Goal: Transaction & Acquisition: Book appointment/travel/reservation

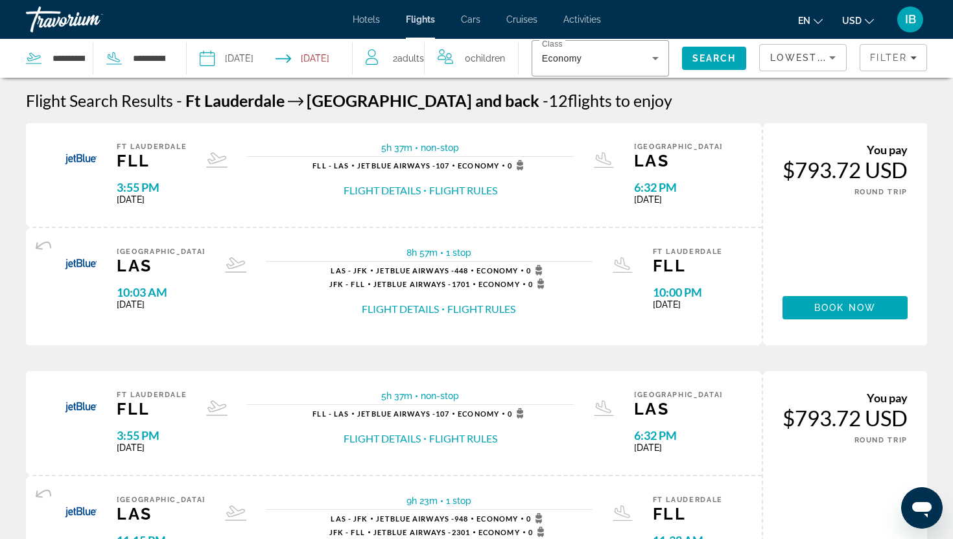
click at [246, 58] on input "**********" at bounding box center [237, 60] width 82 height 43
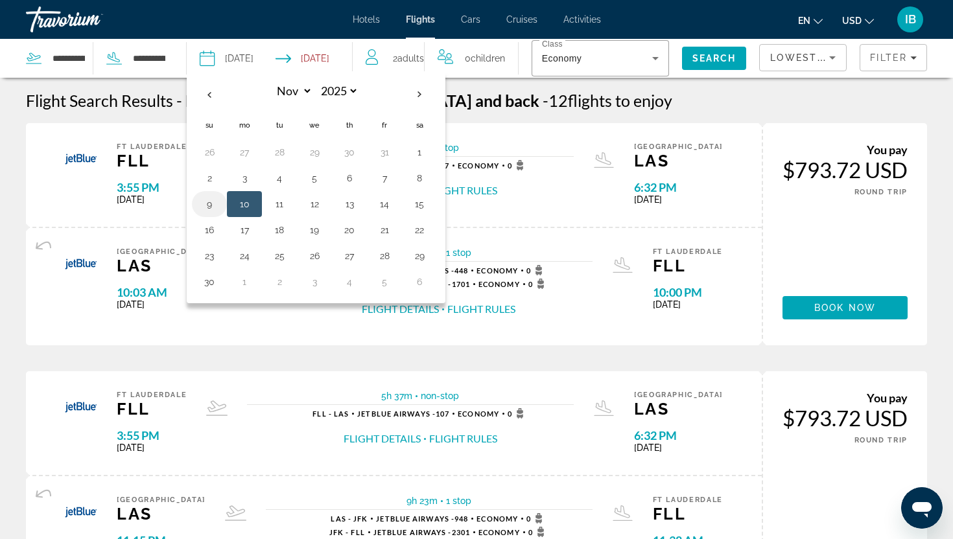
click at [211, 198] on button "9" at bounding box center [209, 204] width 21 height 18
type input "**********"
select select "**"
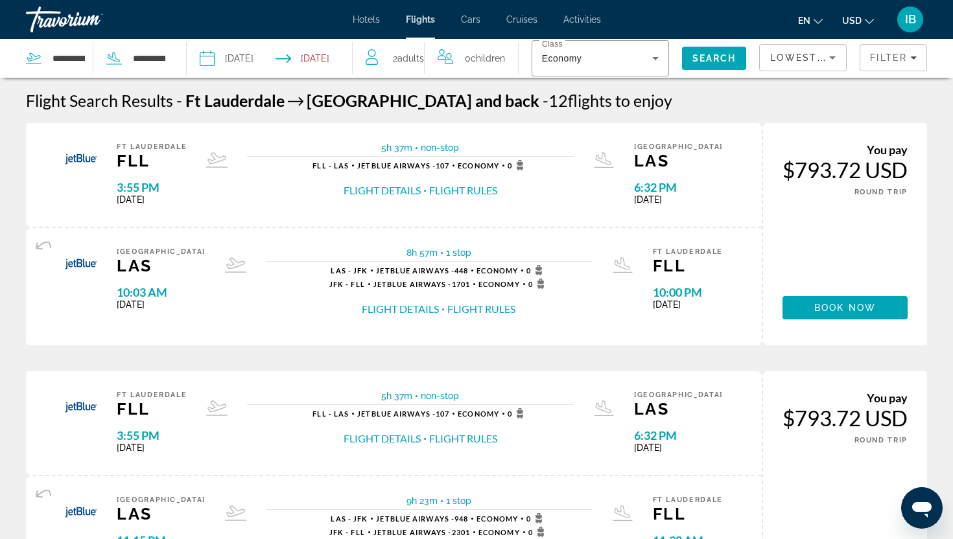
click at [339, 56] on input "Return date: Nov 14, 2025" at bounding box center [317, 60] width 82 height 43
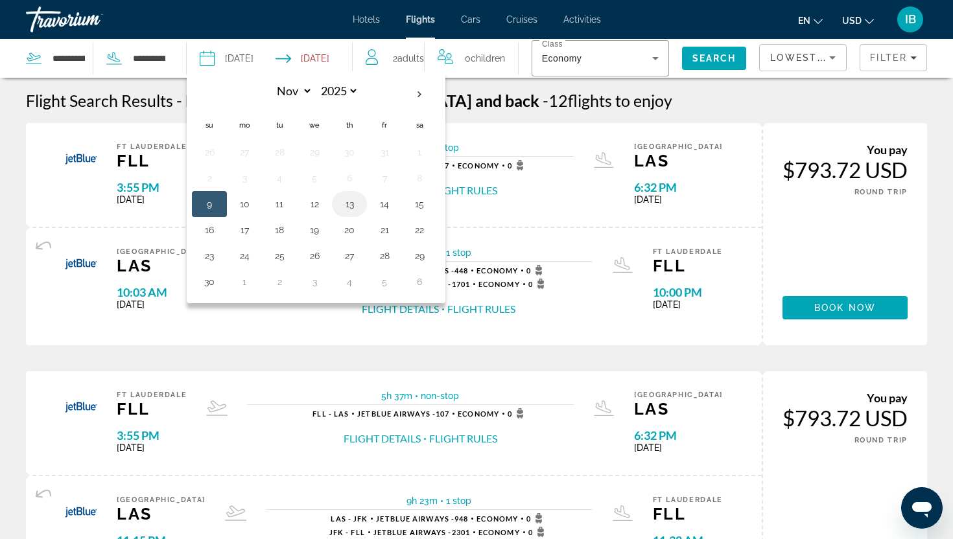
click at [353, 203] on button "13" at bounding box center [349, 204] width 21 height 18
type input "**********"
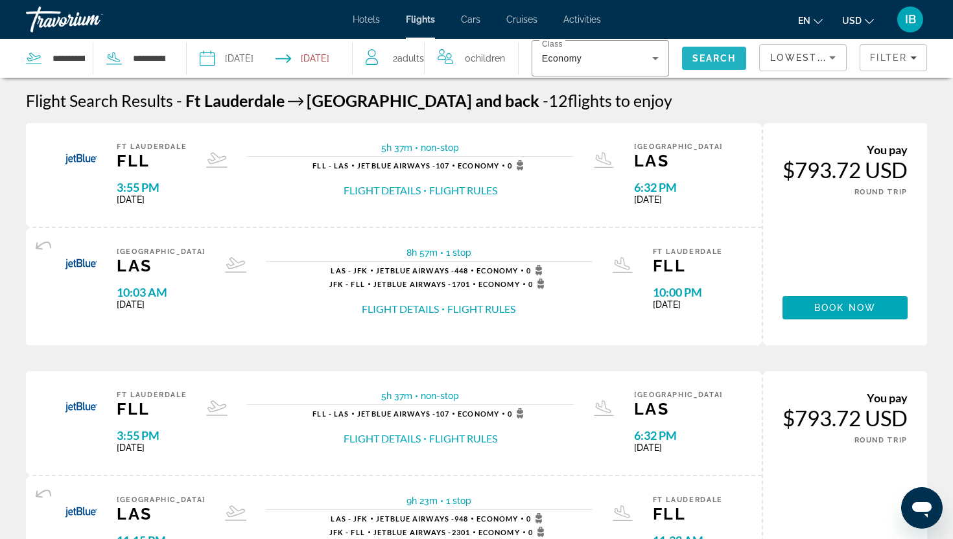
click at [711, 53] on span "Search" at bounding box center [714, 58] width 44 height 10
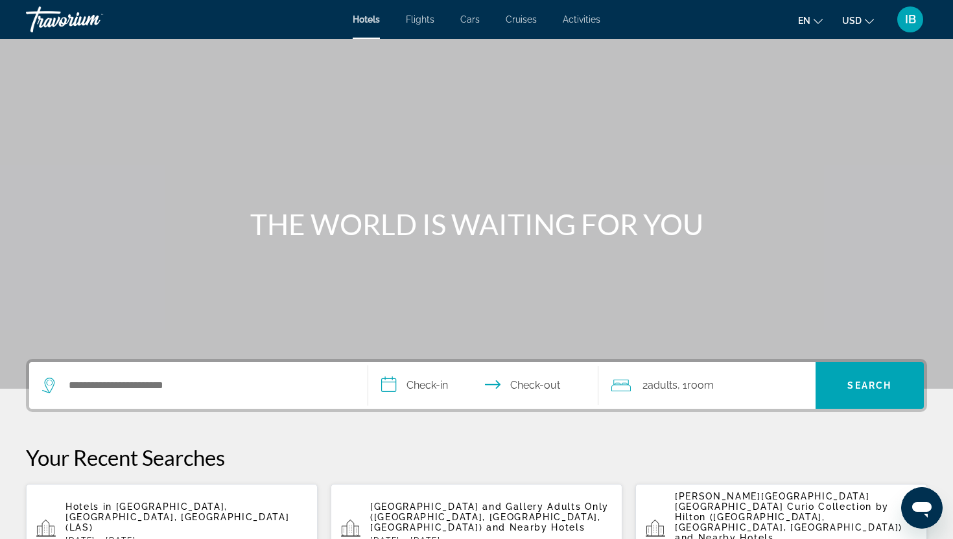
click at [421, 16] on span "Flights" at bounding box center [420, 19] width 29 height 10
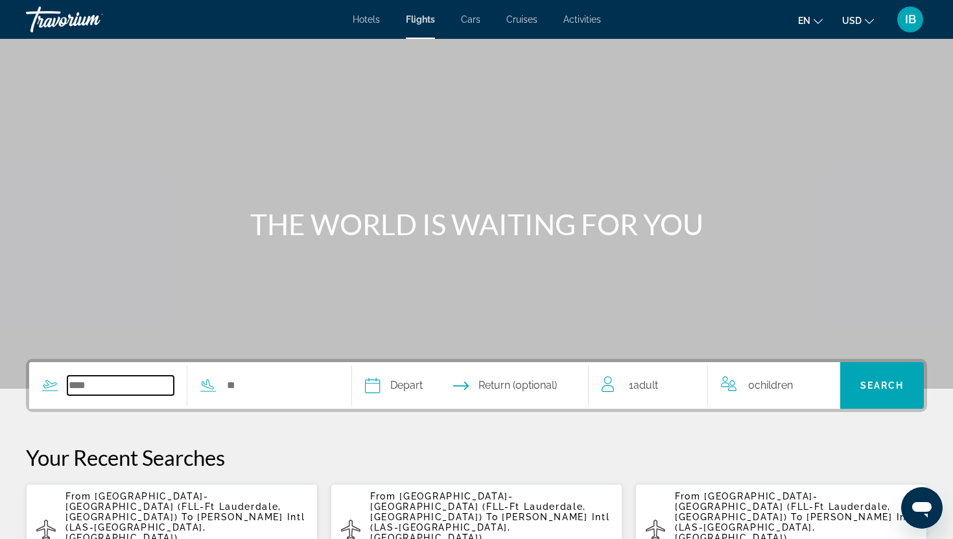
click at [102, 383] on input "Search widget" at bounding box center [120, 385] width 106 height 19
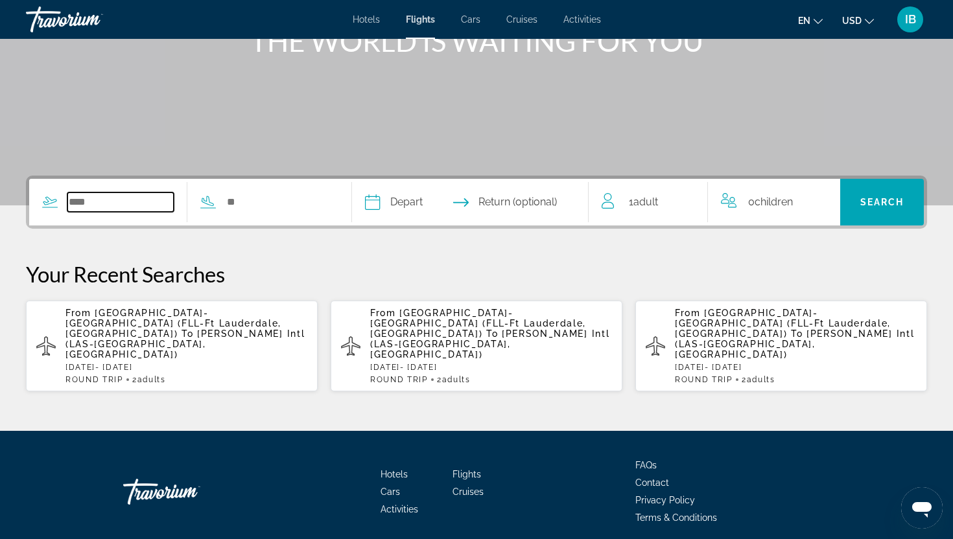
scroll to position [213, 0]
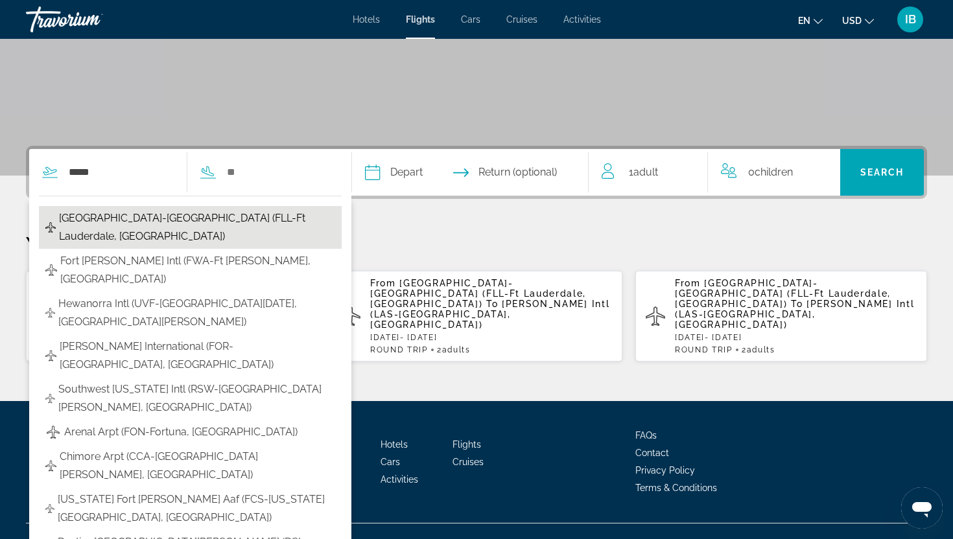
click at [126, 217] on span "Fort Lauderdale-Hollywood Intl (FLL-Ft Lauderdale, United States of America)" at bounding box center [197, 227] width 276 height 36
type input "**********"
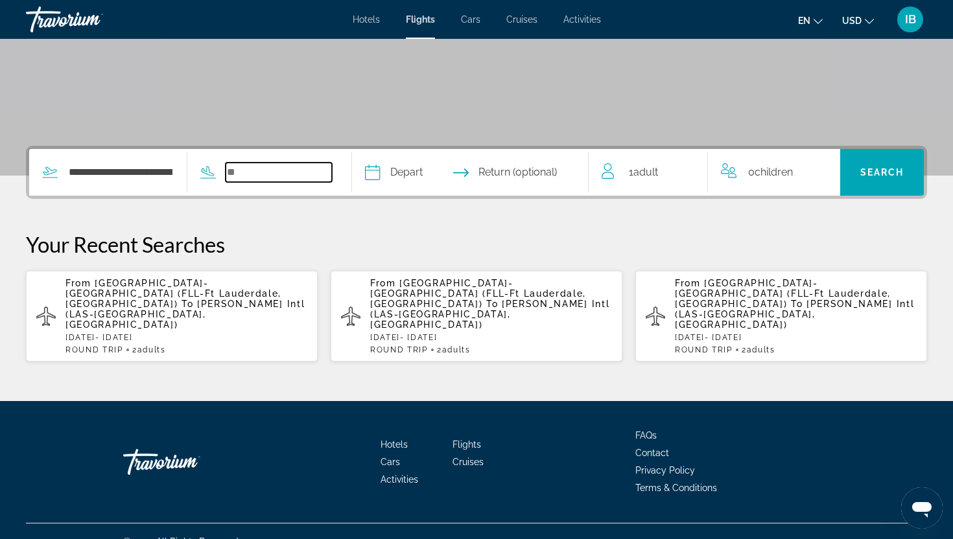
click at [249, 172] on input "Search widget" at bounding box center [279, 172] width 106 height 19
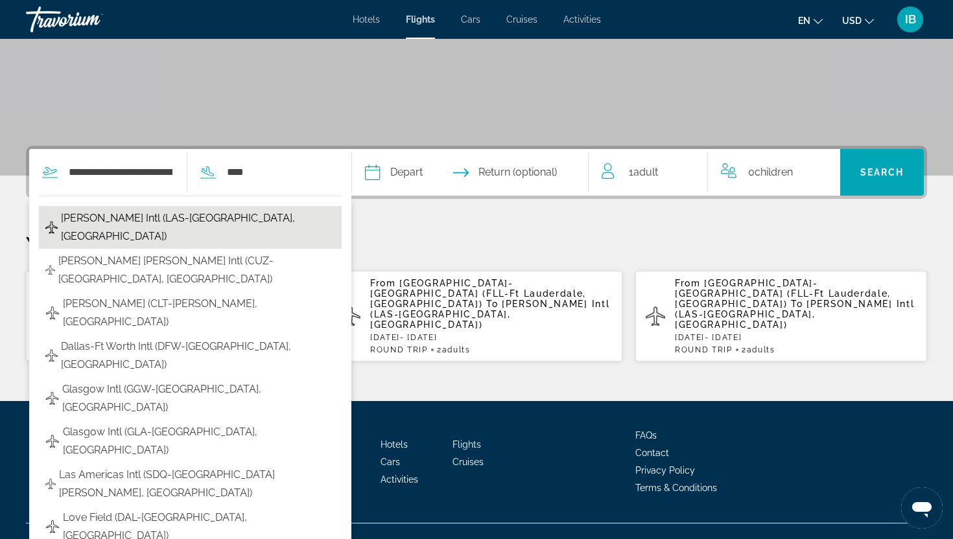
click at [154, 207] on button "Harry Reid Intl (LAS-Las Vegas, US)" at bounding box center [190, 227] width 303 height 43
type input "**********"
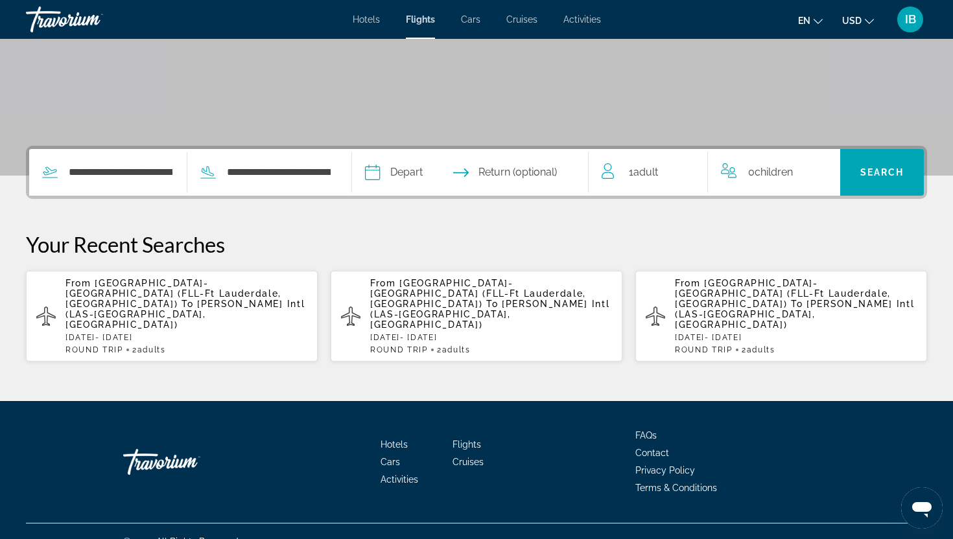
click at [386, 172] on input "Depart date" at bounding box center [420, 174] width 117 height 51
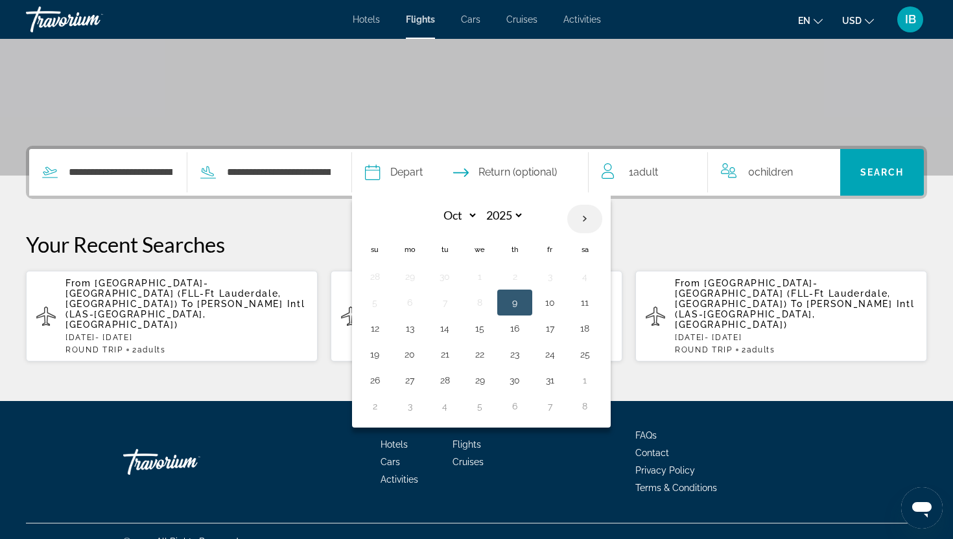
click at [590, 219] on th "Next month" at bounding box center [584, 219] width 35 height 29
select select "**"
click at [381, 327] on button "9" at bounding box center [374, 329] width 21 height 18
type input "**********"
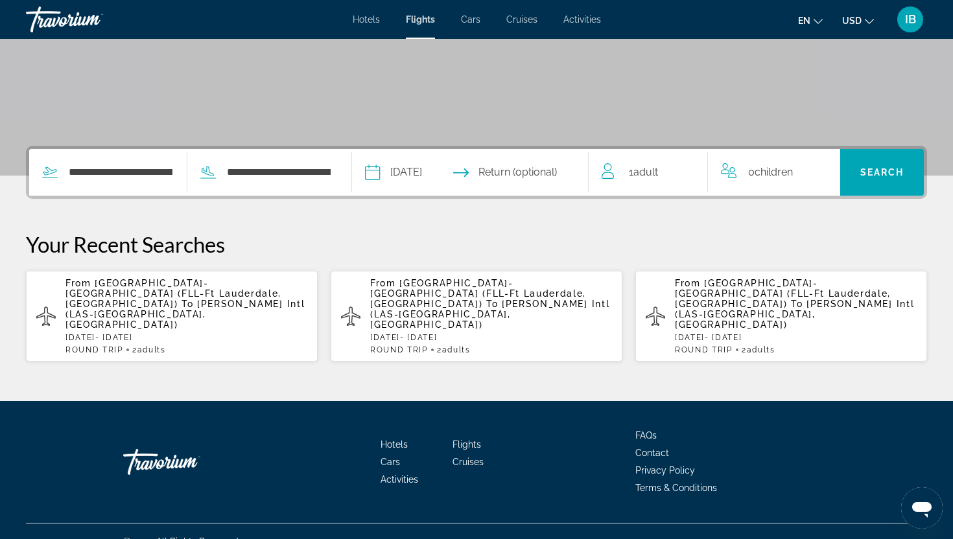
click at [549, 175] on input "Return date" at bounding box center [535, 174] width 117 height 51
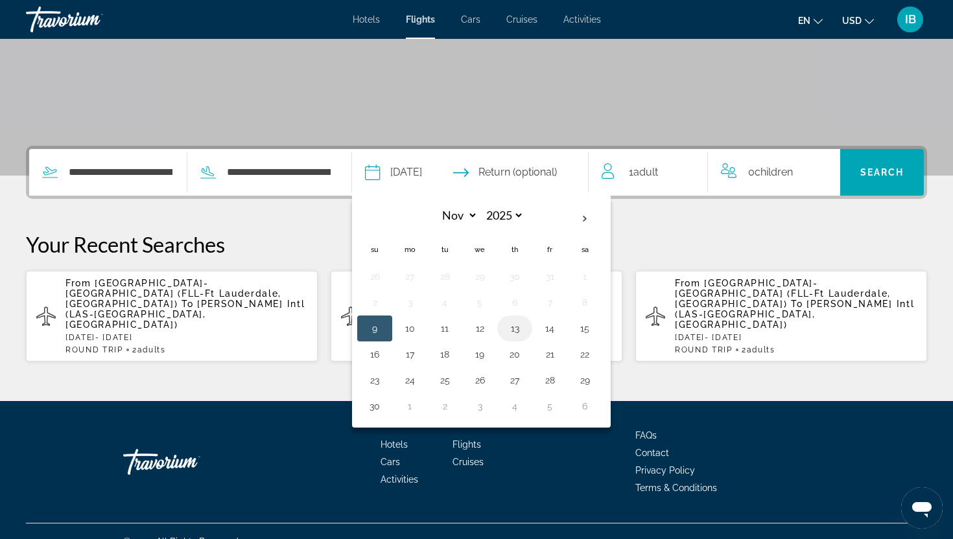
click at [525, 329] on button "13" at bounding box center [514, 329] width 21 height 18
type input "**********"
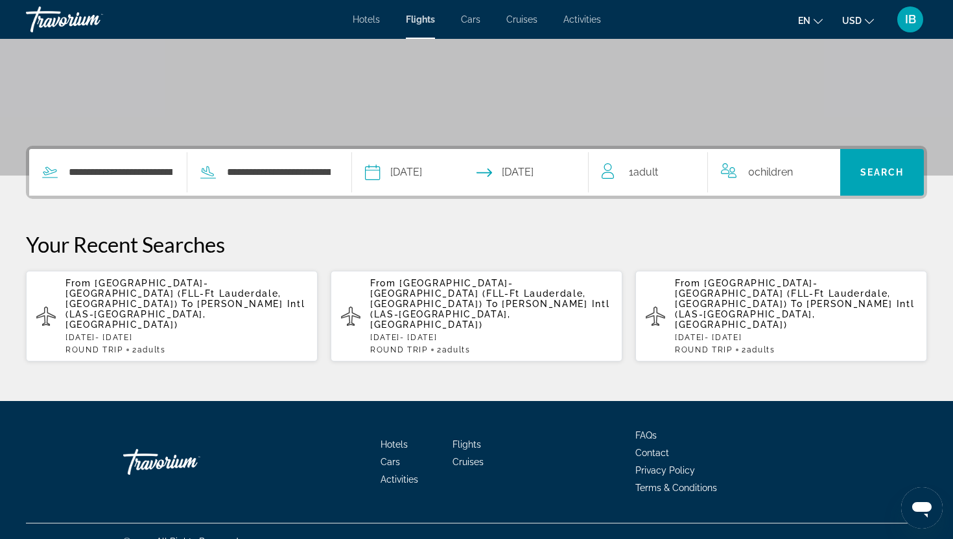
click at [656, 176] on span "Adult" at bounding box center [645, 172] width 25 height 12
click at [687, 170] on icon "Increment adults" at bounding box center [689, 170] width 12 height 16
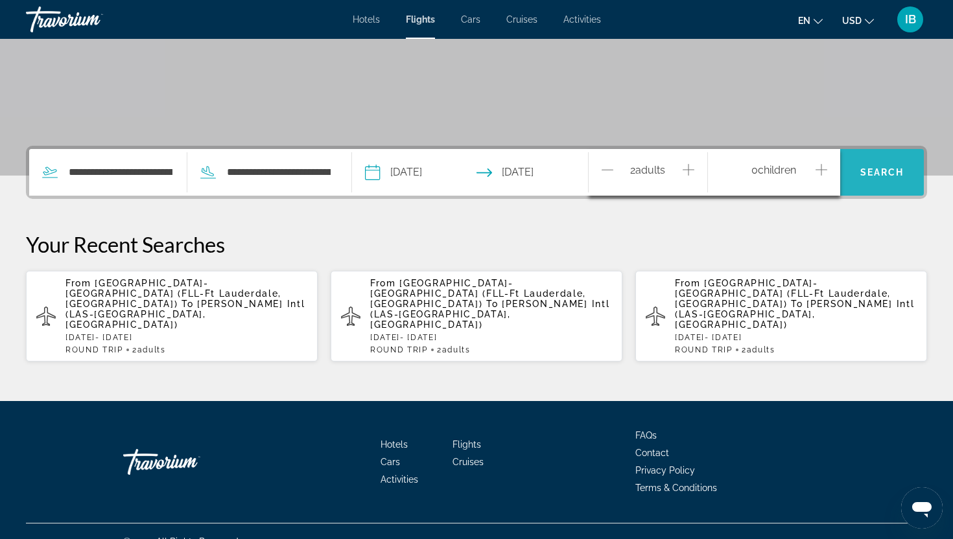
click at [879, 165] on span "Search" at bounding box center [882, 172] width 84 height 31
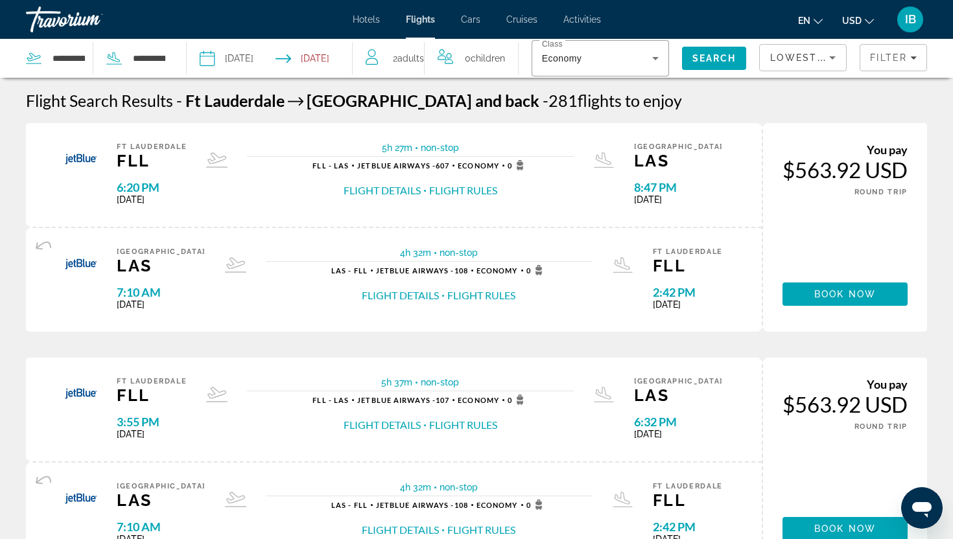
click at [416, 188] on button "Flight Details" at bounding box center [382, 190] width 77 height 14
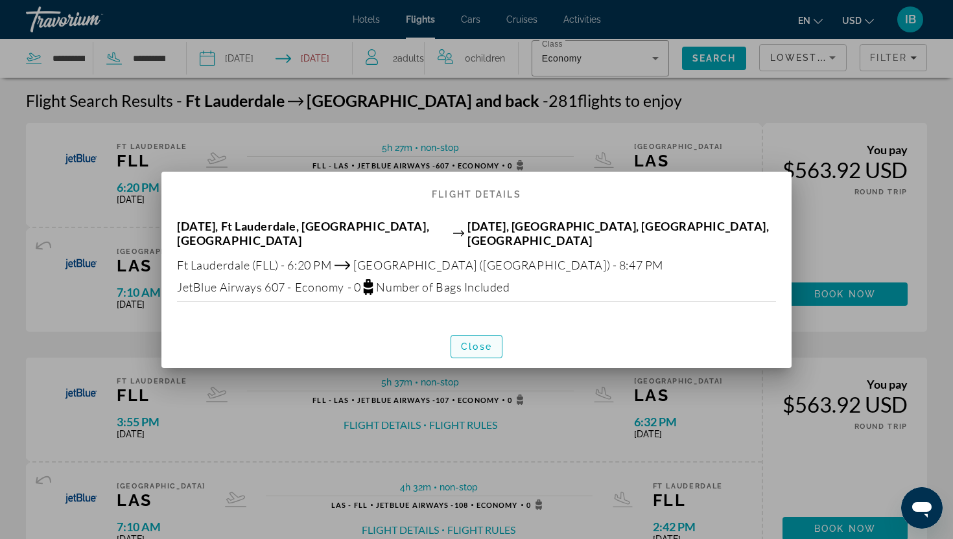
click at [475, 350] on span "Close" at bounding box center [476, 347] width 31 height 10
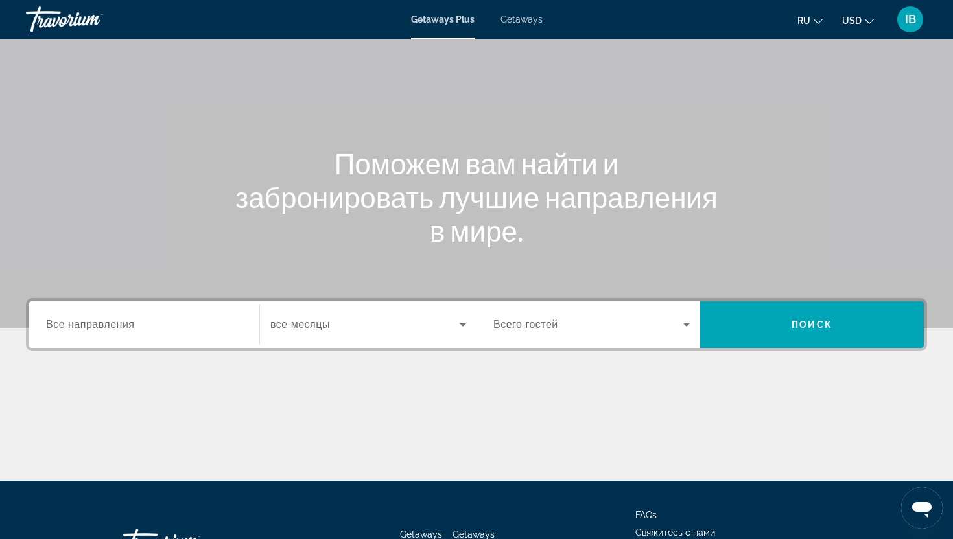
scroll to position [100, 0]
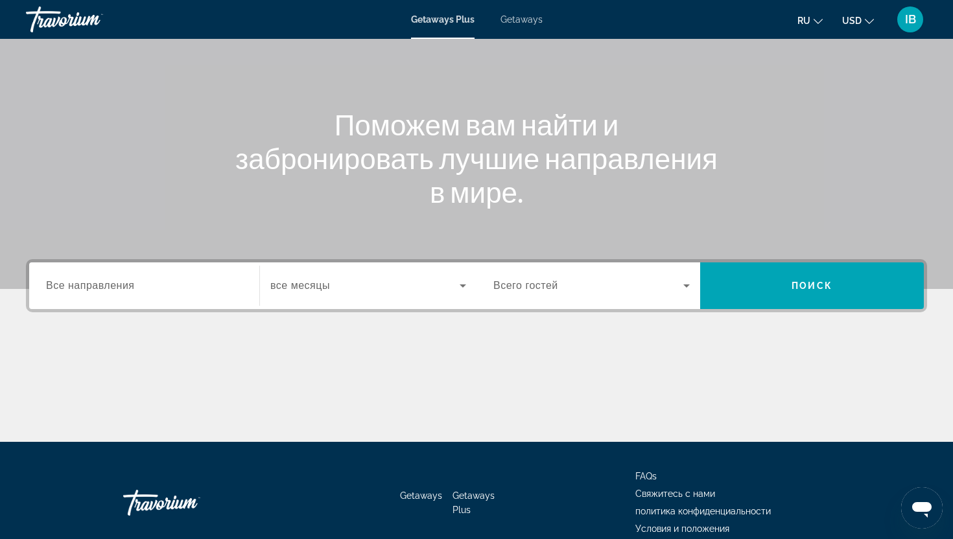
click at [137, 287] on input "Destination Все направления" at bounding box center [144, 287] width 196 height 16
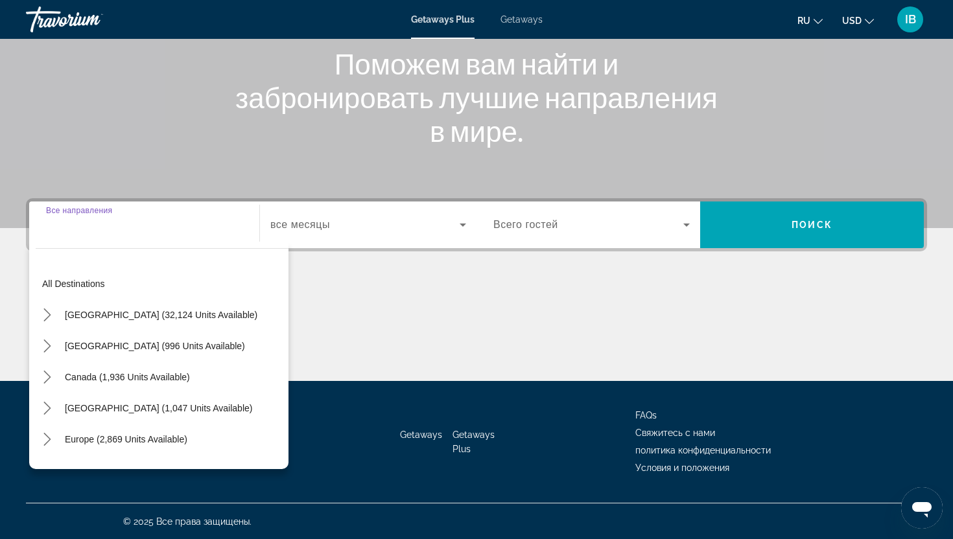
scroll to position [161, 0]
click at [124, 224] on input "Destination Все направления" at bounding box center [144, 225] width 196 height 16
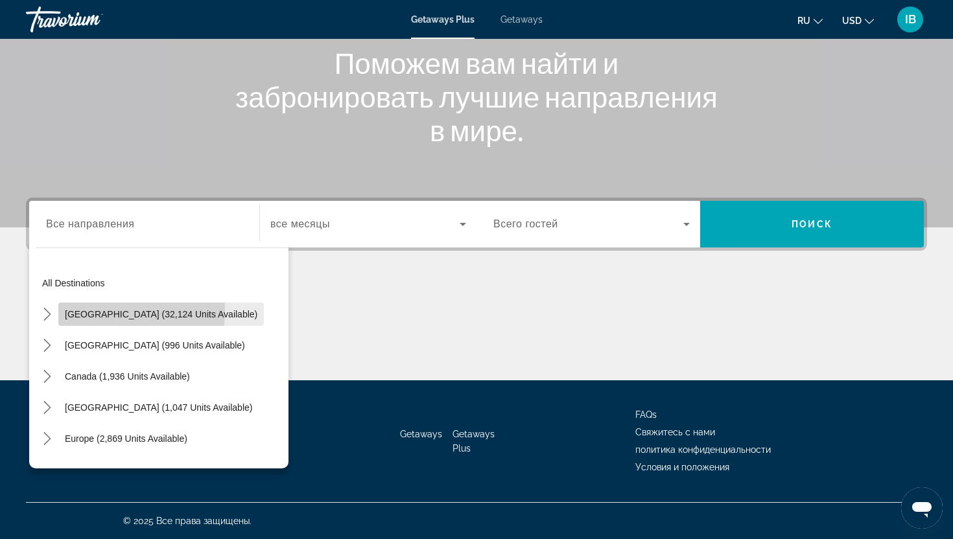
click at [65, 309] on span "United States (32,124 units available)" at bounding box center [161, 314] width 193 height 10
type input "**********"
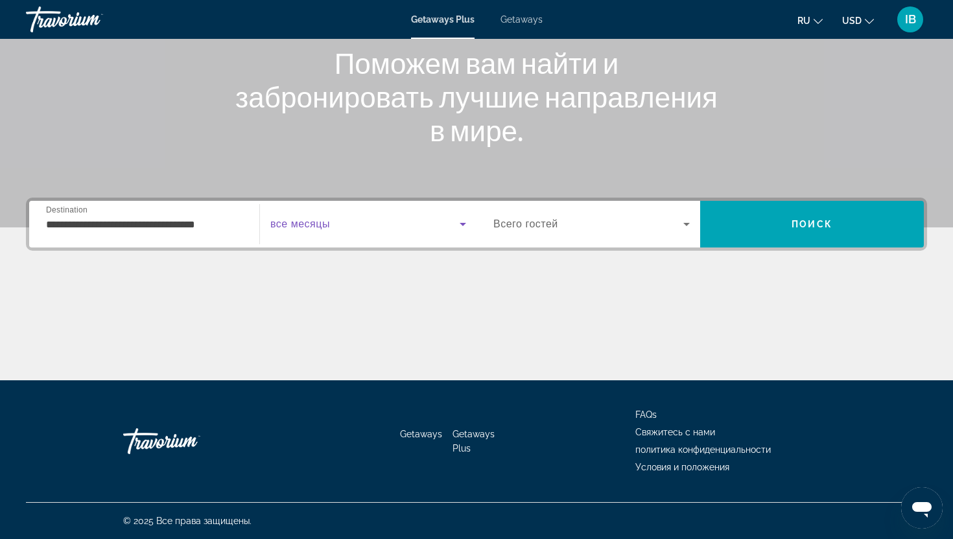
click at [461, 222] on icon "Search widget" at bounding box center [463, 225] width 16 height 16
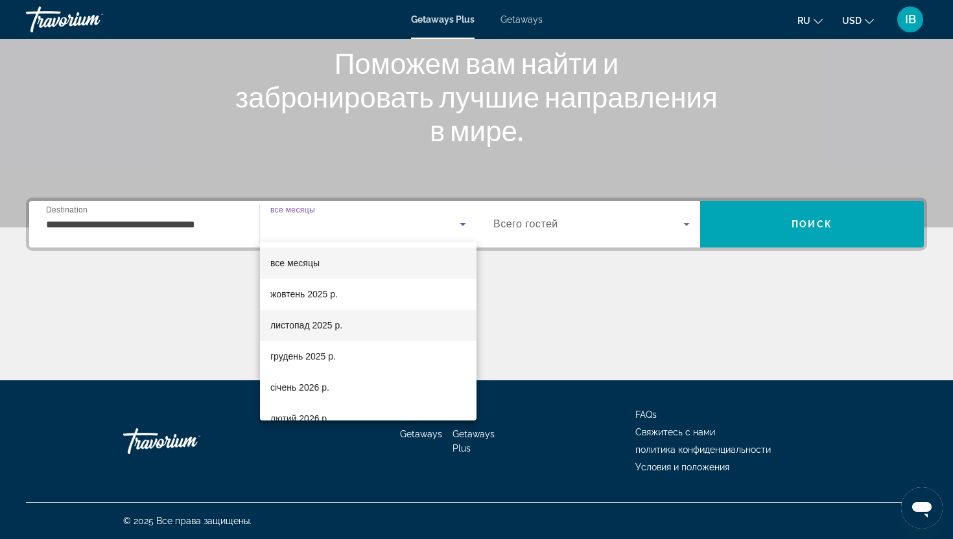
click at [362, 322] on mat-option "листопад 2025 р." at bounding box center [368, 325] width 217 height 31
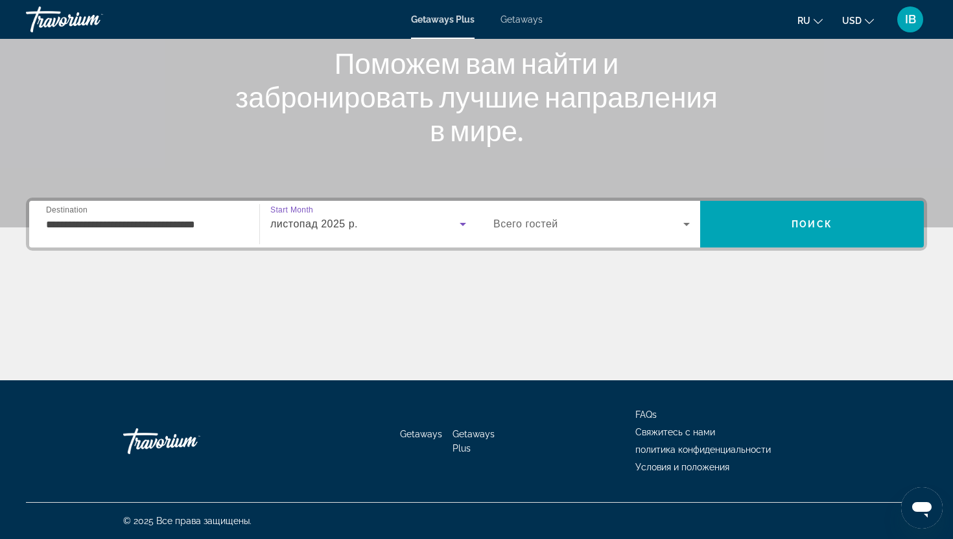
click at [683, 226] on icon "Search widget" at bounding box center [687, 225] width 16 height 16
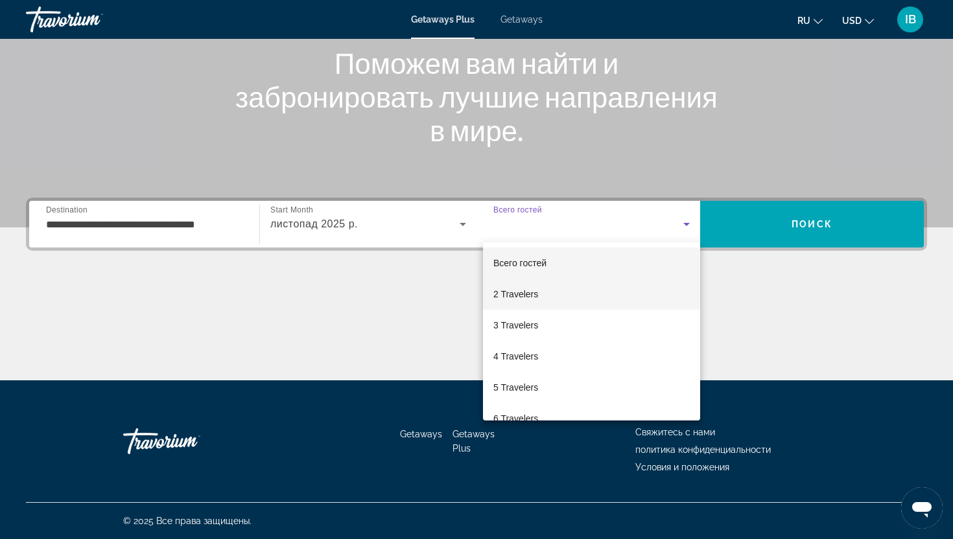
click at [570, 297] on mat-option "2 Travelers" at bounding box center [591, 294] width 217 height 31
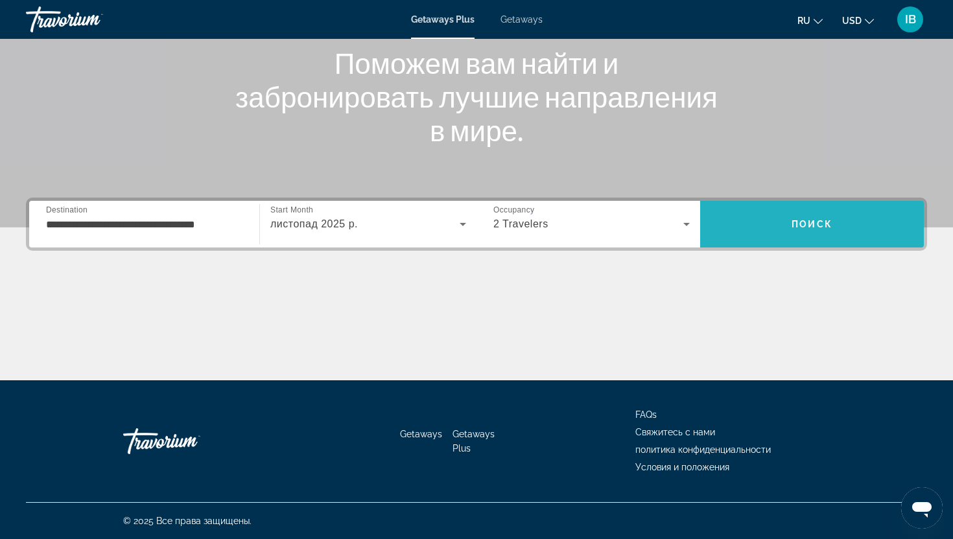
click at [781, 213] on span "Search" at bounding box center [812, 224] width 224 height 31
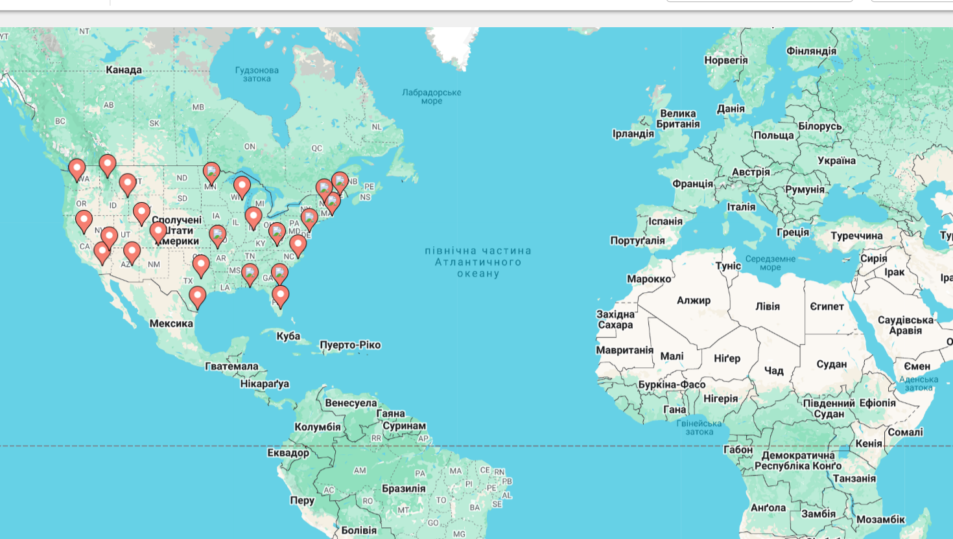
click at [245, 288] on div "Увімкніть режим перетягування за допомогою клавіатури, натиснувши Alt + Enter. …" at bounding box center [476, 285] width 901 height 389
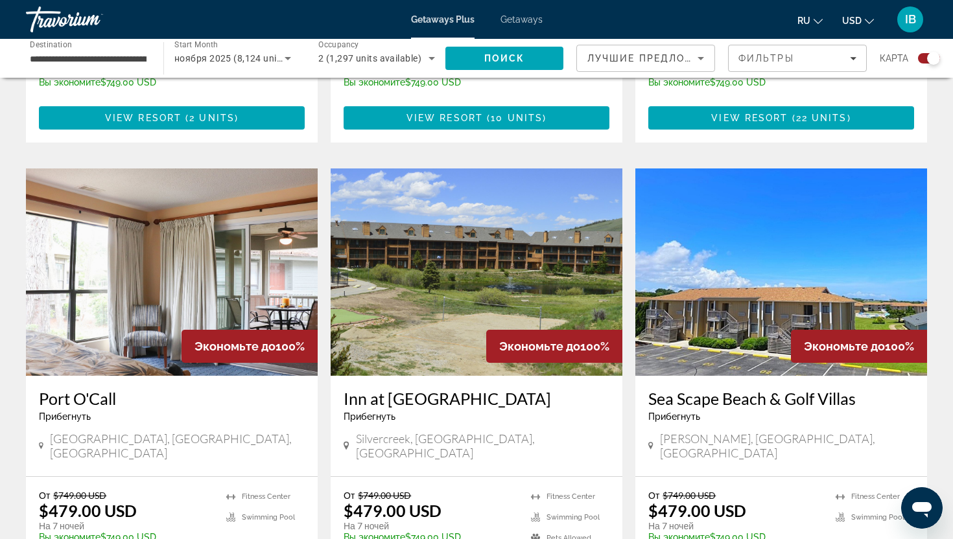
scroll to position [1301, 0]
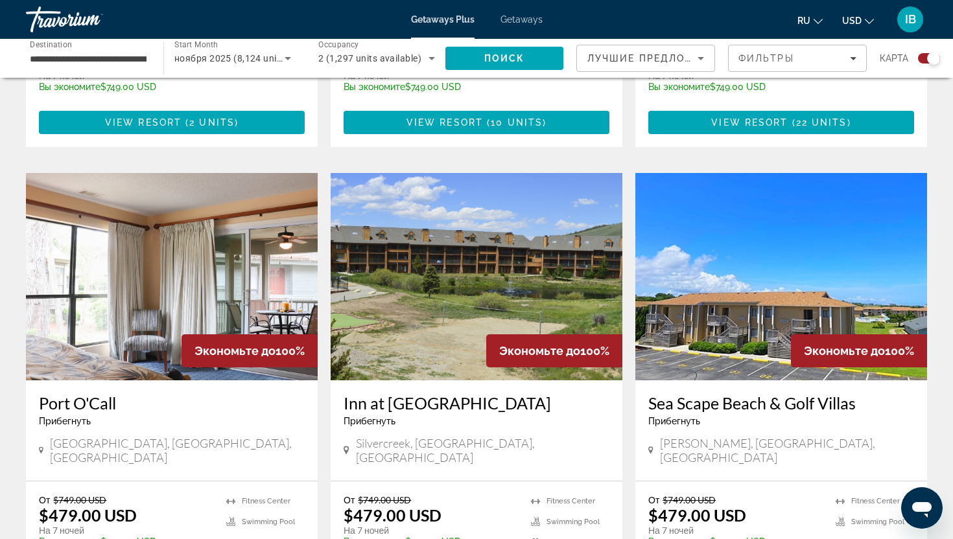
click at [203, 216] on img "Main content" at bounding box center [172, 276] width 292 height 207
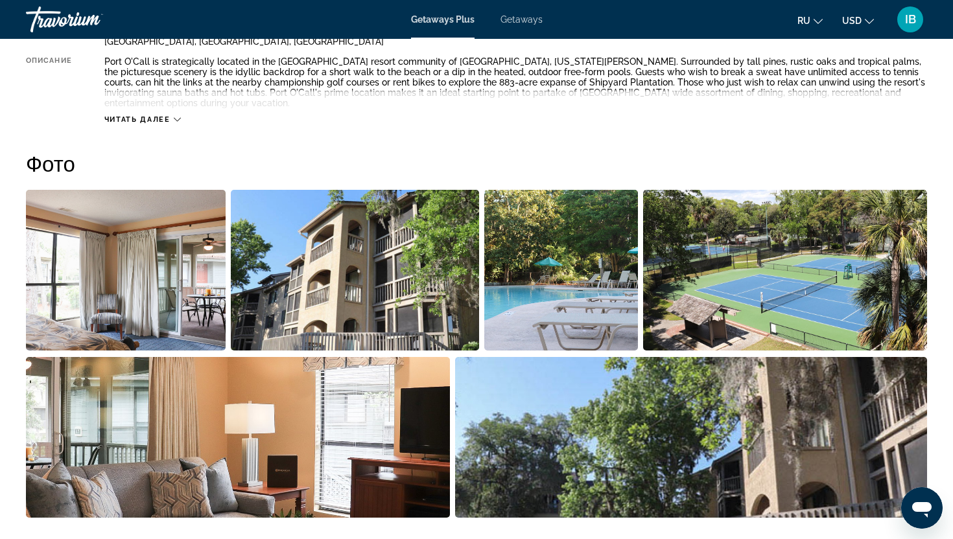
scroll to position [521, 0]
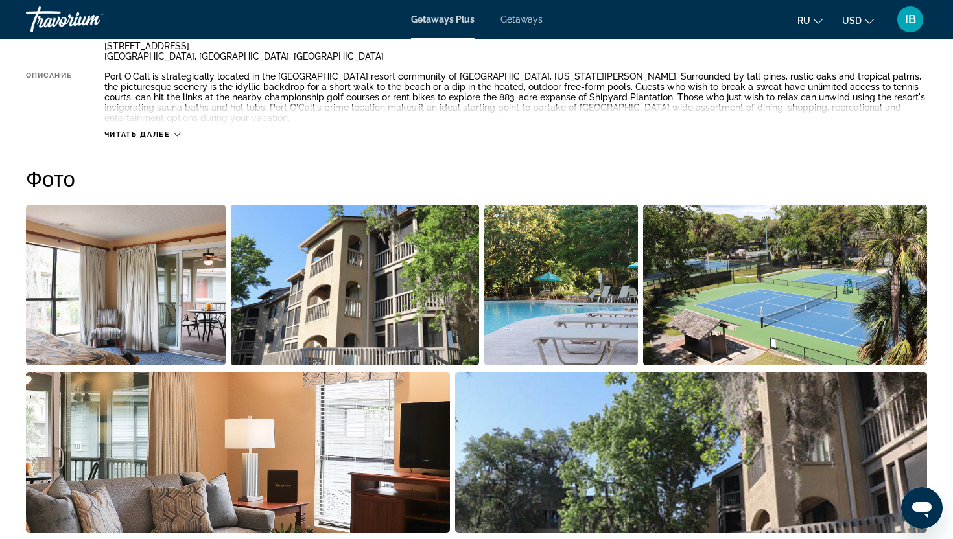
click at [187, 322] on img "Open full-screen image slider" at bounding box center [126, 285] width 200 height 161
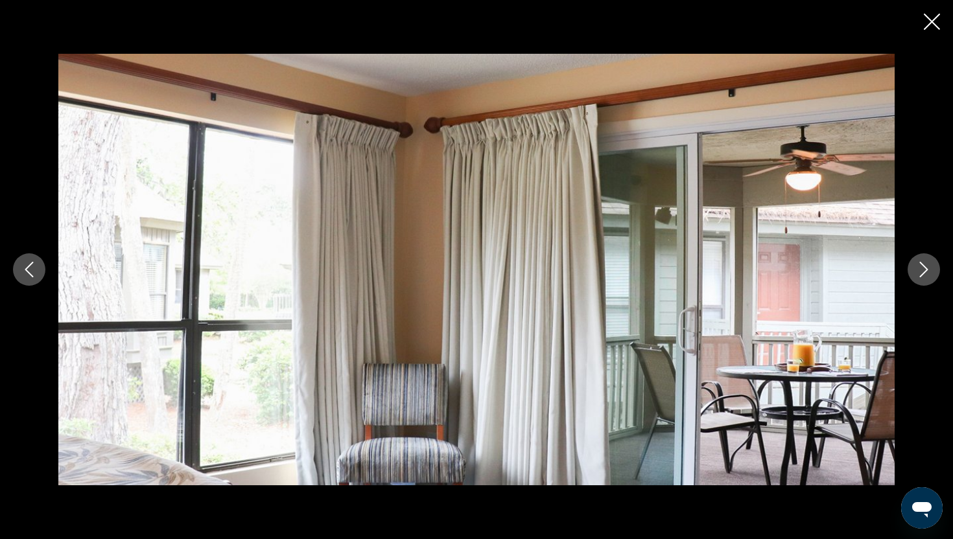
click at [914, 261] on button "Next image" at bounding box center [924, 270] width 32 height 32
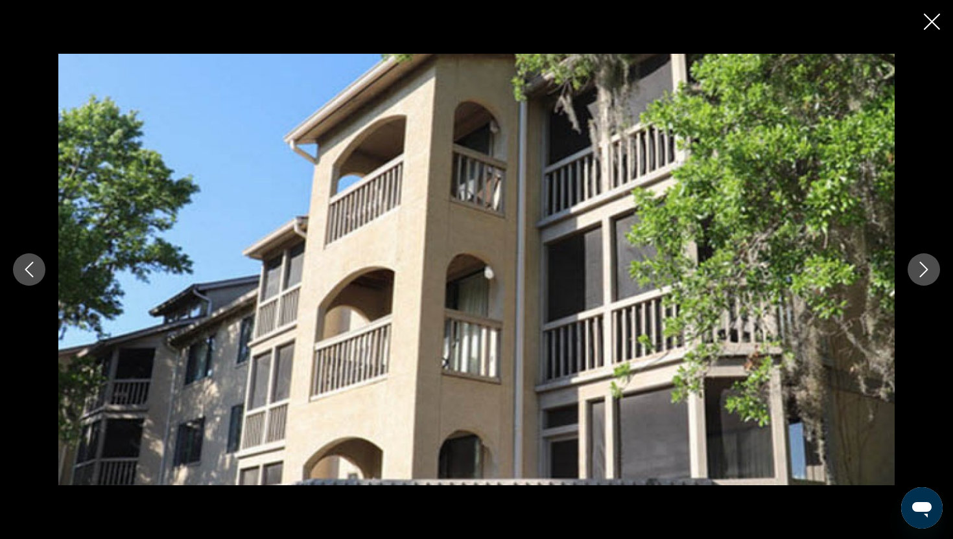
click at [918, 267] on icon "Next image" at bounding box center [924, 270] width 16 height 16
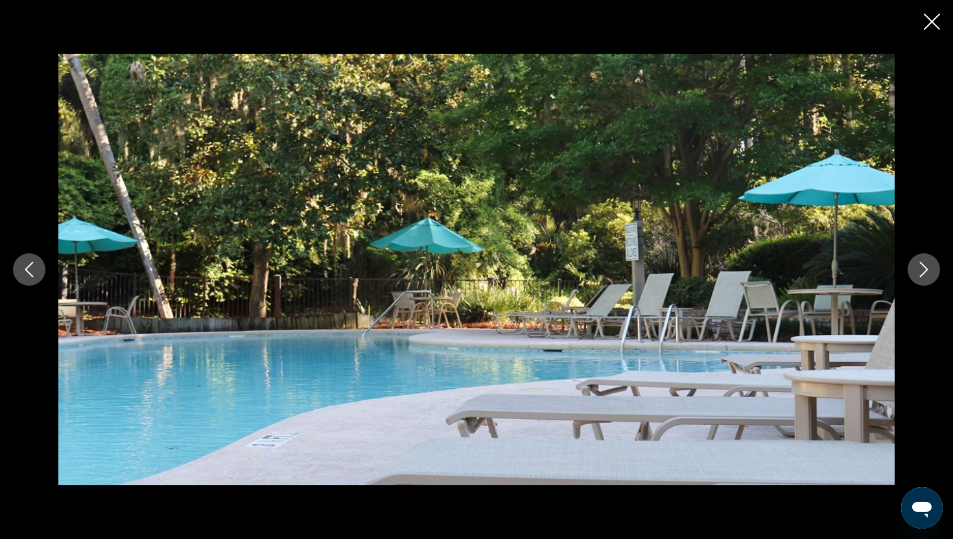
click at [919, 268] on icon "Next image" at bounding box center [924, 270] width 16 height 16
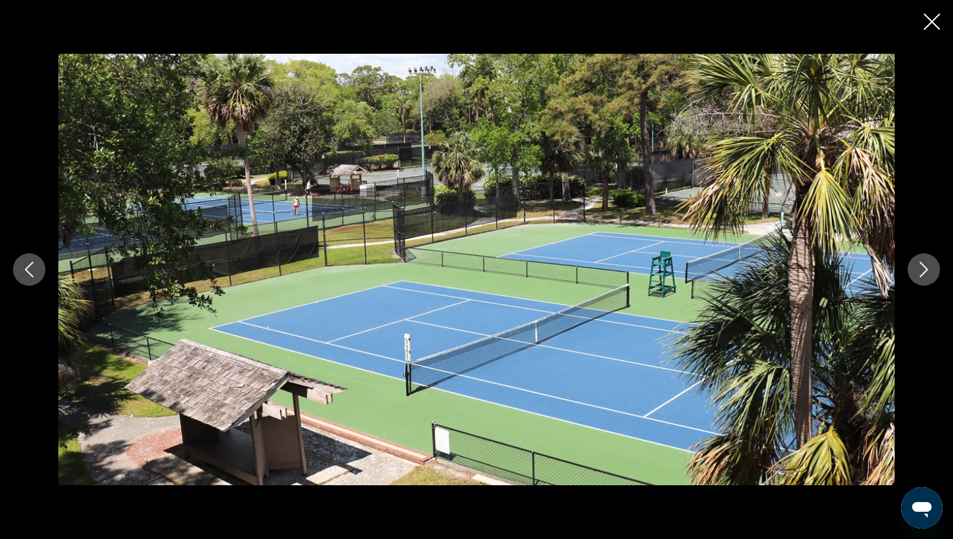
click at [919, 268] on icon "Next image" at bounding box center [924, 270] width 16 height 16
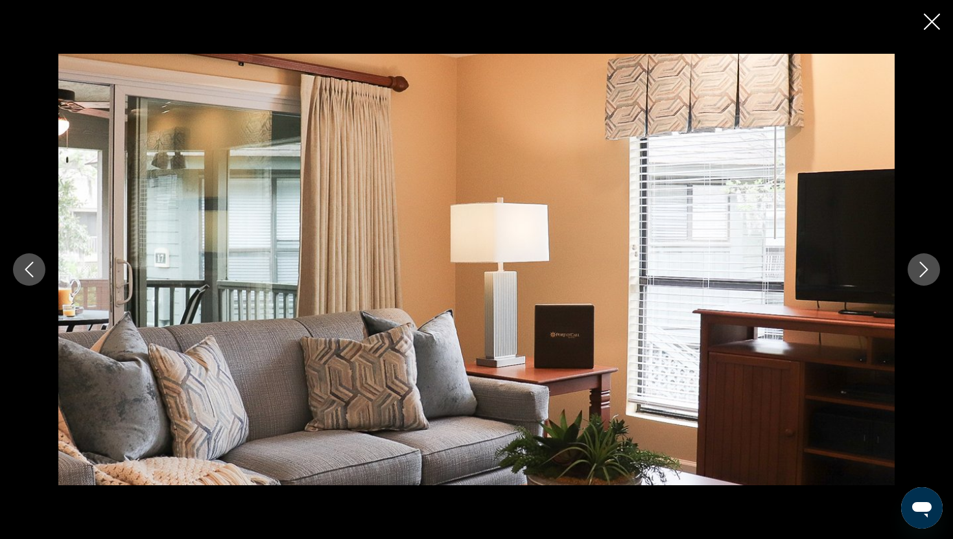
click at [919, 268] on icon "Next image" at bounding box center [924, 270] width 16 height 16
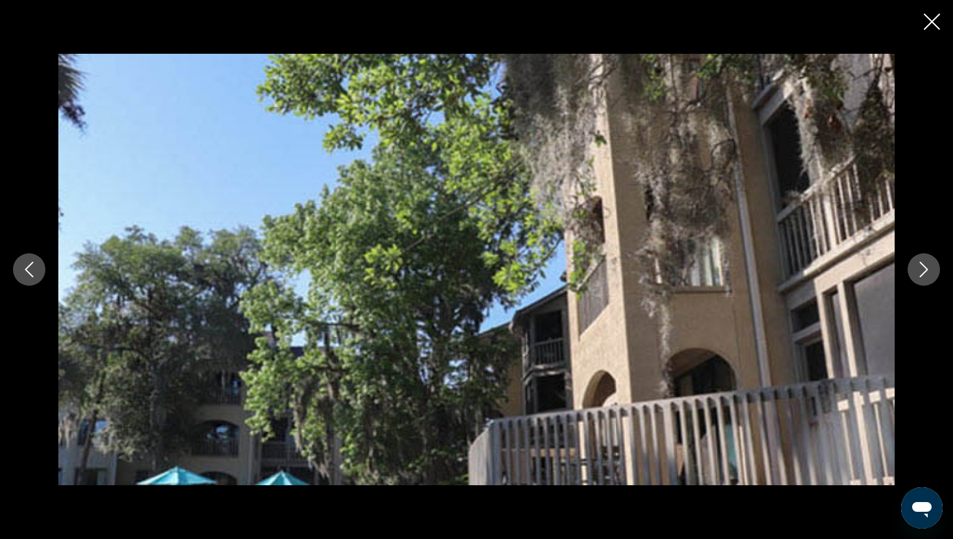
click at [919, 268] on icon "Next image" at bounding box center [924, 270] width 16 height 16
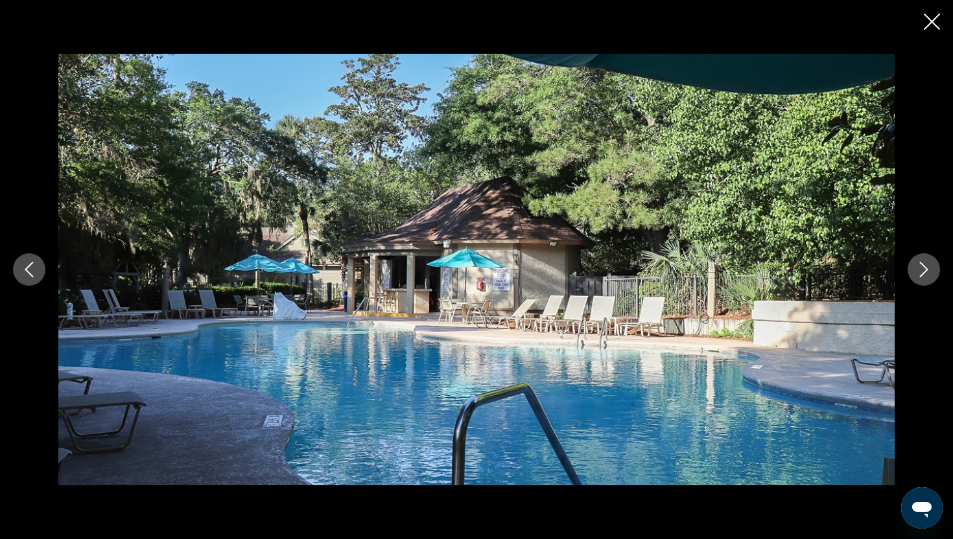
click at [919, 269] on icon "Next image" at bounding box center [924, 270] width 16 height 16
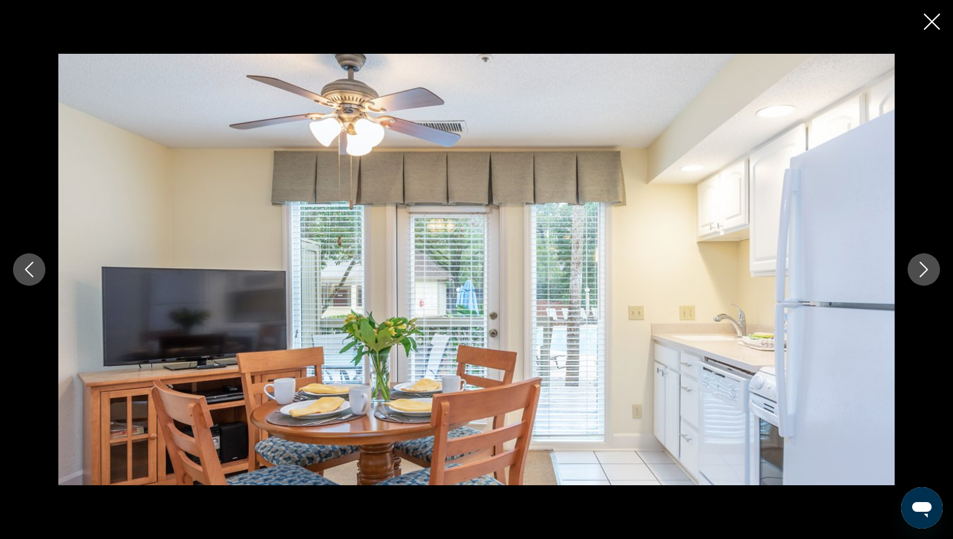
click at [919, 269] on icon "Next image" at bounding box center [924, 270] width 16 height 16
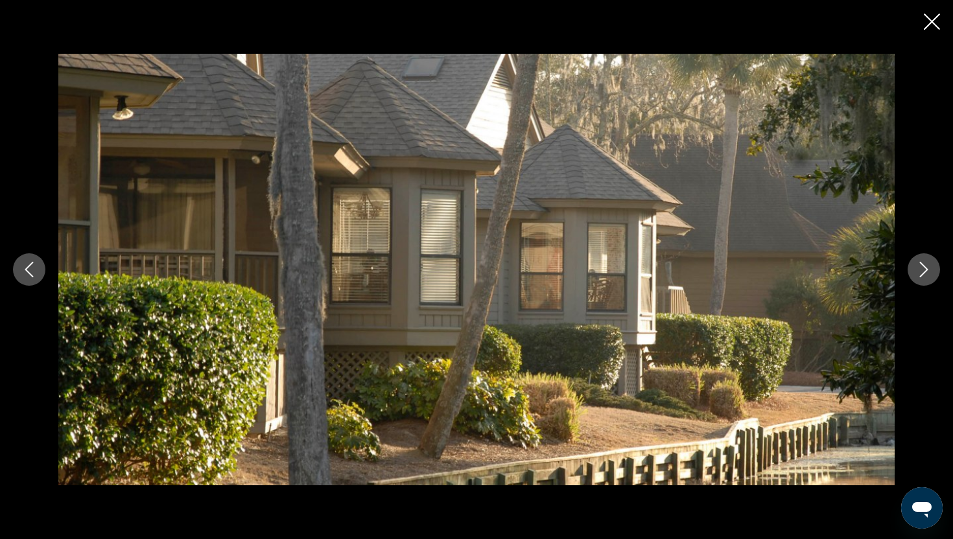
click at [919, 269] on icon "Next image" at bounding box center [924, 270] width 16 height 16
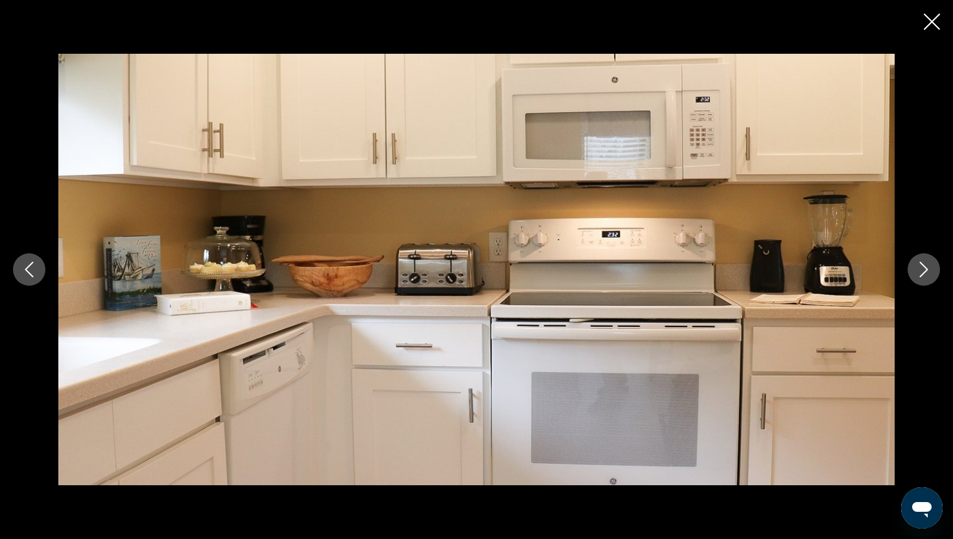
click at [919, 269] on icon "Next image" at bounding box center [924, 270] width 16 height 16
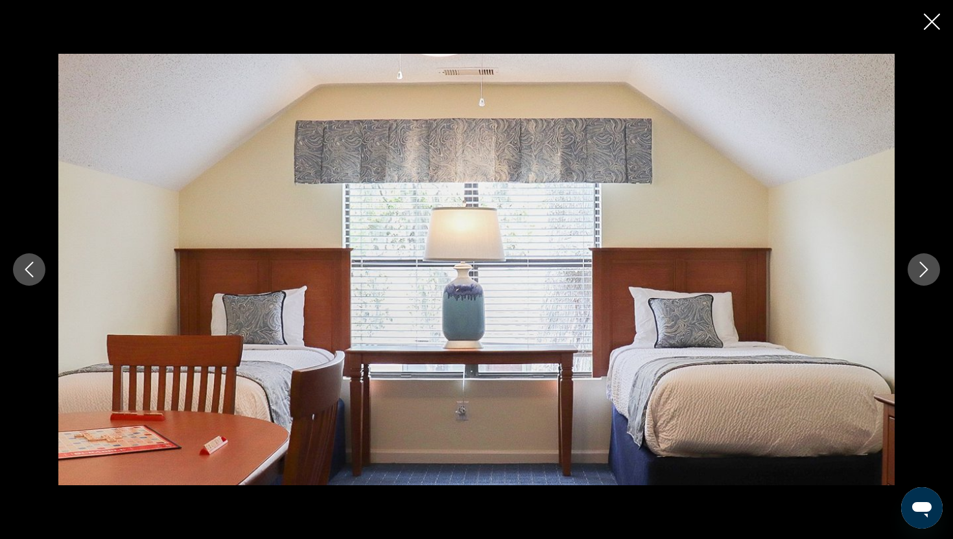
click at [931, 16] on icon "Close slideshow" at bounding box center [932, 22] width 16 height 16
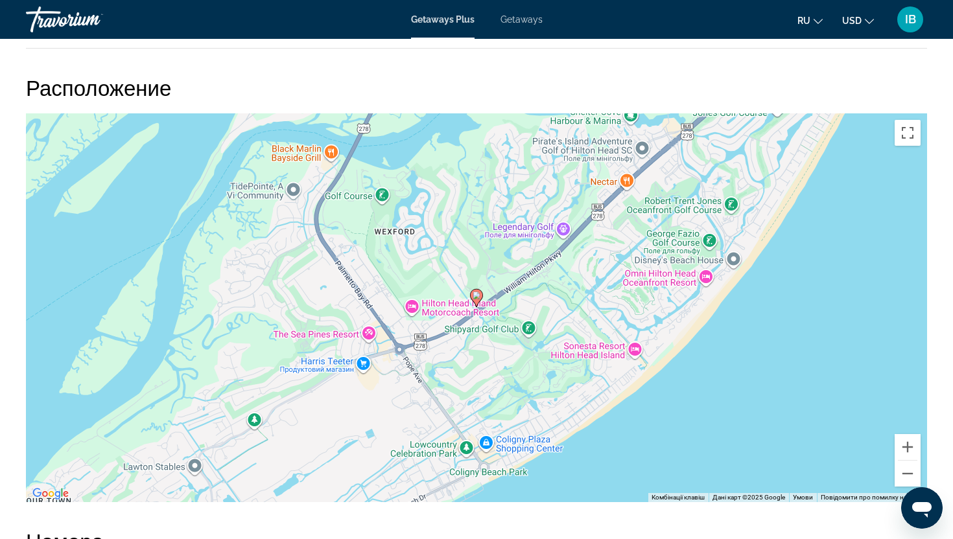
scroll to position [2015, 0]
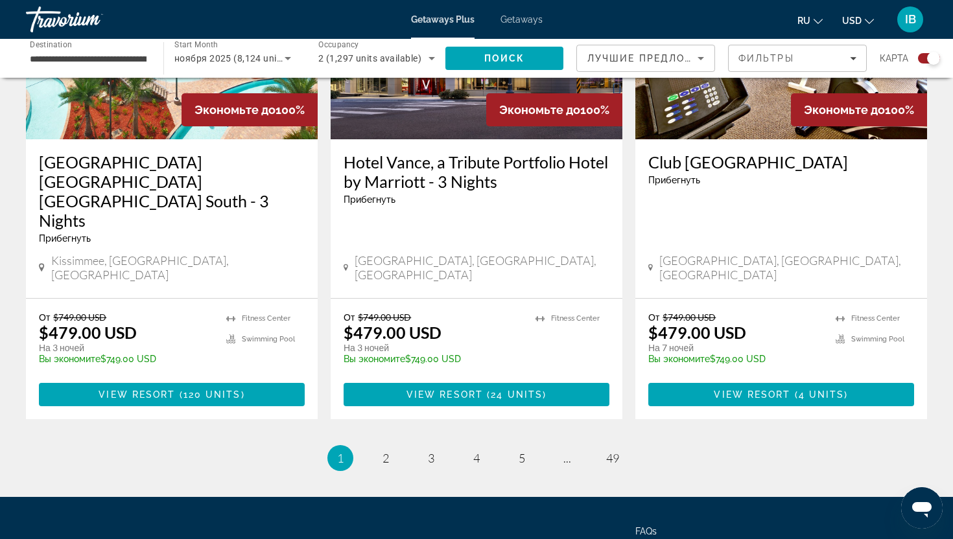
scroll to position [1999, 0]
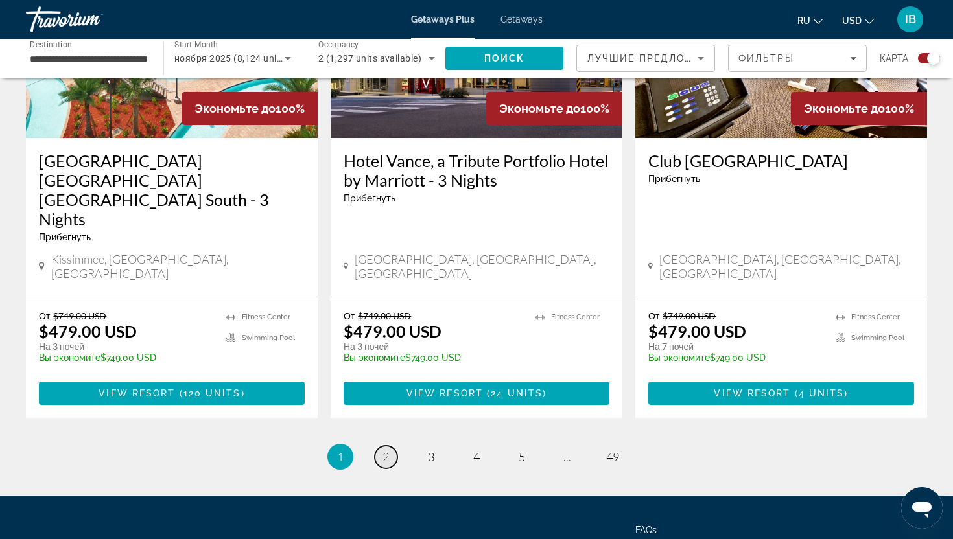
click at [383, 450] on span "2" at bounding box center [386, 457] width 6 height 14
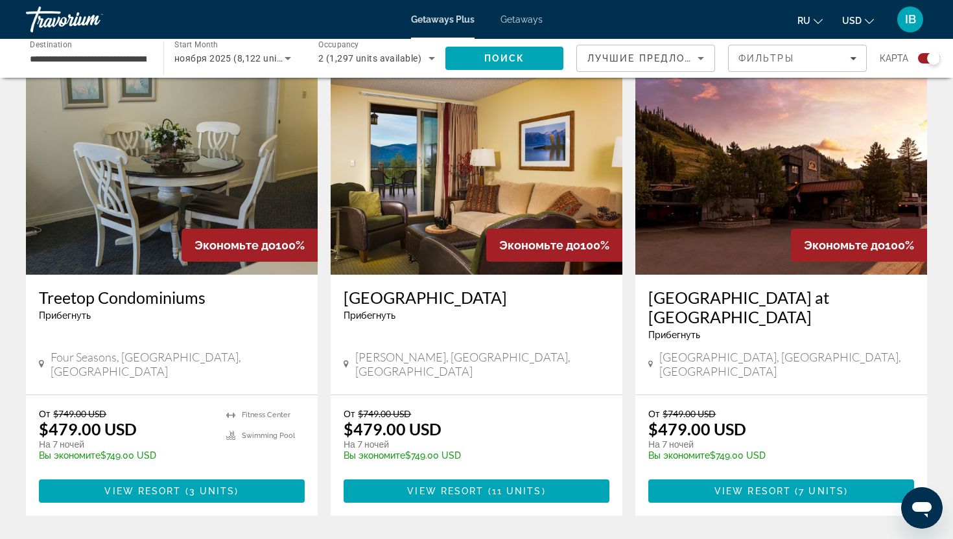
scroll to position [1249, 0]
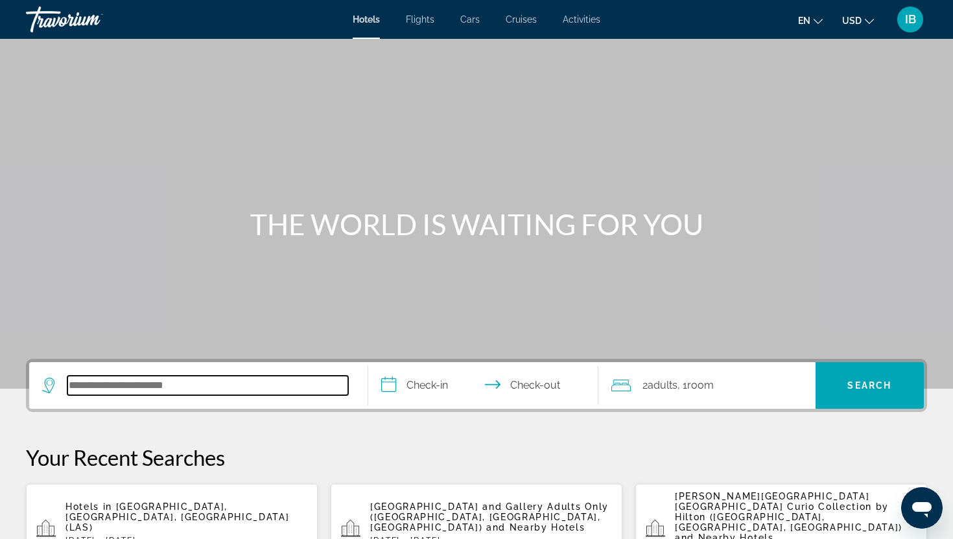
click at [163, 386] on input "Search hotel destination" at bounding box center [207, 385] width 281 height 19
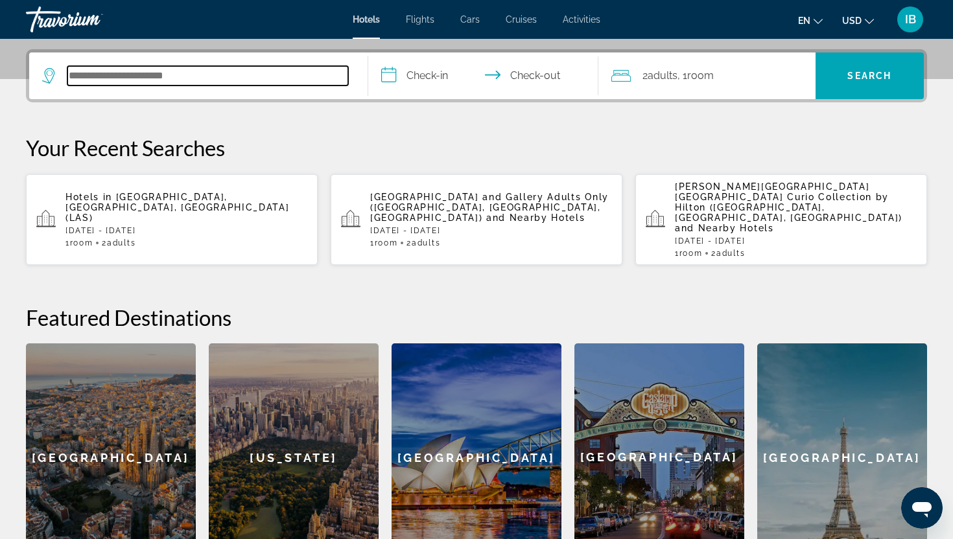
scroll to position [317, 0]
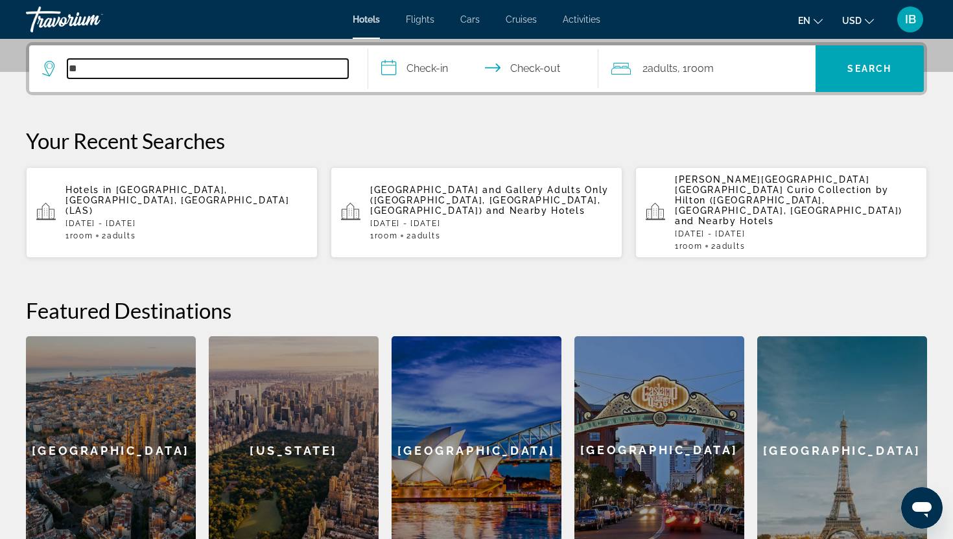
type input "*"
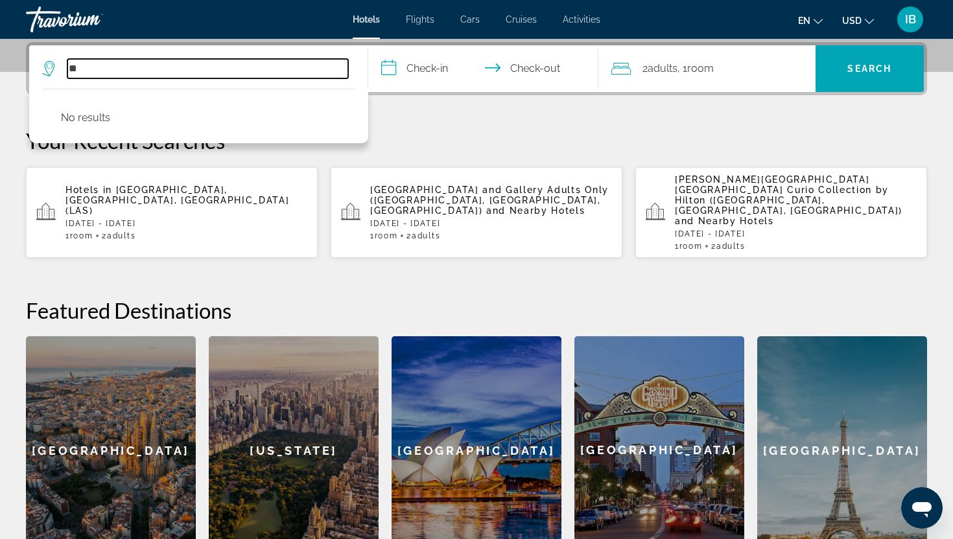
type input "*"
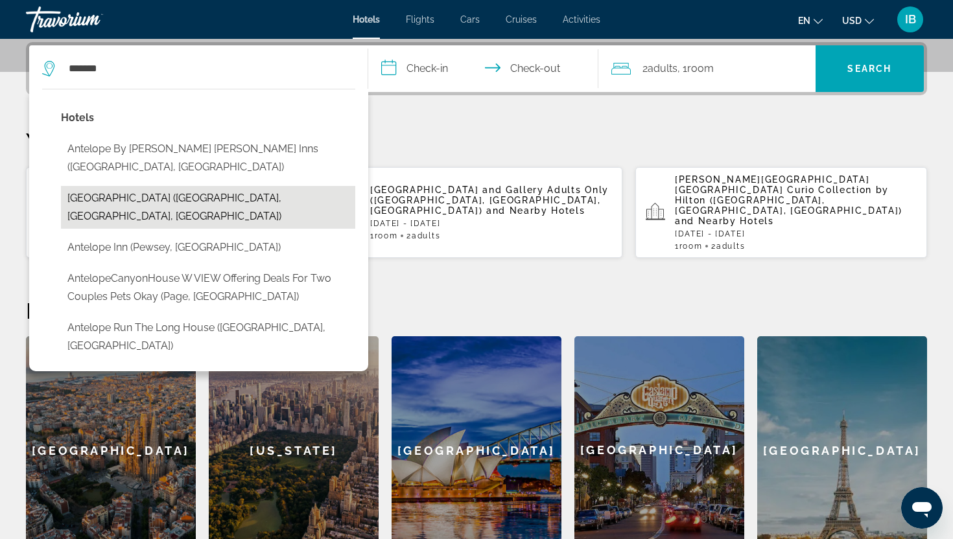
click at [160, 186] on button "[GEOGRAPHIC_DATA] ([GEOGRAPHIC_DATA], [GEOGRAPHIC_DATA], [GEOGRAPHIC_DATA])" at bounding box center [208, 207] width 294 height 43
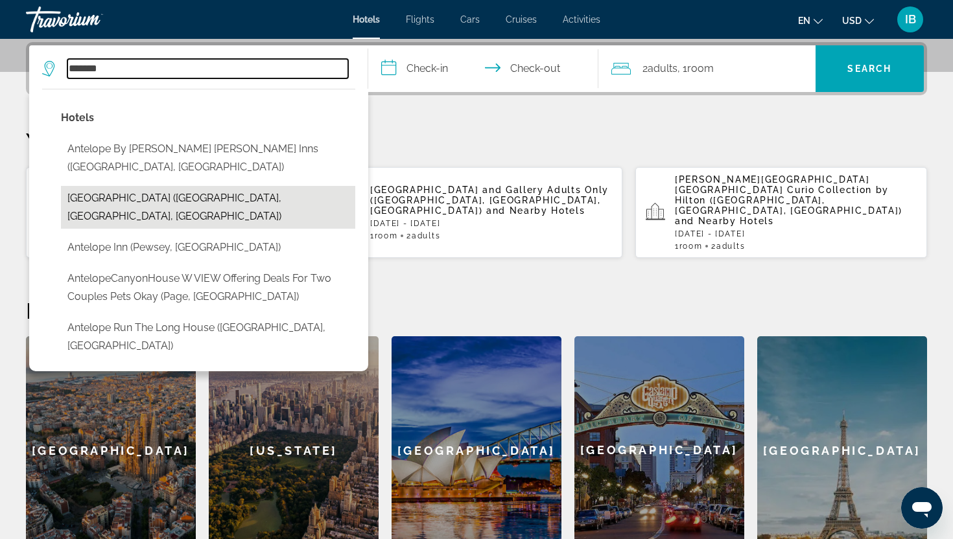
type input "**********"
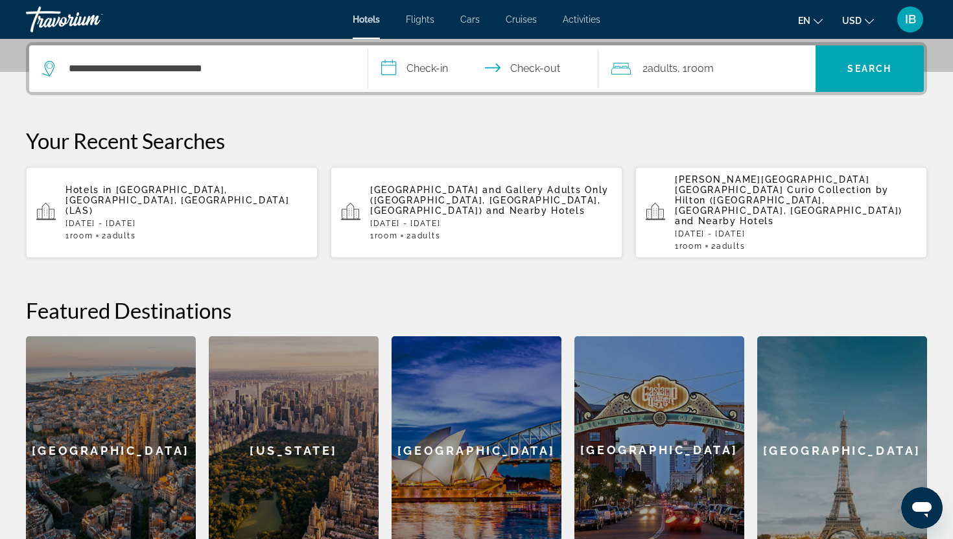
click at [386, 71] on input "**********" at bounding box center [485, 70] width 235 height 51
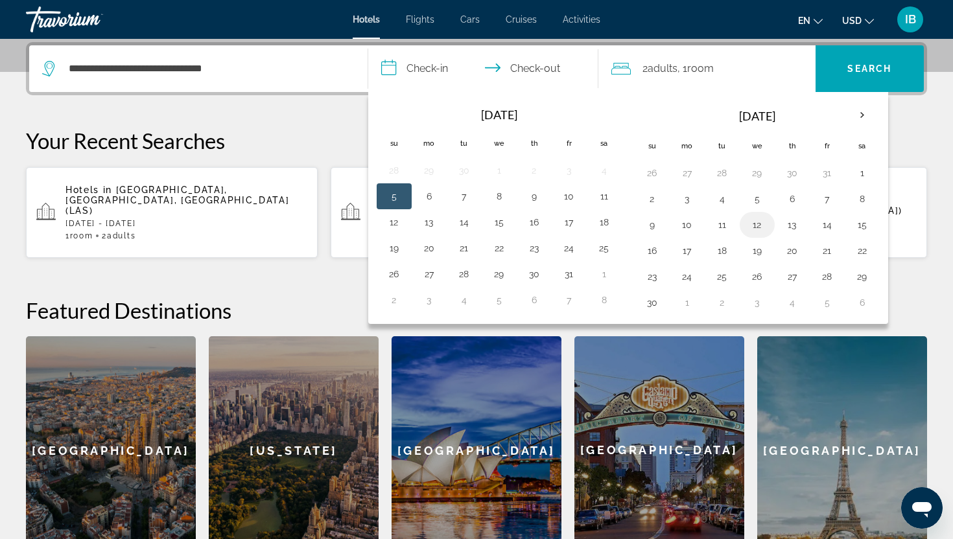
click at [753, 227] on button "12" at bounding box center [757, 225] width 21 height 18
click at [790, 226] on button "13" at bounding box center [792, 225] width 21 height 18
type input "**********"
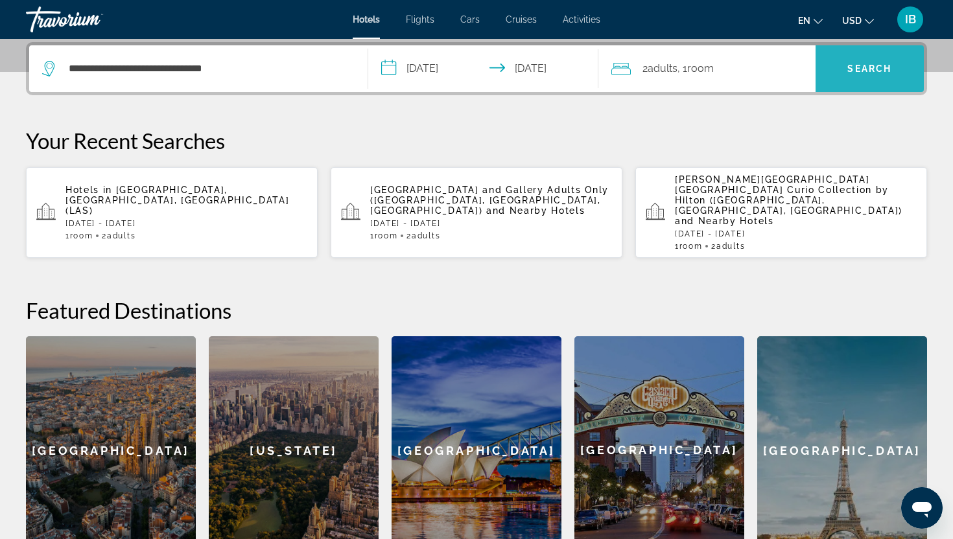
click at [894, 62] on span "Search" at bounding box center [870, 68] width 109 height 31
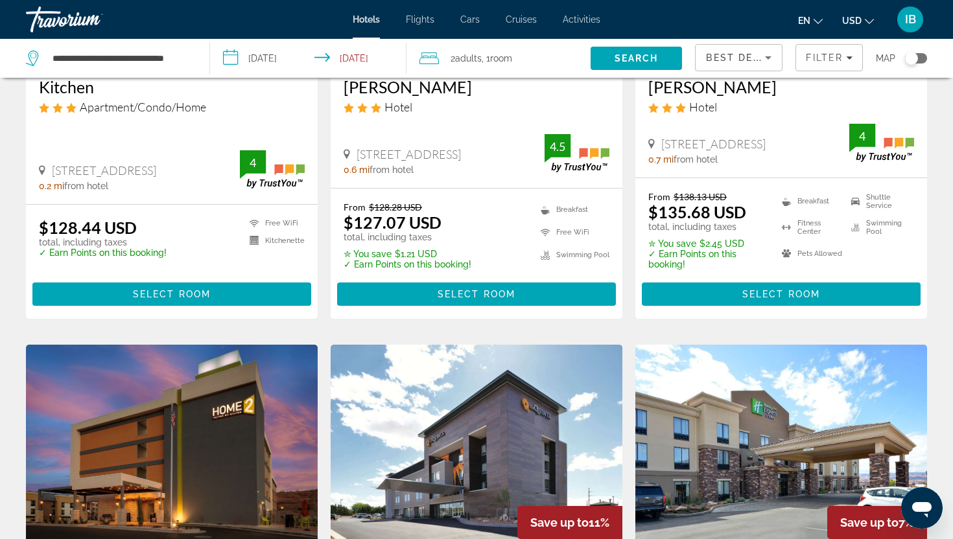
scroll to position [276, 0]
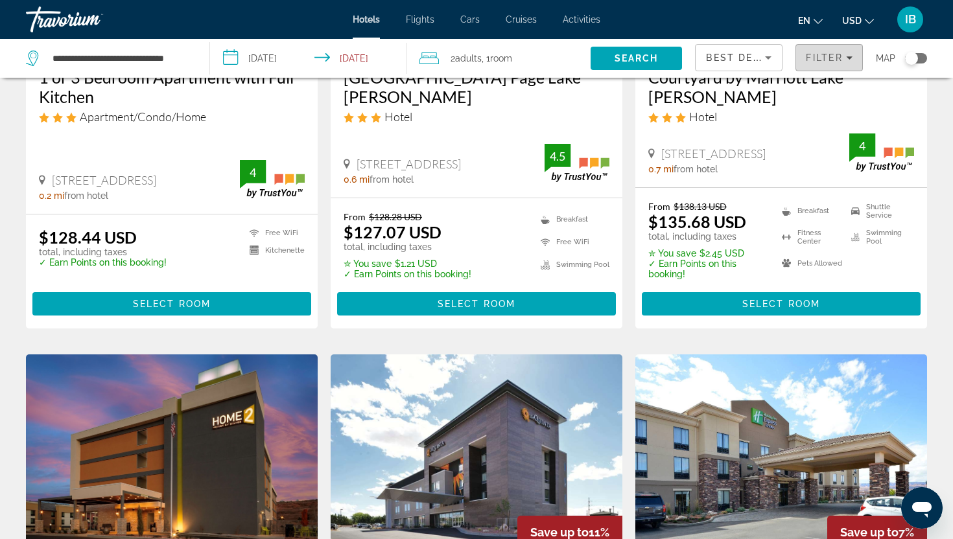
click at [849, 56] on icon "Filters" at bounding box center [849, 57] width 6 height 3
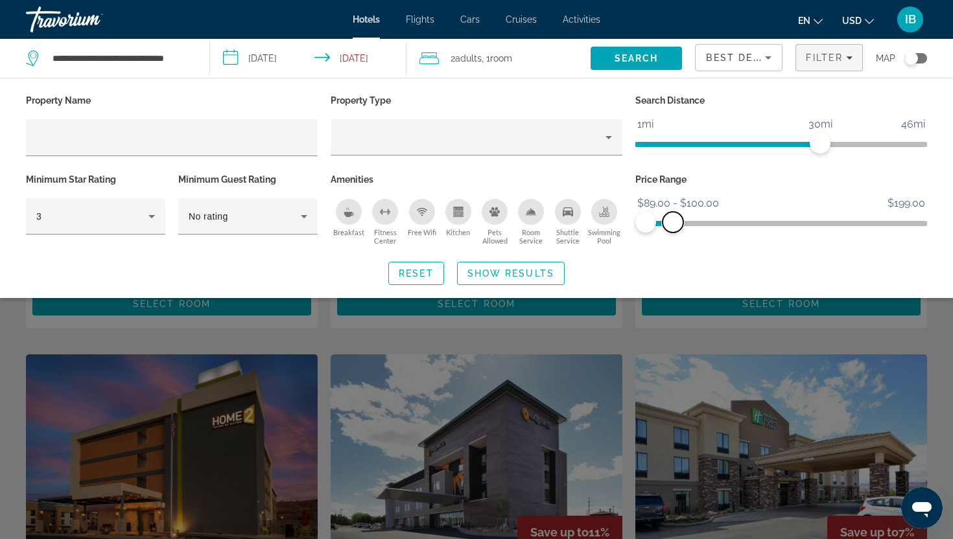
drag, startPoint x: 919, startPoint y: 220, endPoint x: 672, endPoint y: 233, distance: 246.7
click at [672, 233] on div "Price Range $89.00 $199.00 $89.00 $100.00 $89.00 - $100.00" at bounding box center [781, 210] width 305 height 78
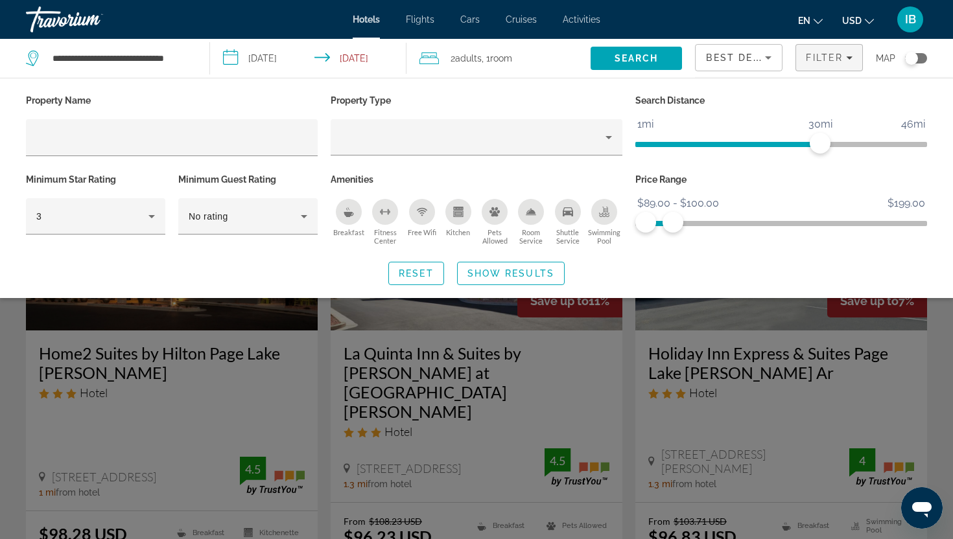
click at [632, 271] on div "Reset Show Results" at bounding box center [476, 273] width 901 height 23
click at [632, 60] on span "Search" at bounding box center [637, 58] width 44 height 10
click at [517, 272] on span "Show Results" at bounding box center [510, 273] width 87 height 10
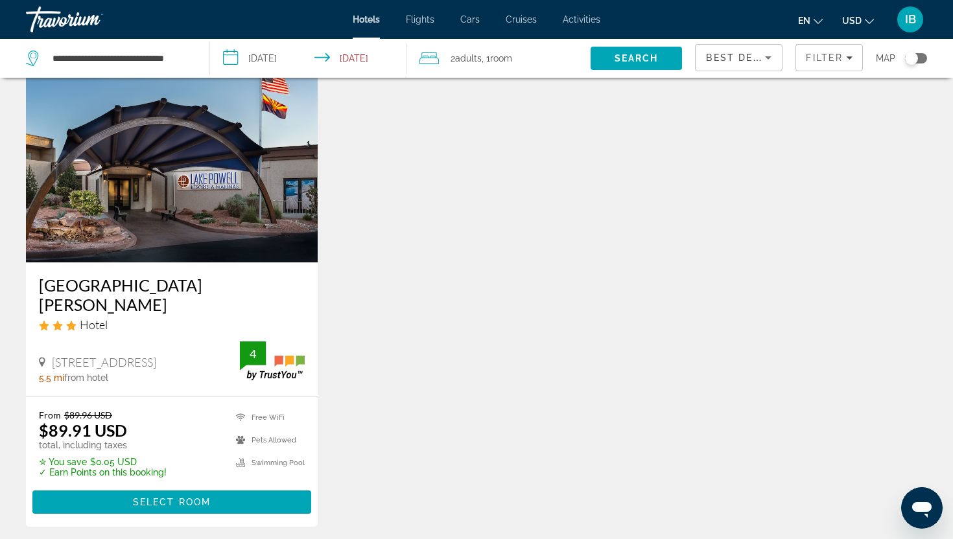
scroll to position [616, 0]
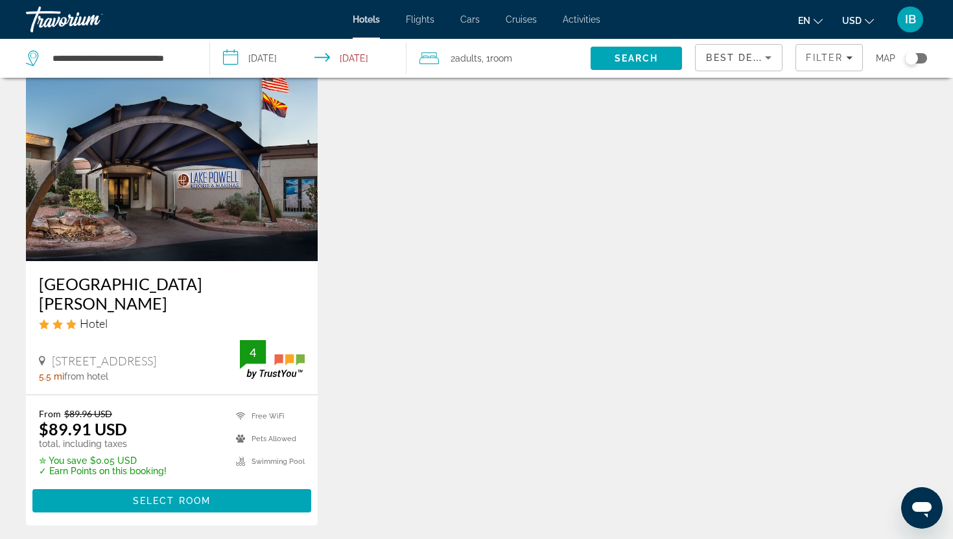
click at [239, 163] on img "Main content" at bounding box center [172, 157] width 292 height 207
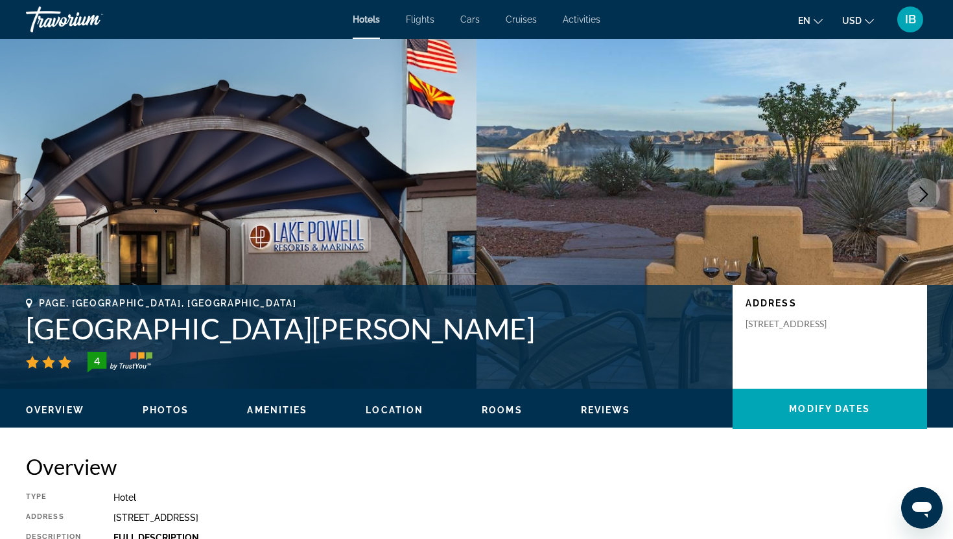
scroll to position [41, 0]
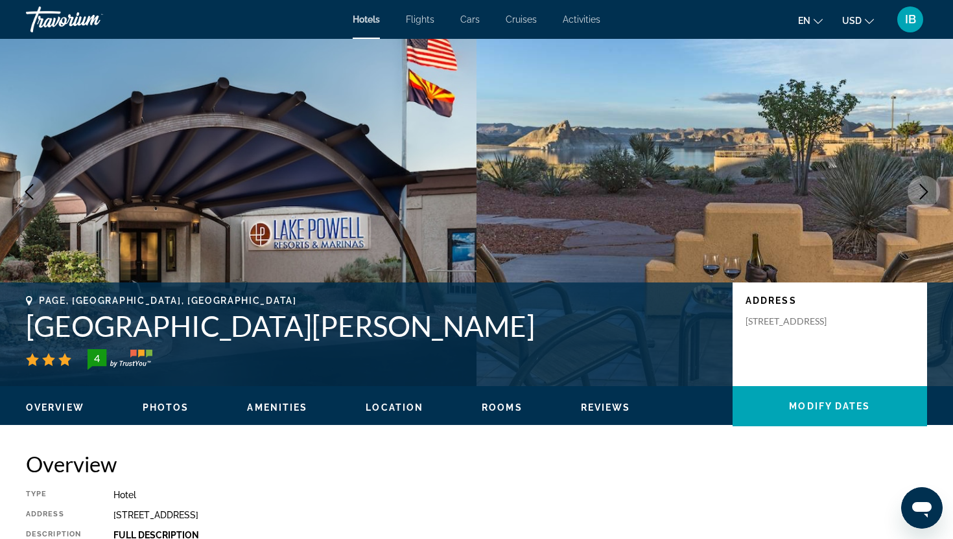
click at [491, 407] on span "Rooms" at bounding box center [502, 408] width 41 height 10
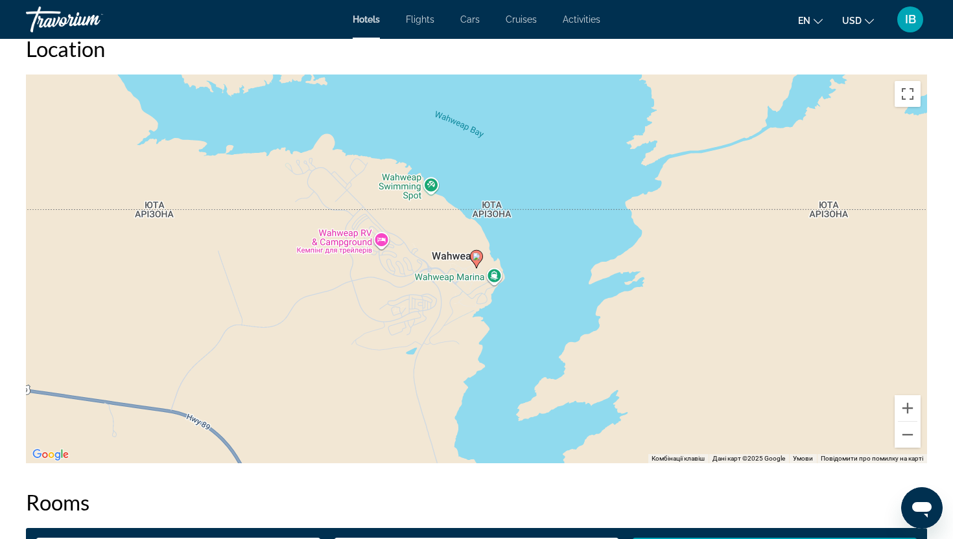
scroll to position [1197, 0]
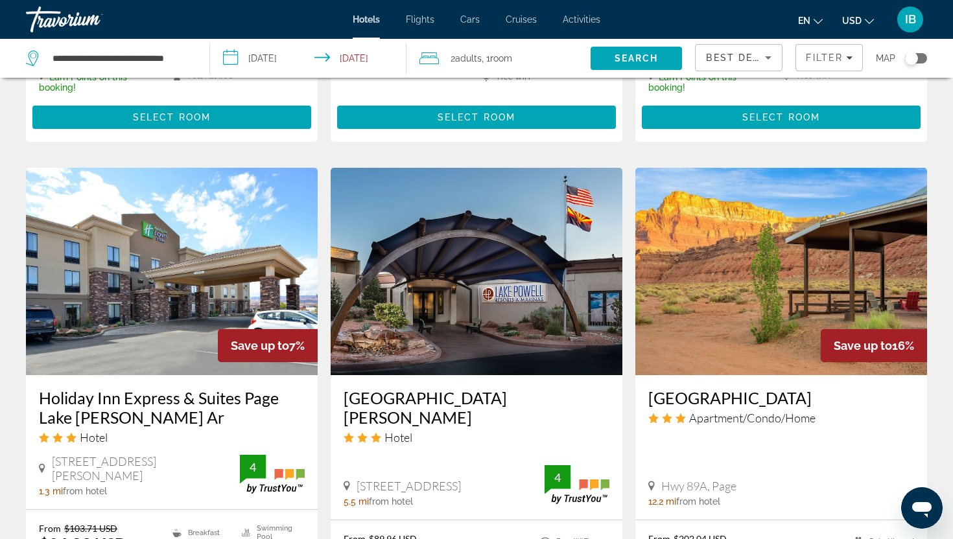
scroll to position [1002, 0]
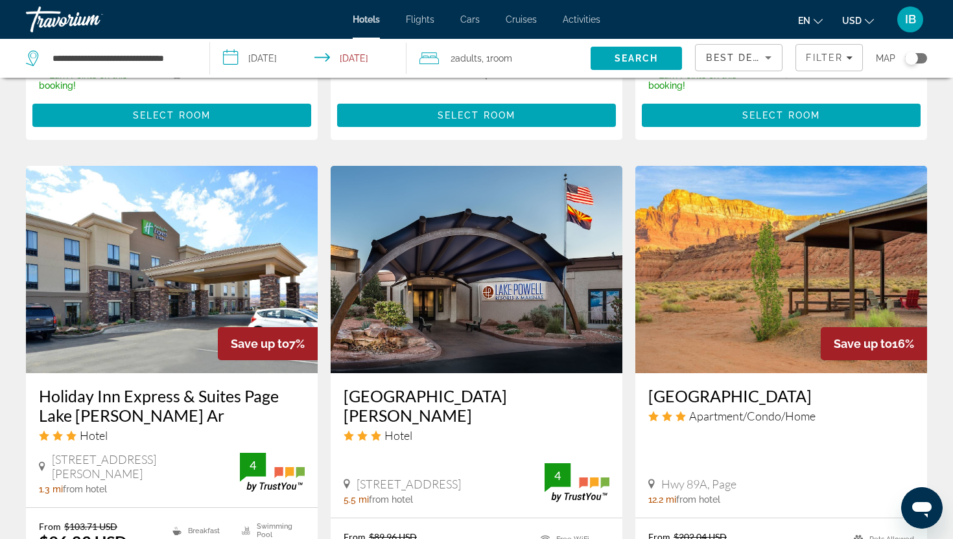
click at [384, 237] on img "Main content" at bounding box center [477, 269] width 292 height 207
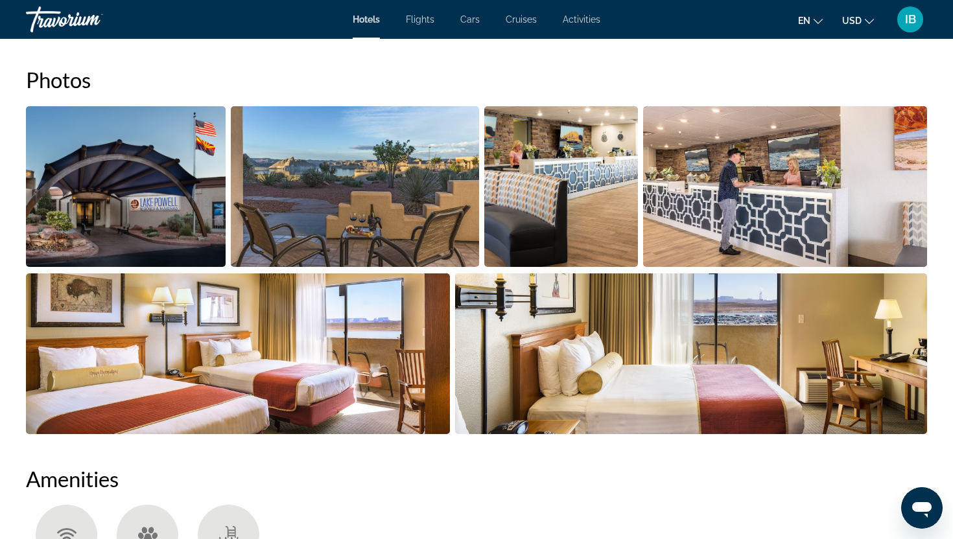
scroll to position [615, 0]
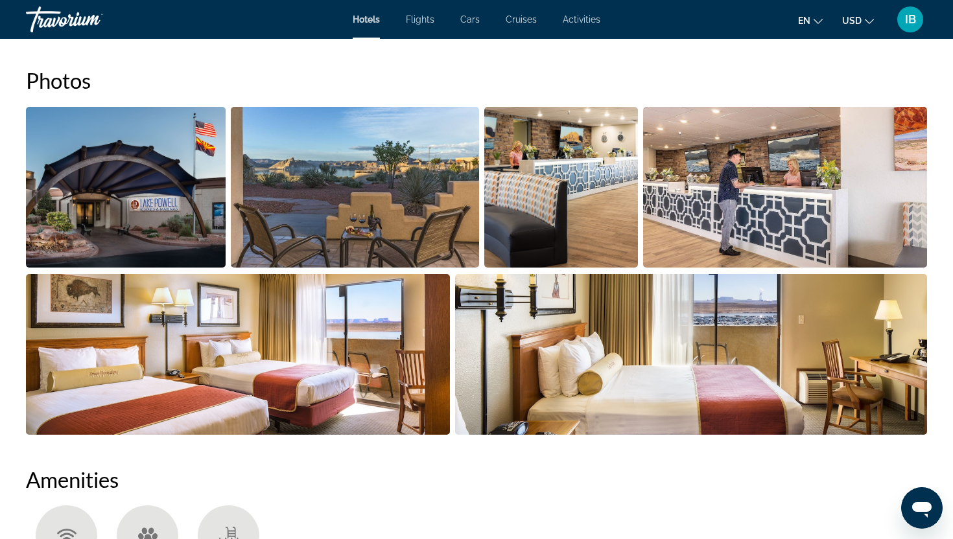
click at [303, 182] on img "Open full-screen image slider" at bounding box center [355, 187] width 248 height 161
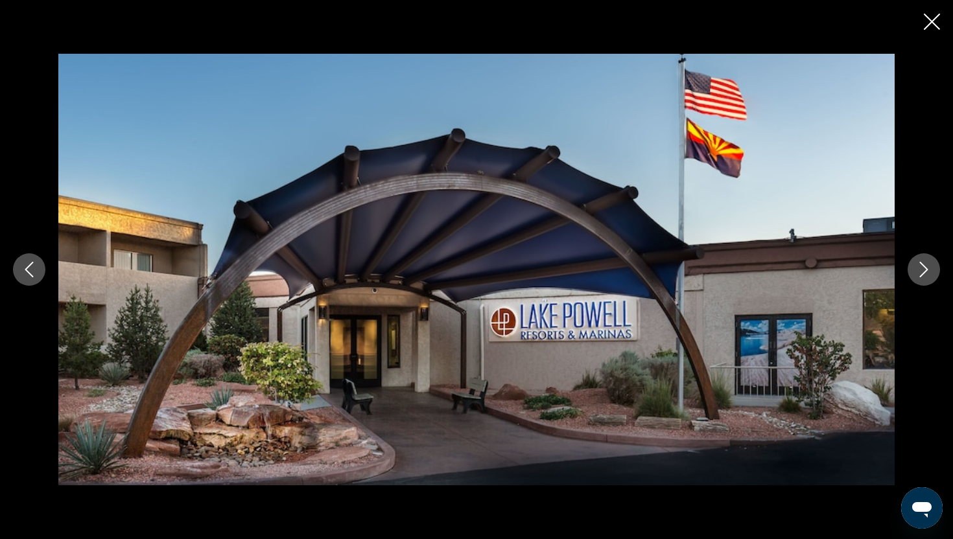
click at [927, 274] on icon "Next image" at bounding box center [924, 270] width 16 height 16
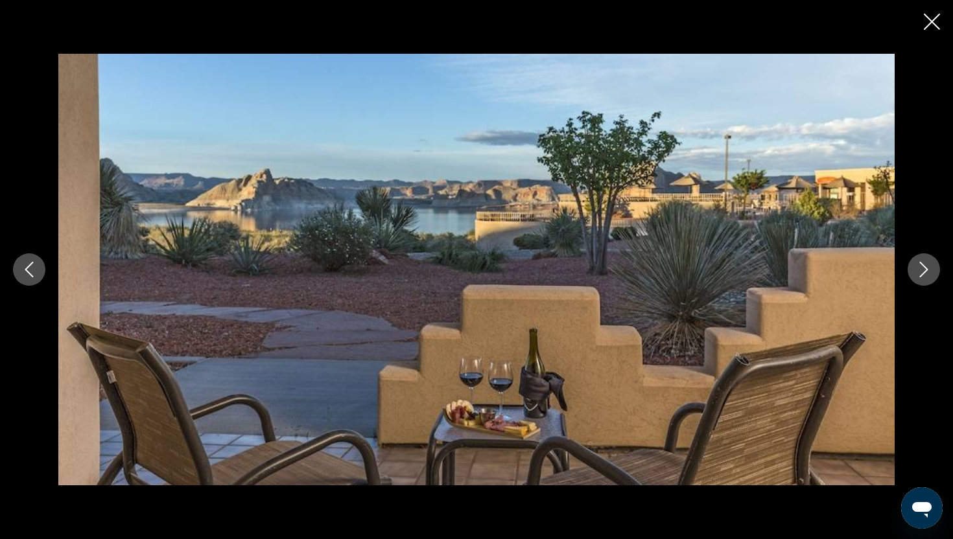
click at [927, 274] on icon "Next image" at bounding box center [924, 270] width 16 height 16
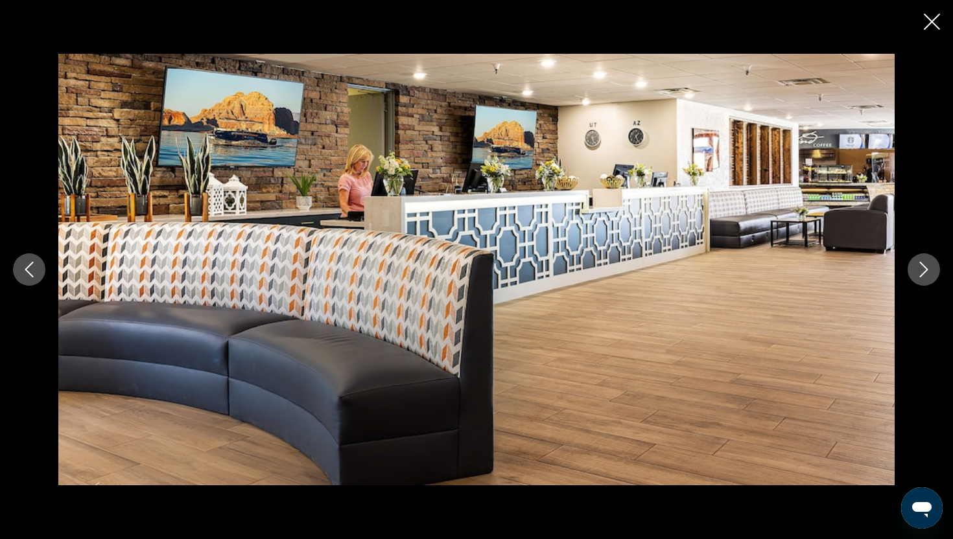
click at [927, 276] on icon "Next image" at bounding box center [924, 270] width 16 height 16
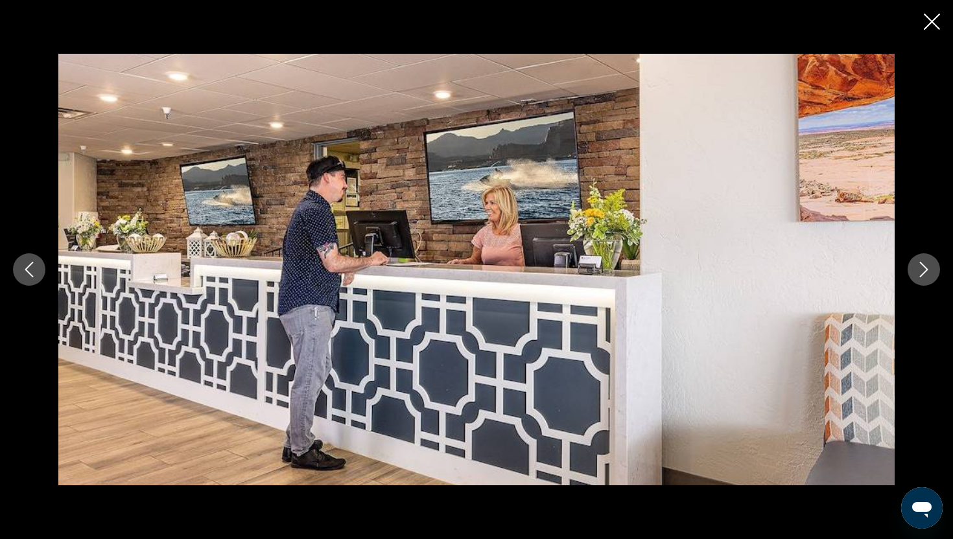
click at [928, 276] on icon "Next image" at bounding box center [924, 270] width 16 height 16
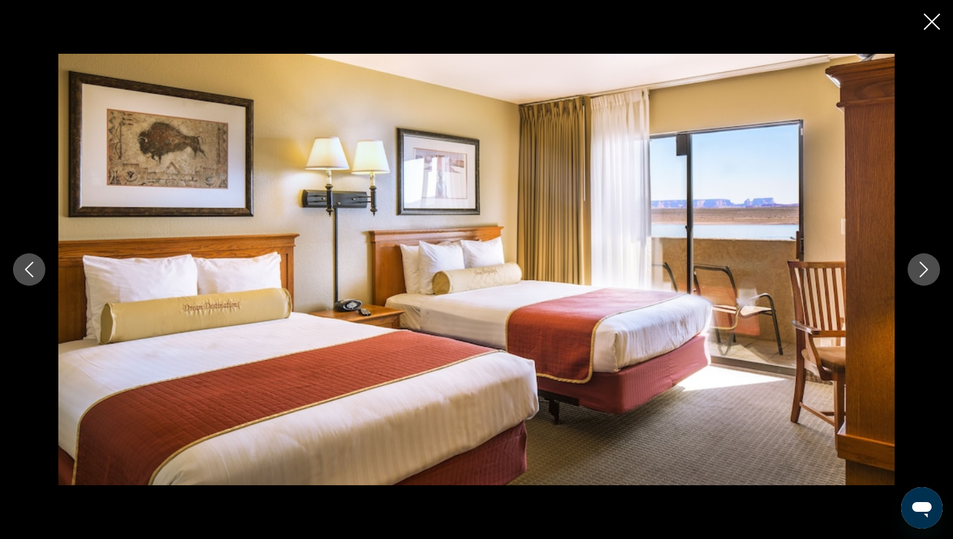
click at [930, 23] on icon "Close slideshow" at bounding box center [932, 22] width 16 height 16
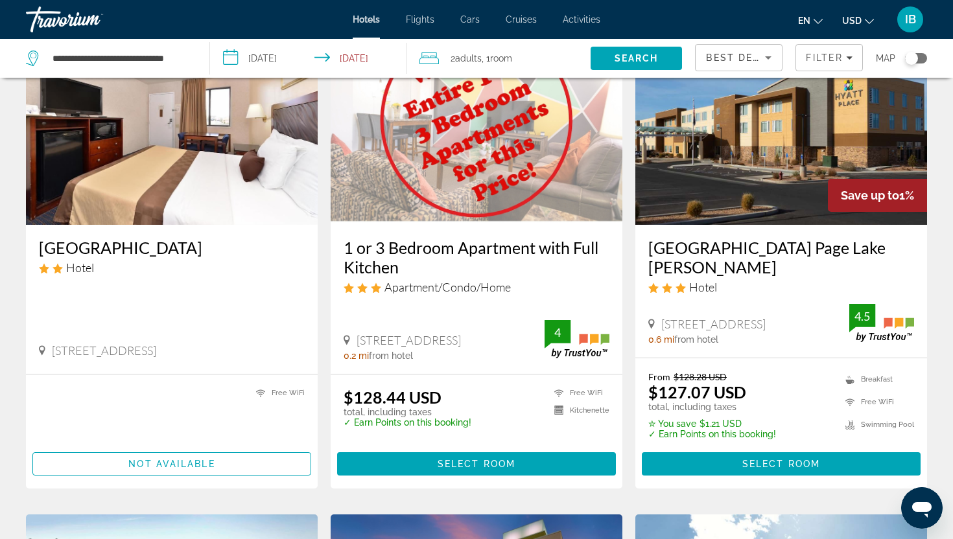
scroll to position [106, 0]
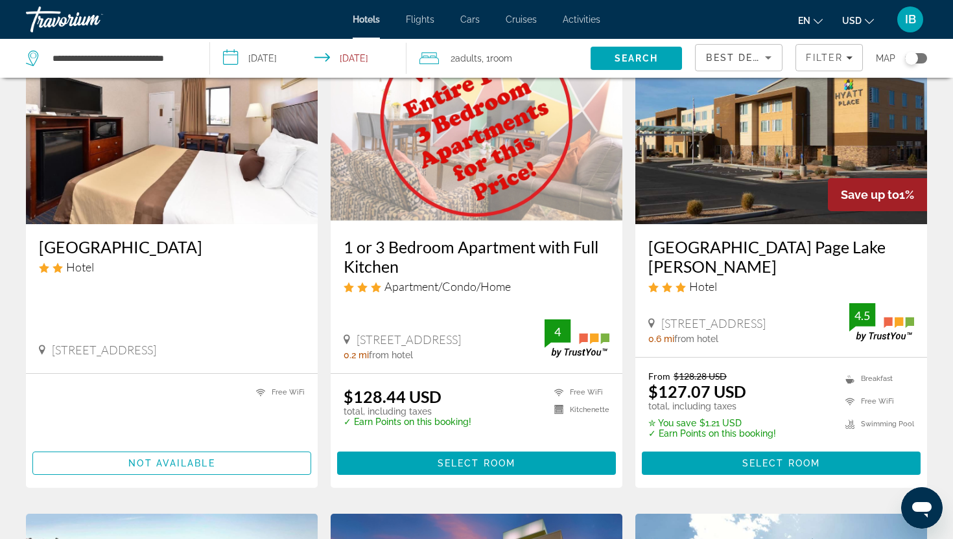
click at [711, 150] on img "Main content" at bounding box center [781, 120] width 292 height 207
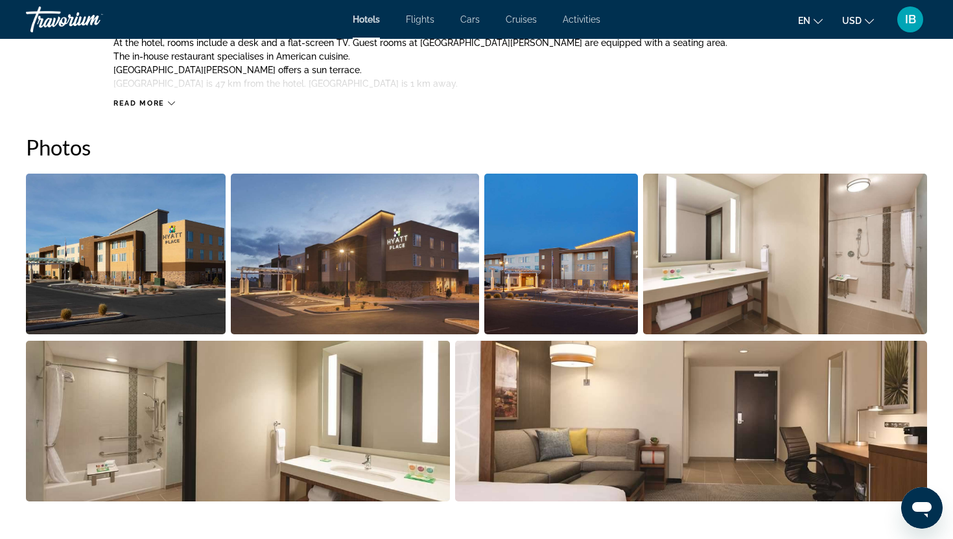
scroll to position [574, 0]
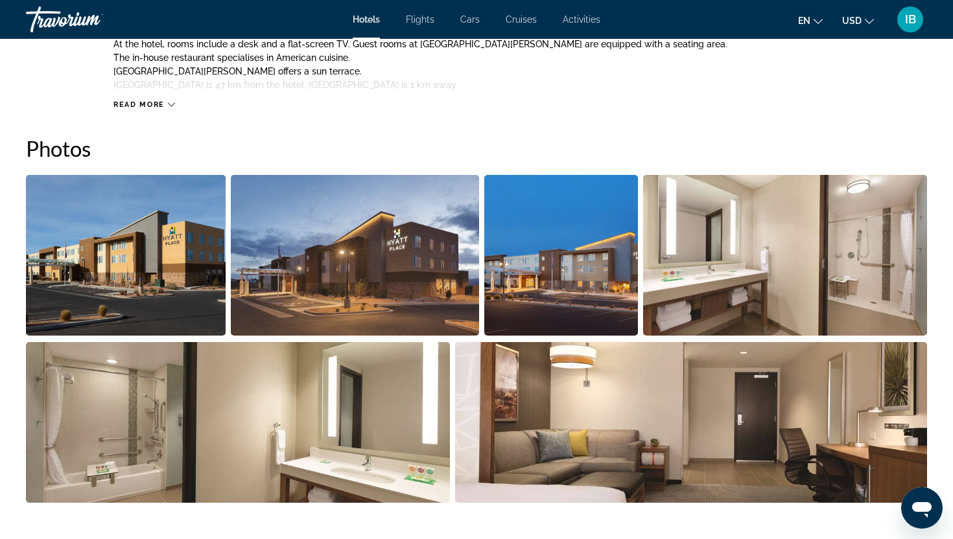
click at [608, 413] on img "Open full-screen image slider" at bounding box center [691, 422] width 473 height 161
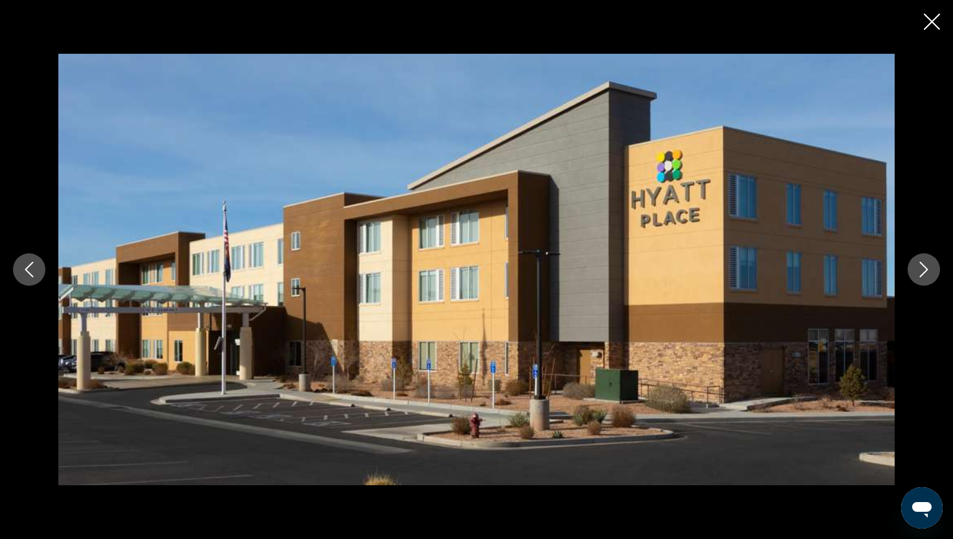
click at [926, 263] on icon "Next image" at bounding box center [924, 270] width 16 height 16
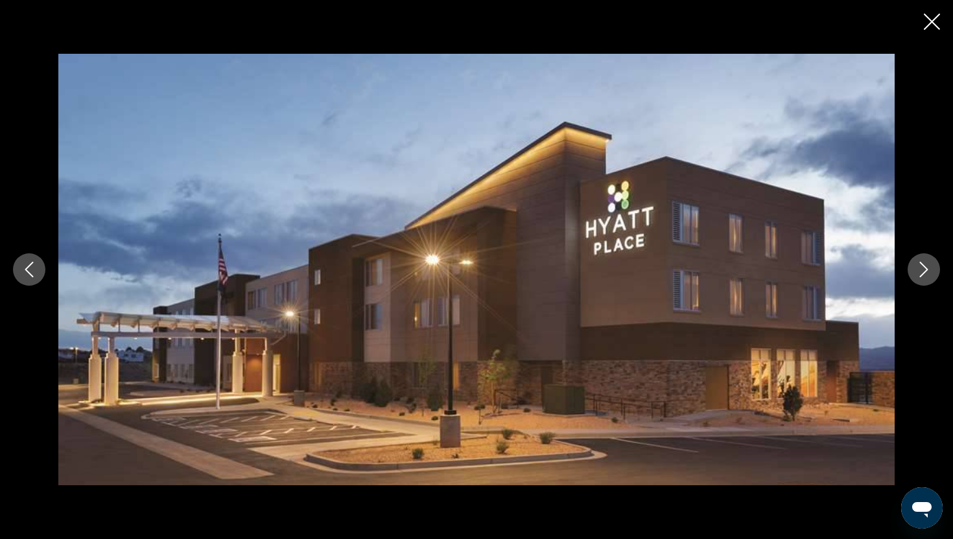
click at [927, 263] on icon "Next image" at bounding box center [924, 270] width 16 height 16
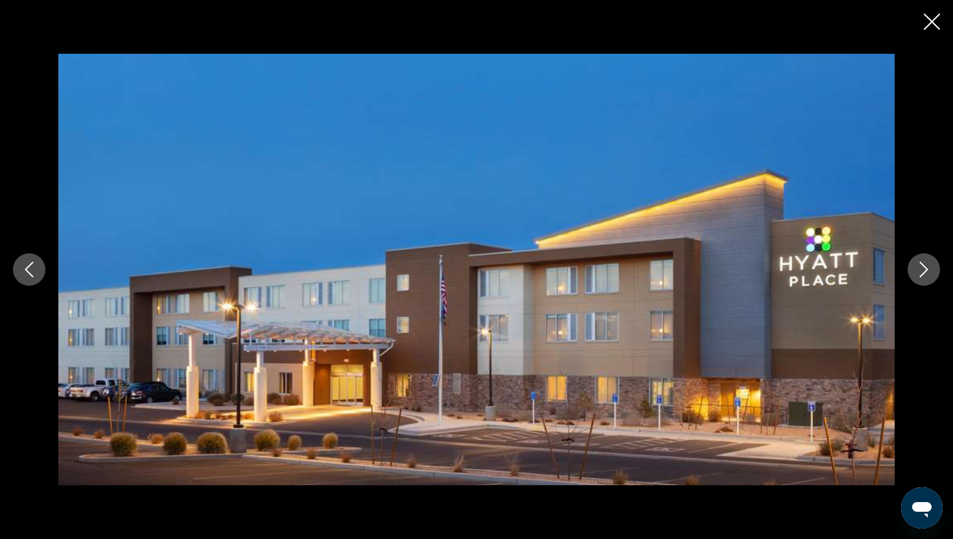
click at [927, 263] on icon "Next image" at bounding box center [924, 270] width 16 height 16
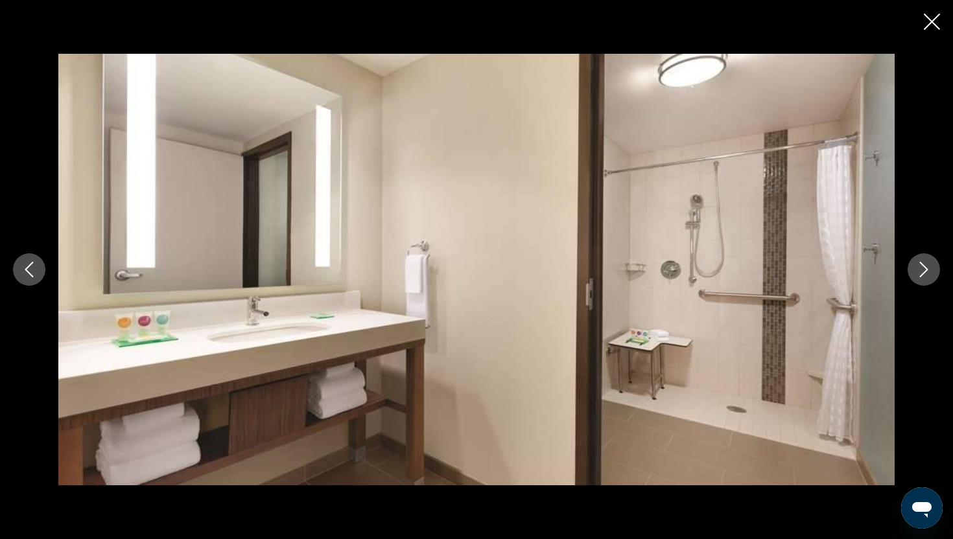
click at [927, 263] on icon "Next image" at bounding box center [924, 270] width 16 height 16
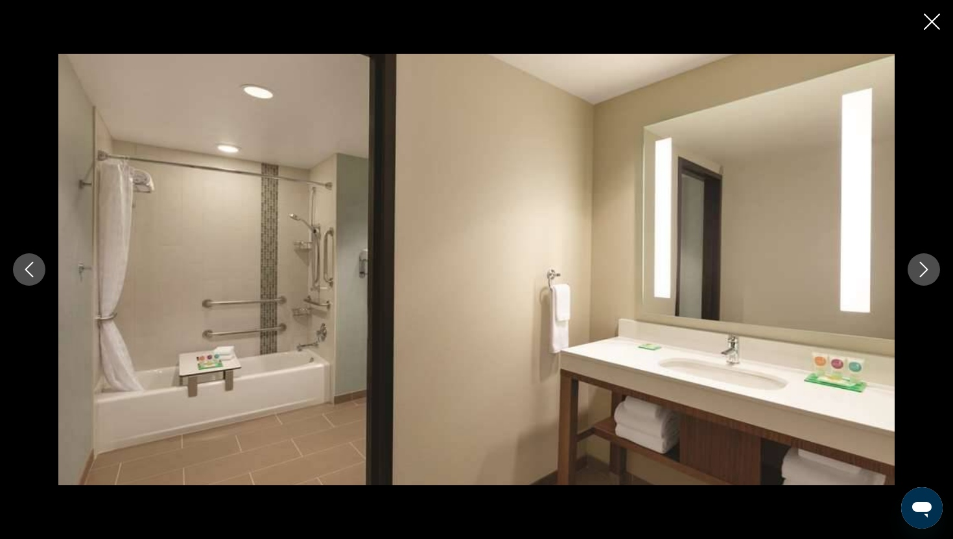
click at [927, 263] on icon "Next image" at bounding box center [924, 270] width 16 height 16
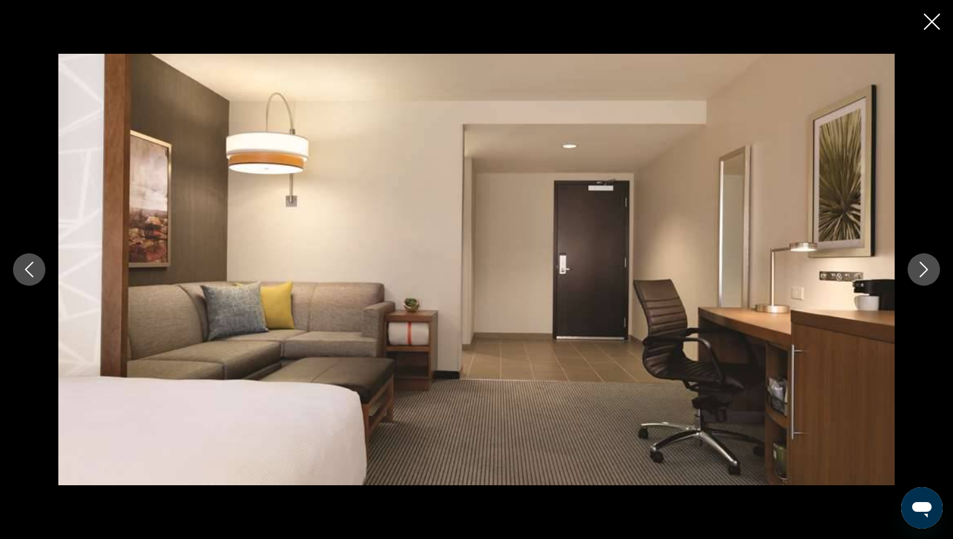
click at [927, 263] on icon "Next image" at bounding box center [924, 270] width 16 height 16
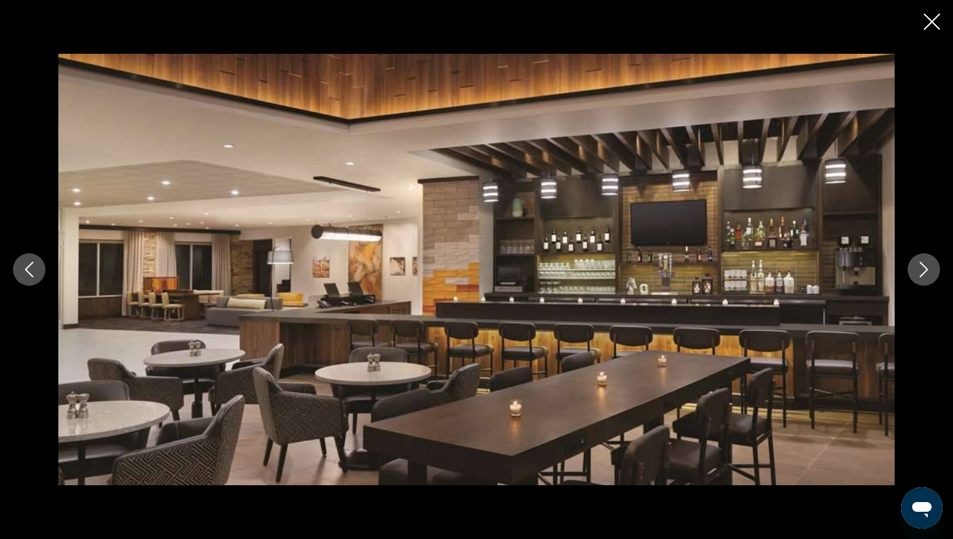
click at [927, 264] on icon "Next image" at bounding box center [924, 270] width 16 height 16
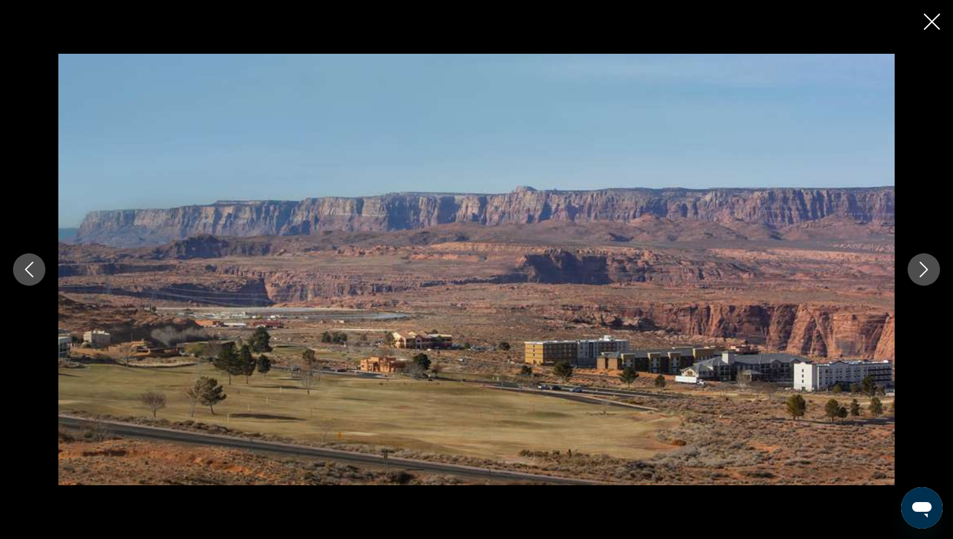
click at [925, 266] on icon "Next image" at bounding box center [924, 270] width 16 height 16
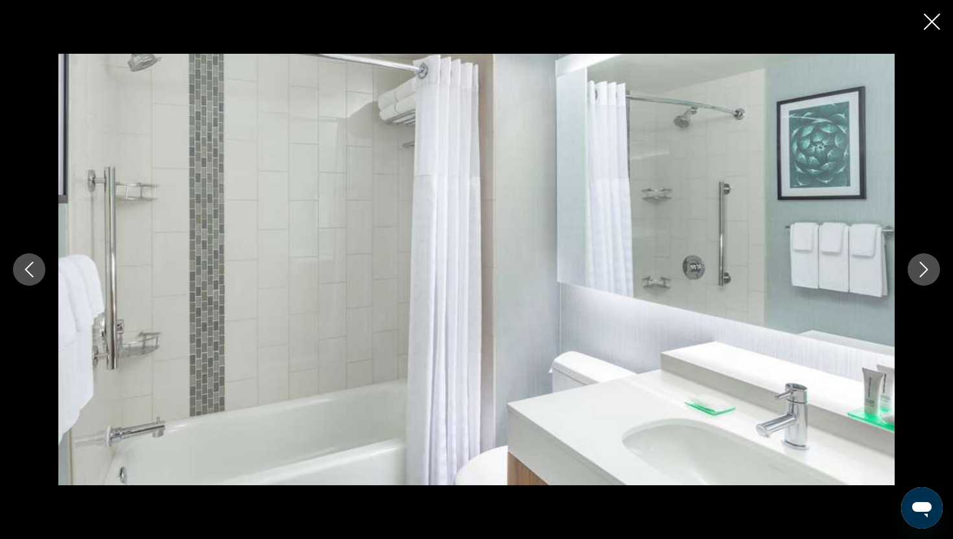
click at [937, 16] on icon "Close slideshow" at bounding box center [932, 22] width 16 height 16
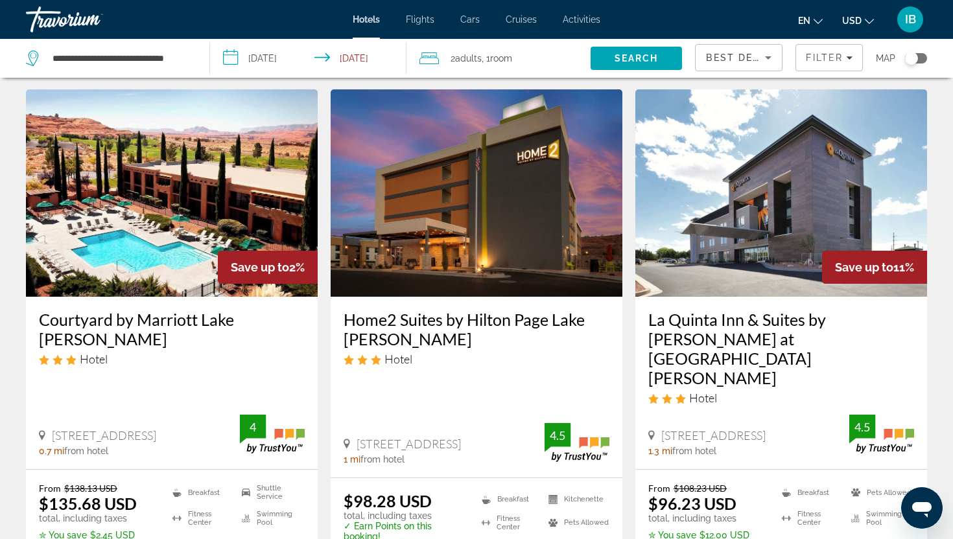
scroll to position [536, 0]
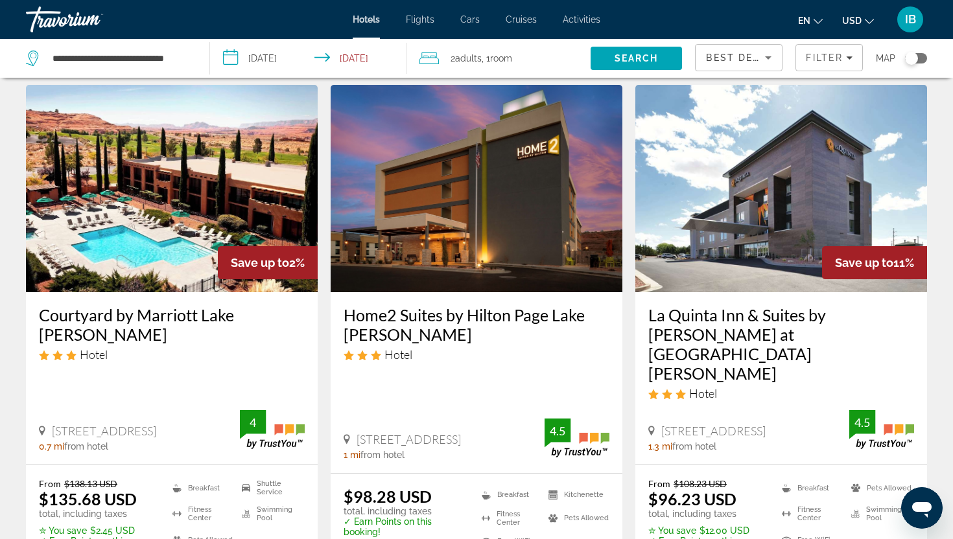
click at [205, 209] on img "Main content" at bounding box center [172, 188] width 292 height 207
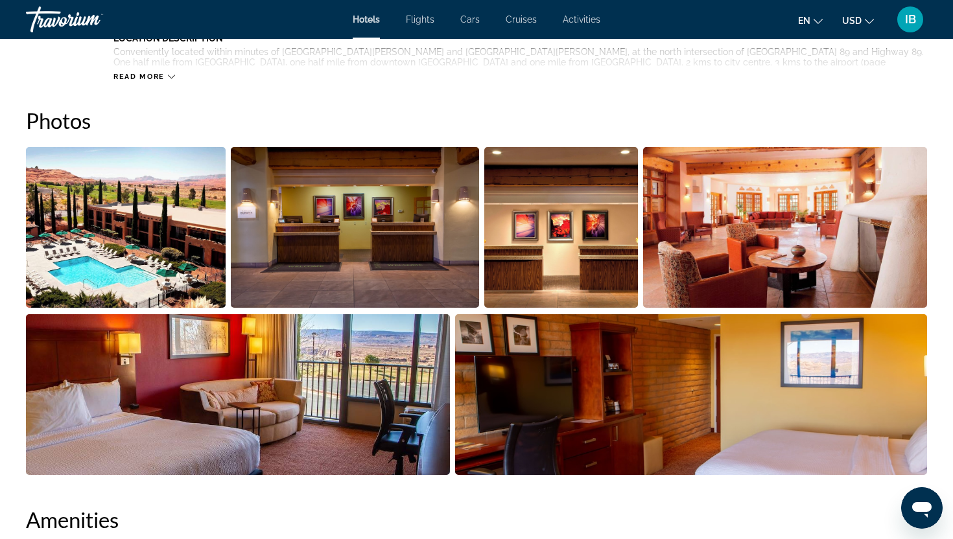
scroll to position [604, 0]
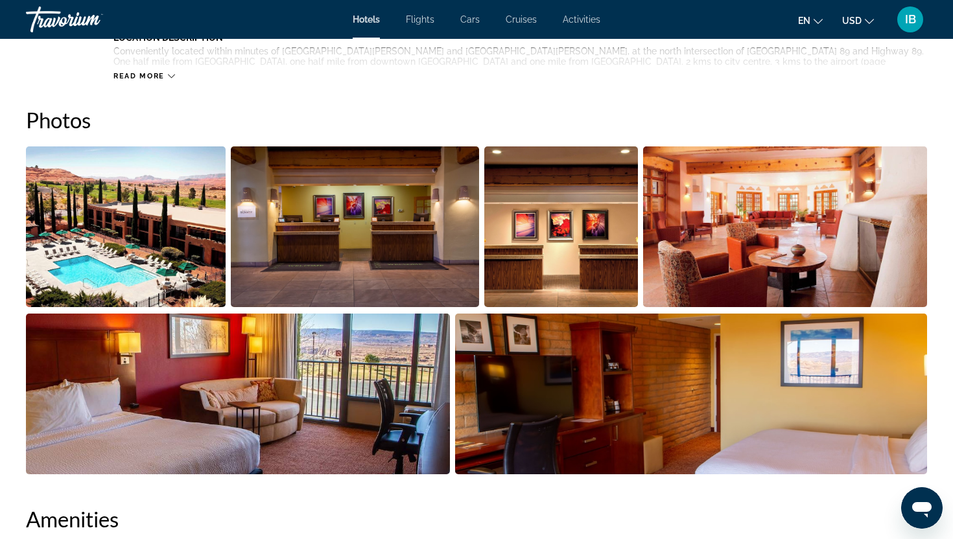
click at [184, 278] on img "Open full-screen image slider" at bounding box center [126, 227] width 200 height 161
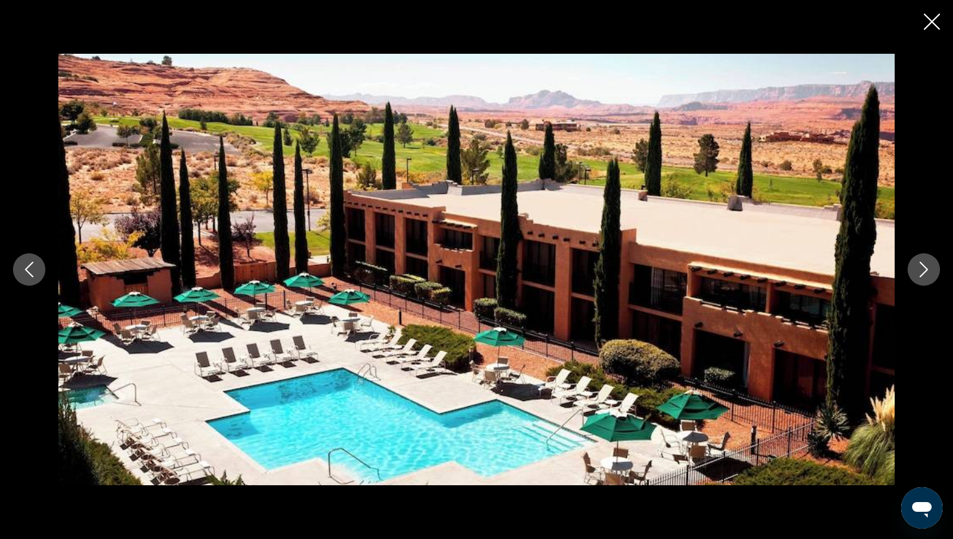
click at [923, 272] on icon "Next image" at bounding box center [924, 270] width 8 height 16
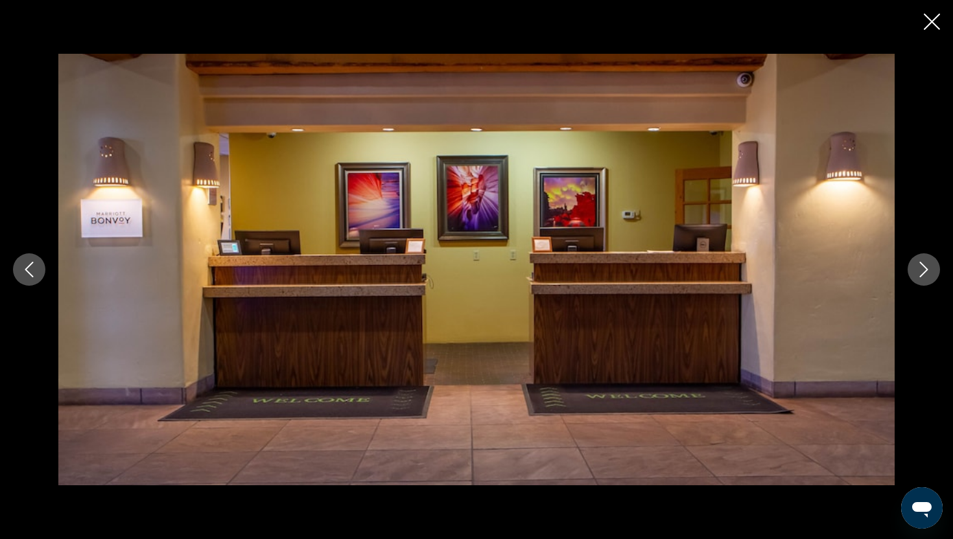
click at [924, 273] on icon "Next image" at bounding box center [924, 270] width 8 height 16
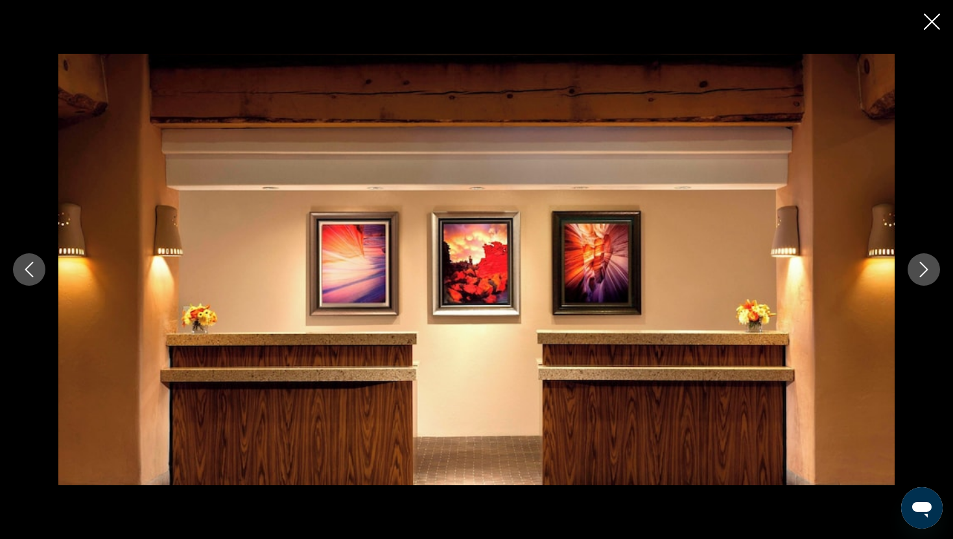
click at [924, 274] on icon "Next image" at bounding box center [924, 270] width 16 height 16
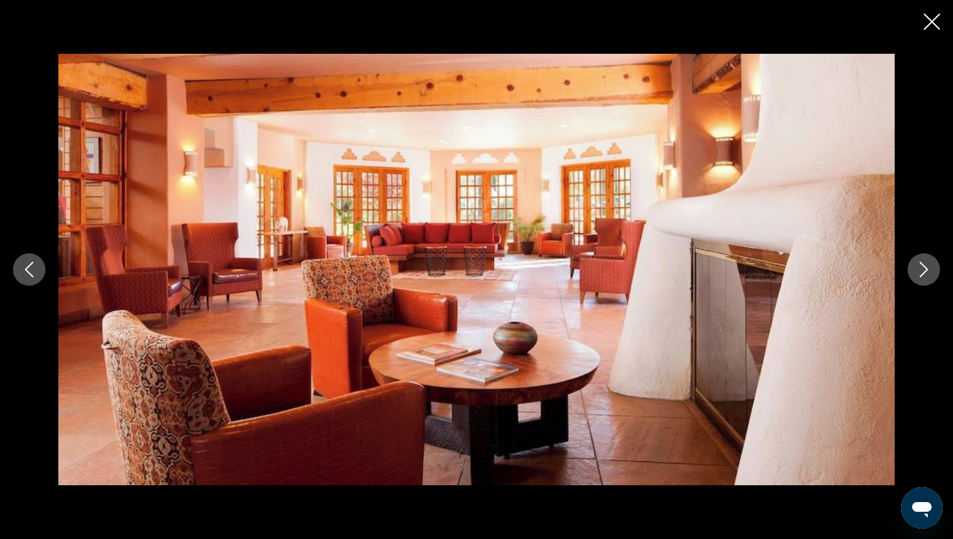
click at [925, 274] on icon "Next image" at bounding box center [924, 270] width 16 height 16
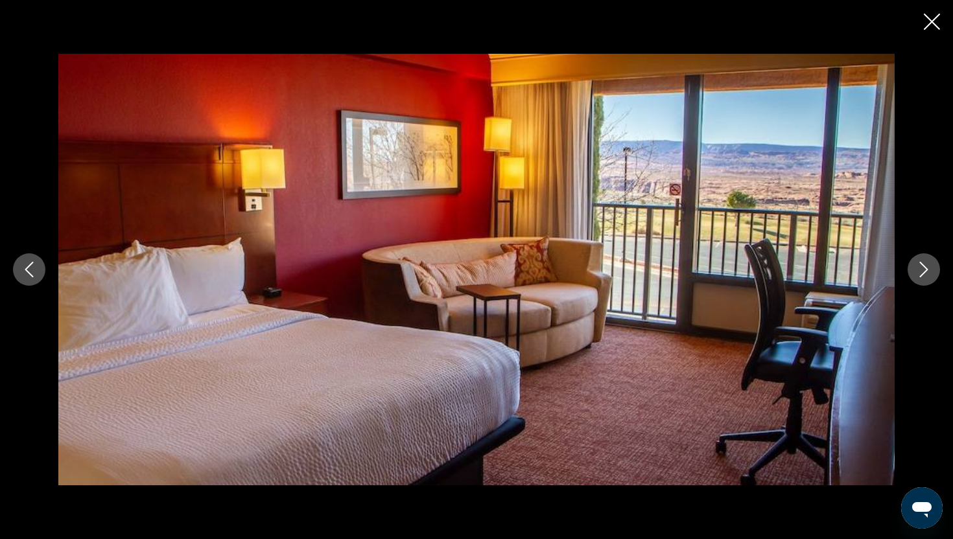
click at [925, 275] on icon "Next image" at bounding box center [924, 270] width 16 height 16
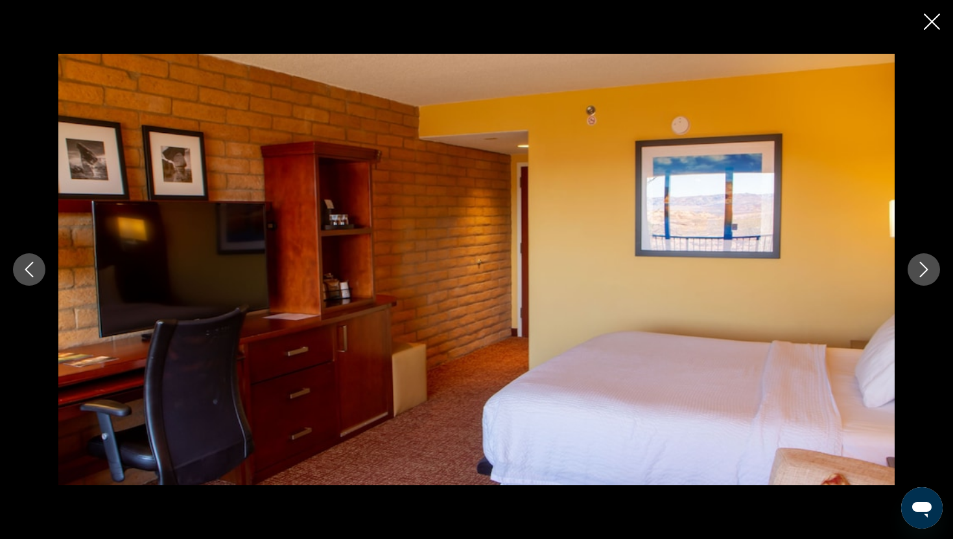
click at [925, 275] on icon "Next image" at bounding box center [924, 270] width 16 height 16
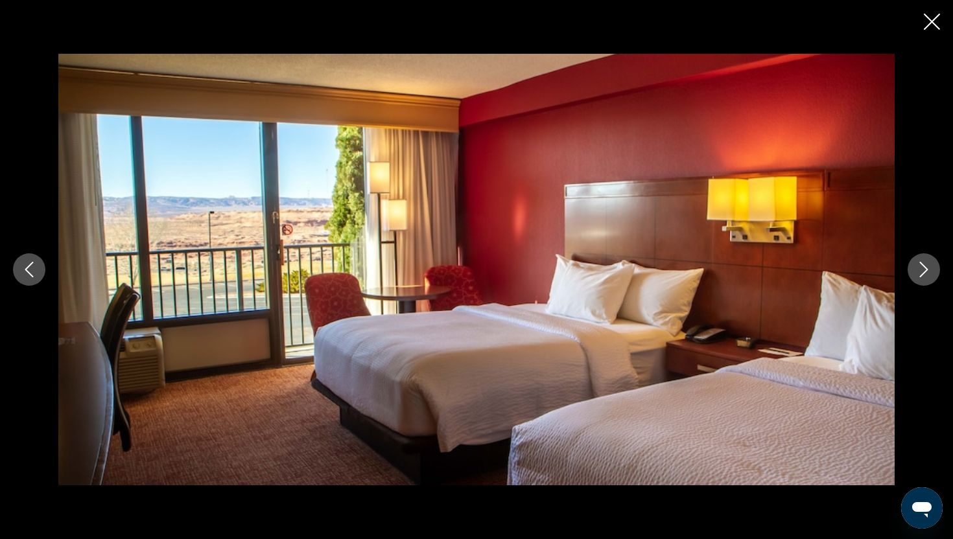
click at [925, 276] on icon "Next image" at bounding box center [924, 270] width 16 height 16
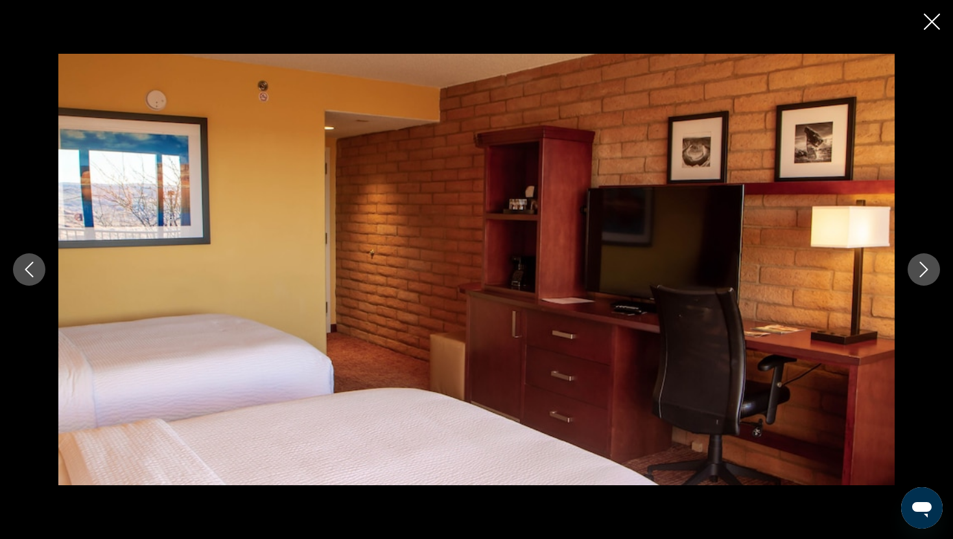
click at [925, 276] on icon "Next image" at bounding box center [924, 270] width 16 height 16
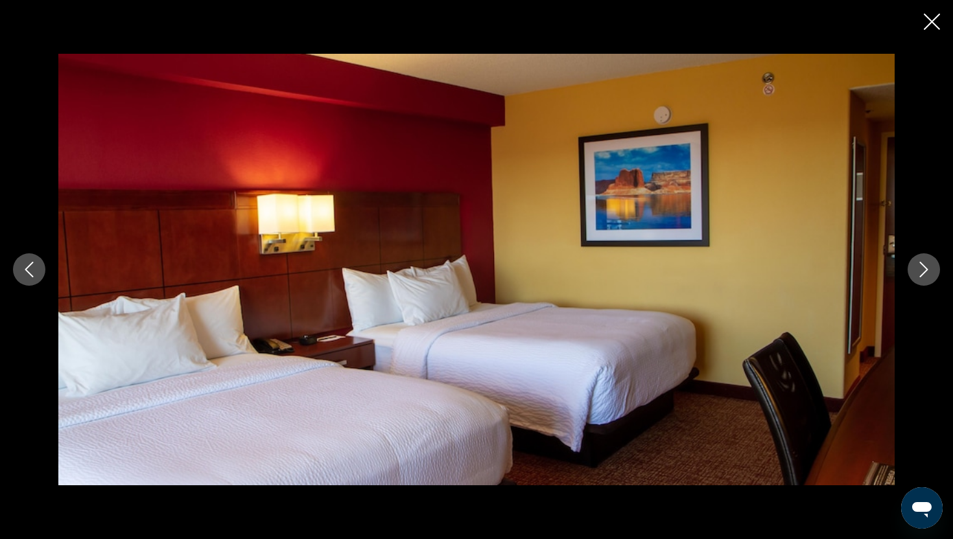
click at [925, 277] on icon "Next image" at bounding box center [924, 270] width 16 height 16
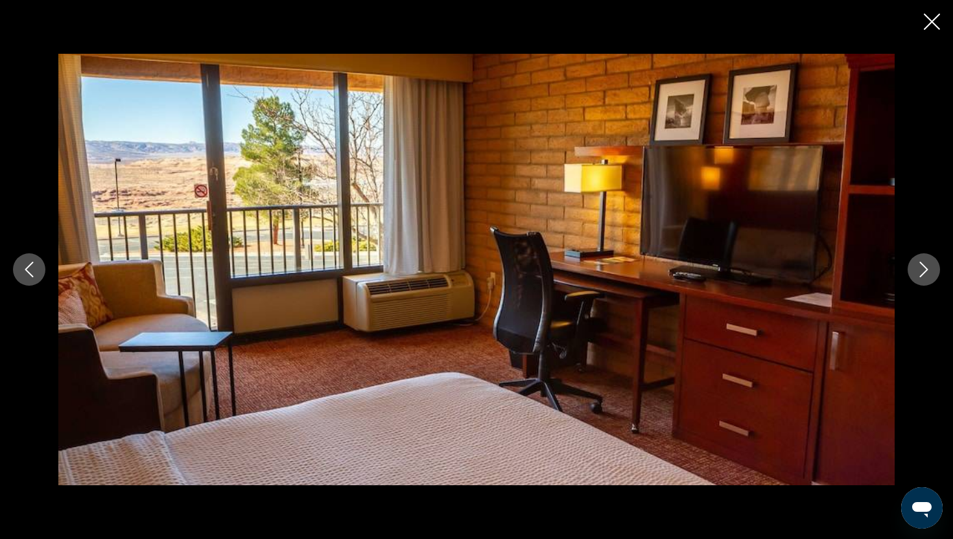
click at [925, 277] on icon "Next image" at bounding box center [924, 270] width 16 height 16
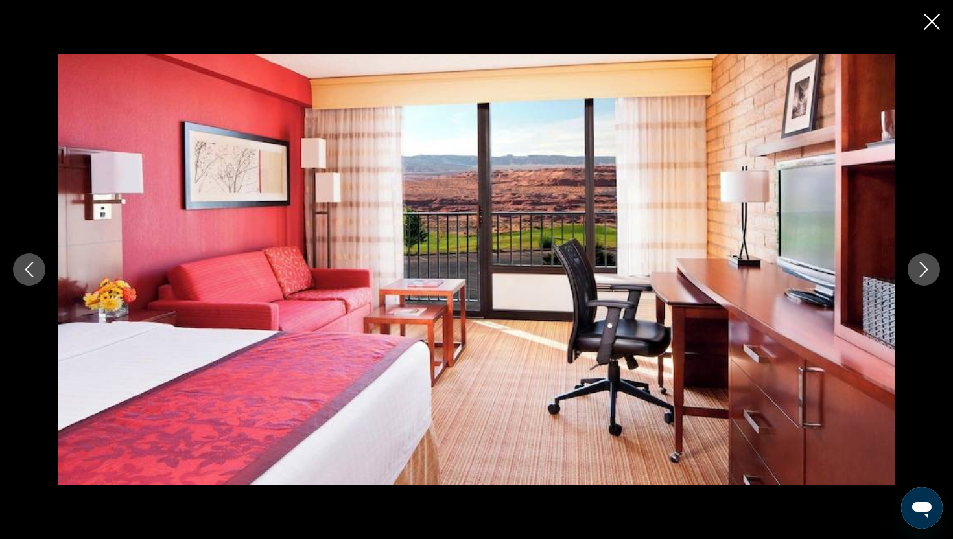
click at [925, 278] on button "Next image" at bounding box center [924, 270] width 32 height 32
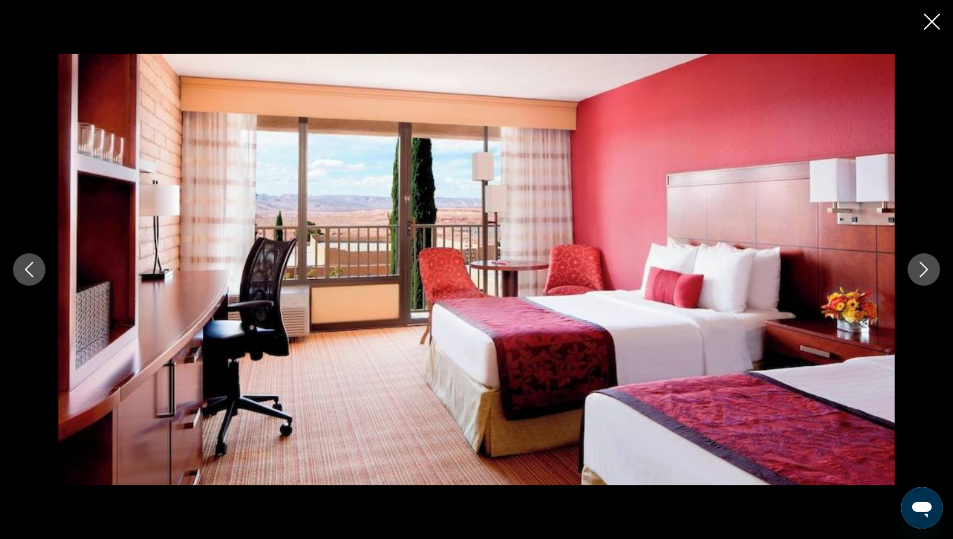
click at [931, 18] on icon "Close slideshow" at bounding box center [932, 22] width 16 height 16
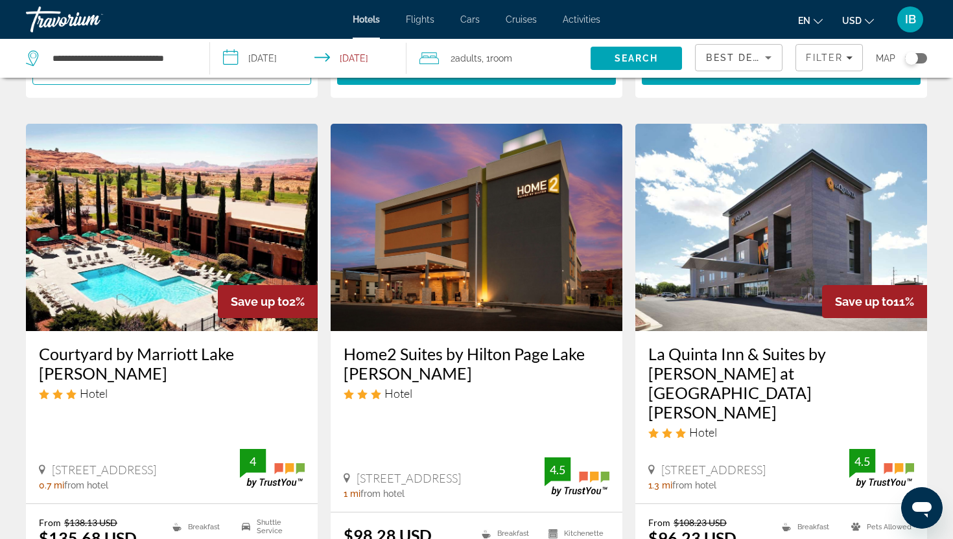
scroll to position [497, 0]
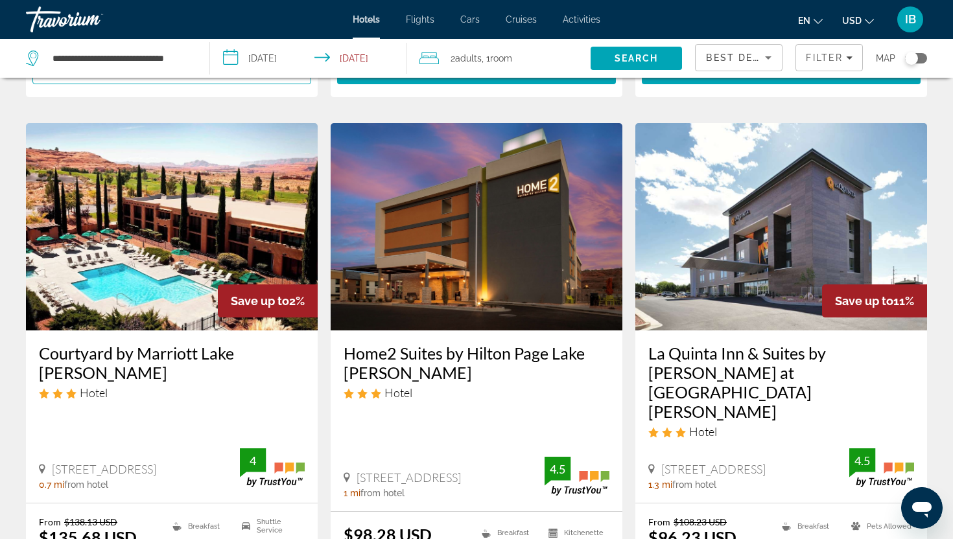
click at [507, 239] on img "Main content" at bounding box center [477, 226] width 292 height 207
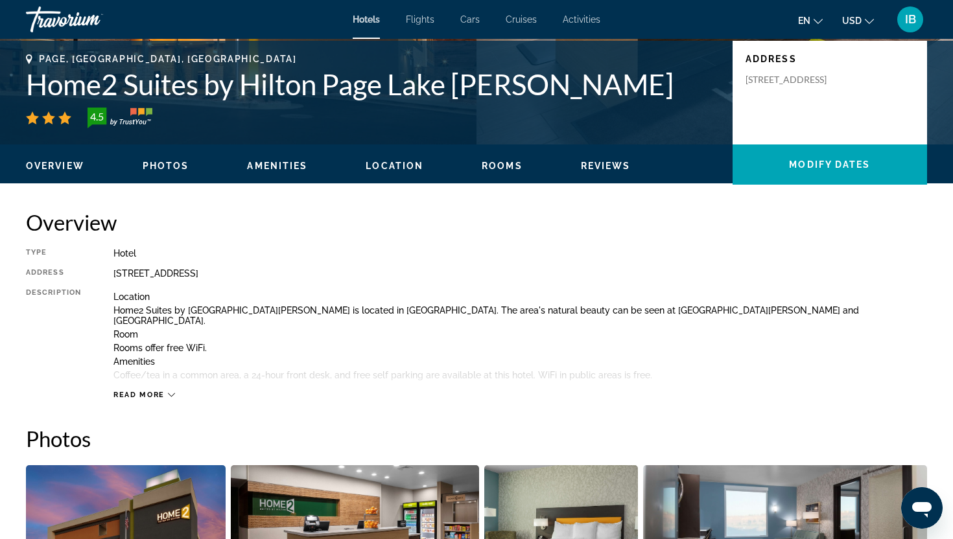
scroll to position [281, 0]
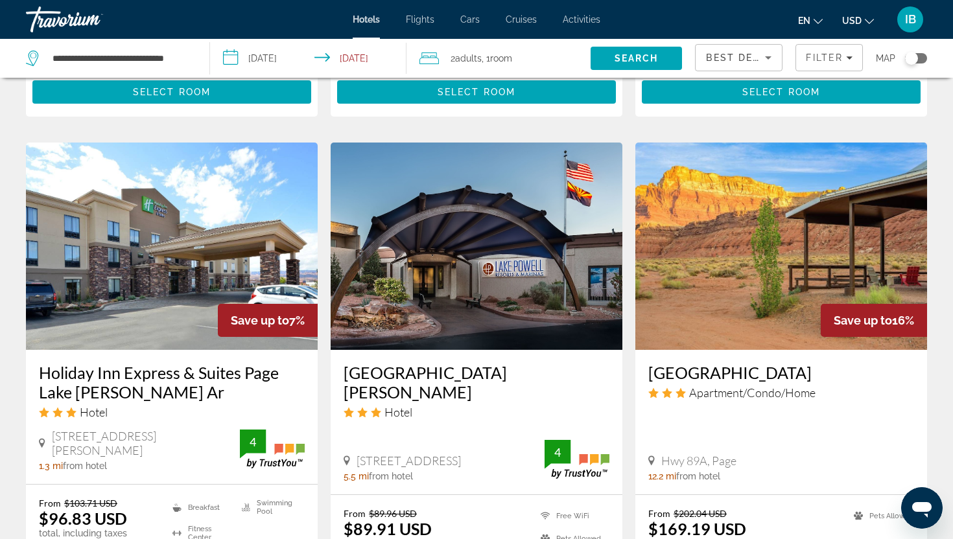
scroll to position [1026, 0]
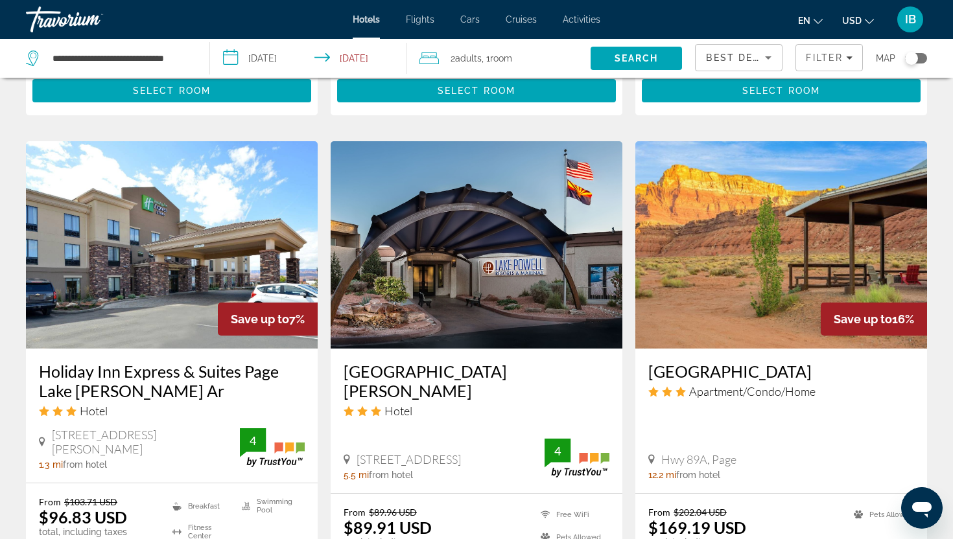
click at [709, 239] on img "Main content" at bounding box center [781, 244] width 292 height 207
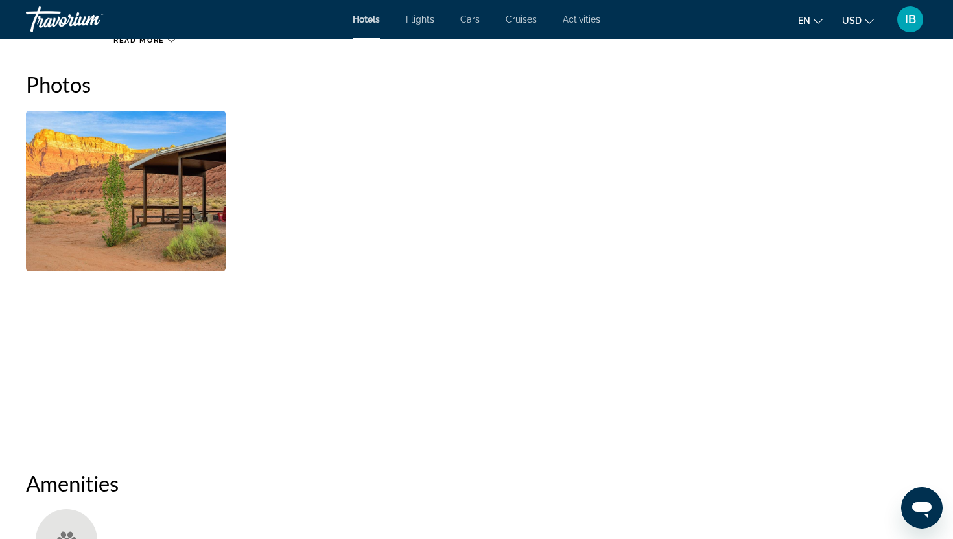
scroll to position [571, 0]
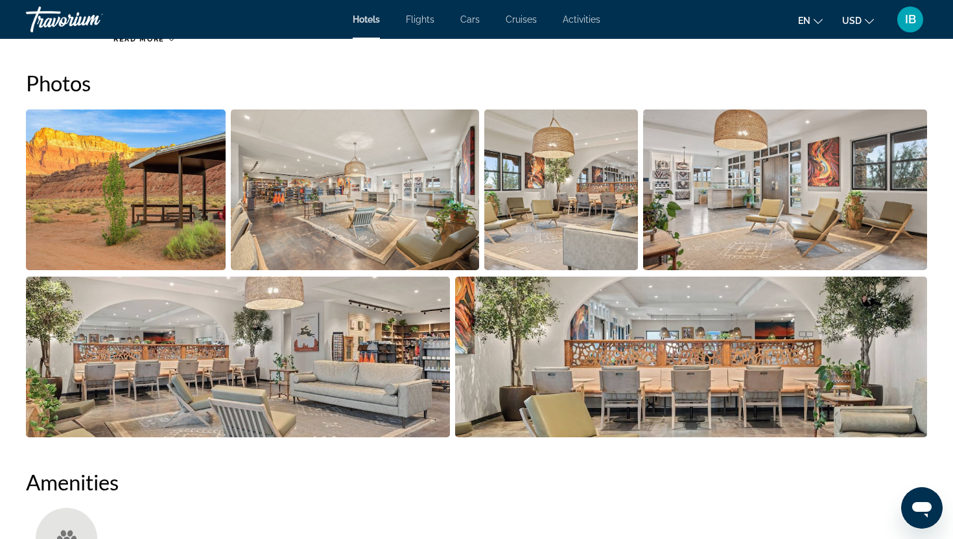
click at [74, 232] on img "Open full-screen image slider" at bounding box center [126, 190] width 200 height 161
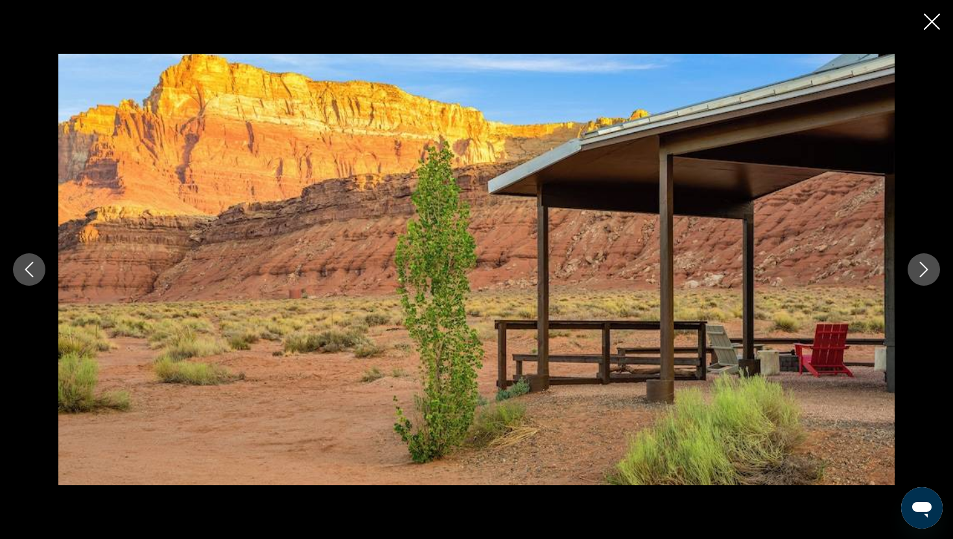
click at [923, 278] on button "Next image" at bounding box center [924, 270] width 32 height 32
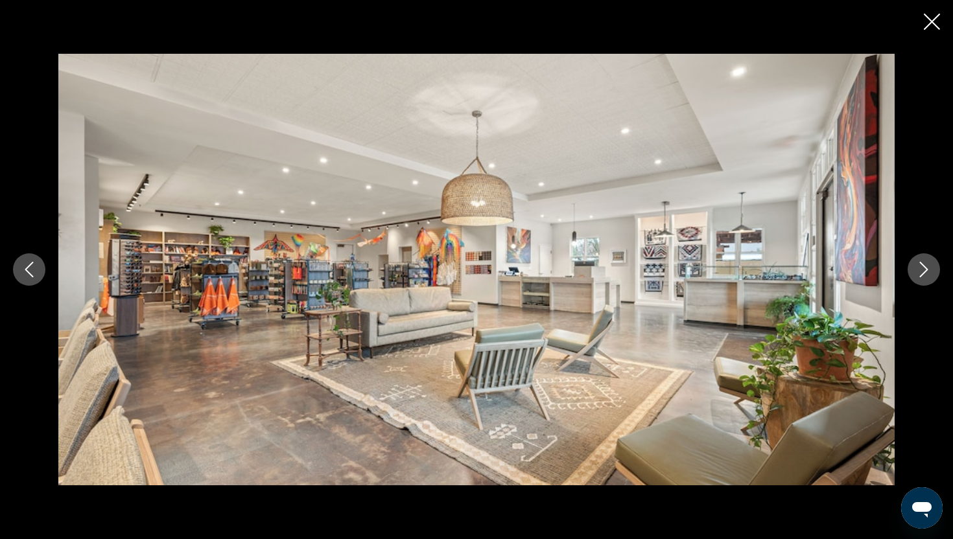
click at [923, 278] on button "Next image" at bounding box center [924, 270] width 32 height 32
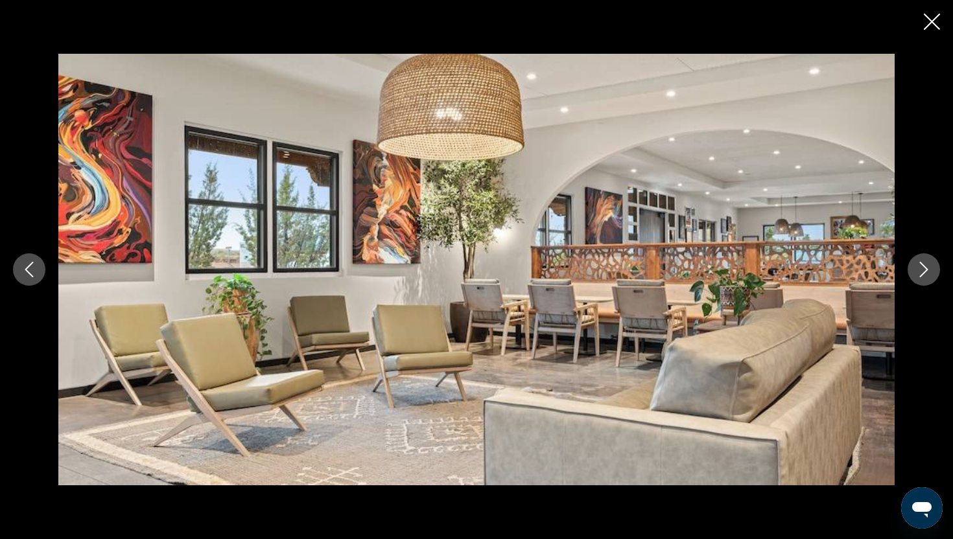
click at [924, 279] on button "Next image" at bounding box center [924, 270] width 32 height 32
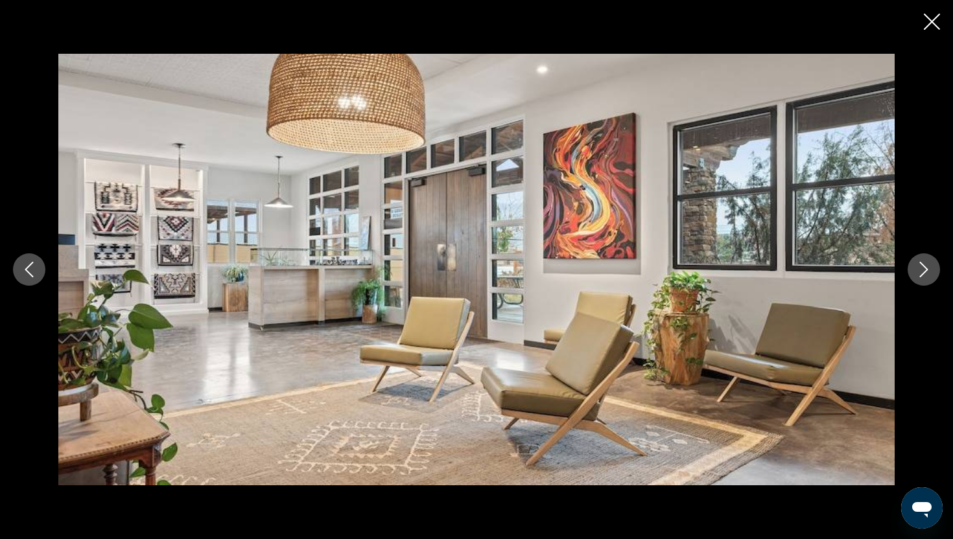
click at [925, 279] on button "Next image" at bounding box center [924, 270] width 32 height 32
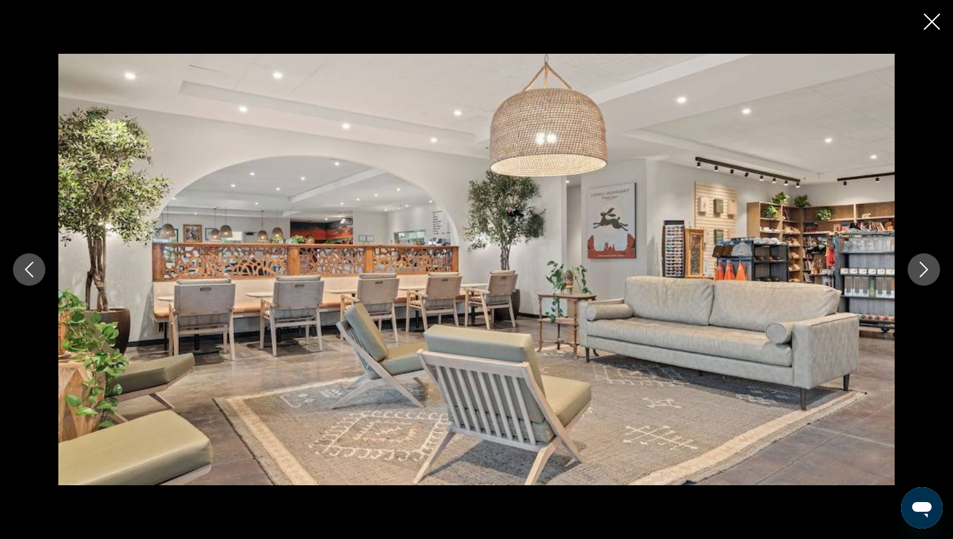
click at [925, 279] on button "Next image" at bounding box center [924, 270] width 32 height 32
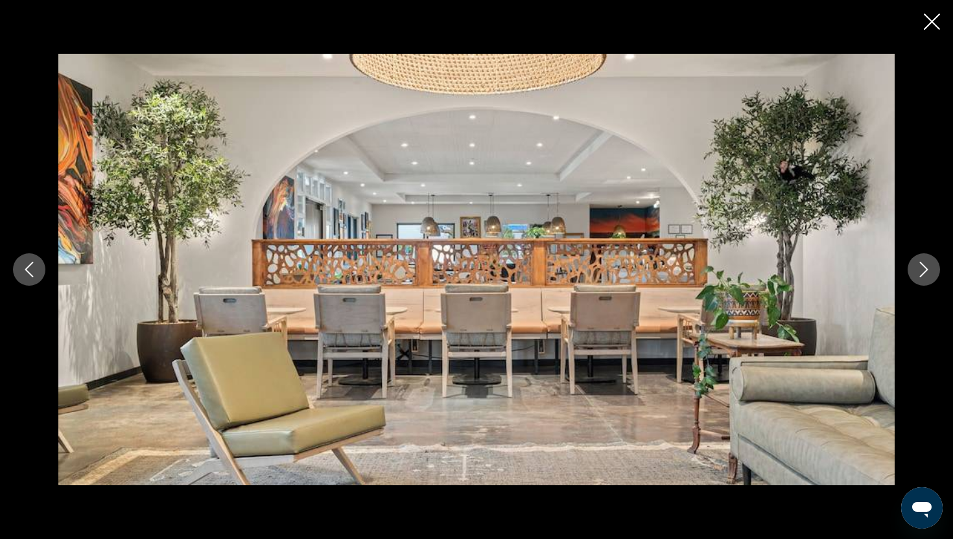
click at [925, 279] on button "Next image" at bounding box center [924, 270] width 32 height 32
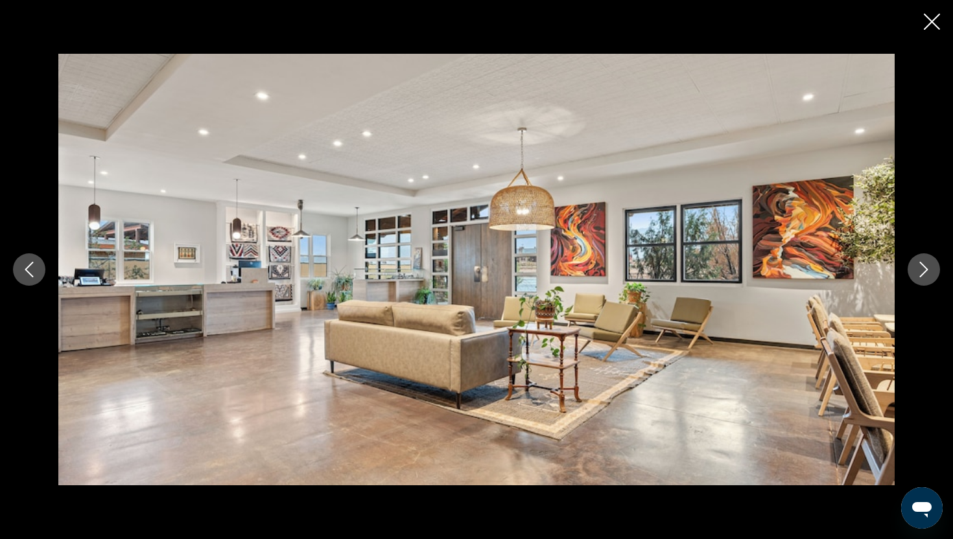
click at [925, 279] on button "Next image" at bounding box center [924, 270] width 32 height 32
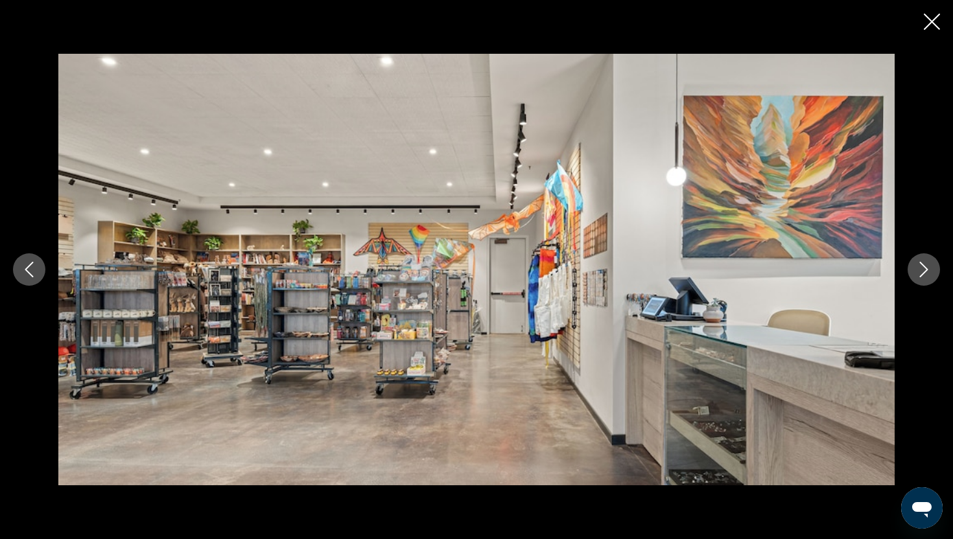
click at [924, 272] on icon "Next image" at bounding box center [924, 270] width 8 height 16
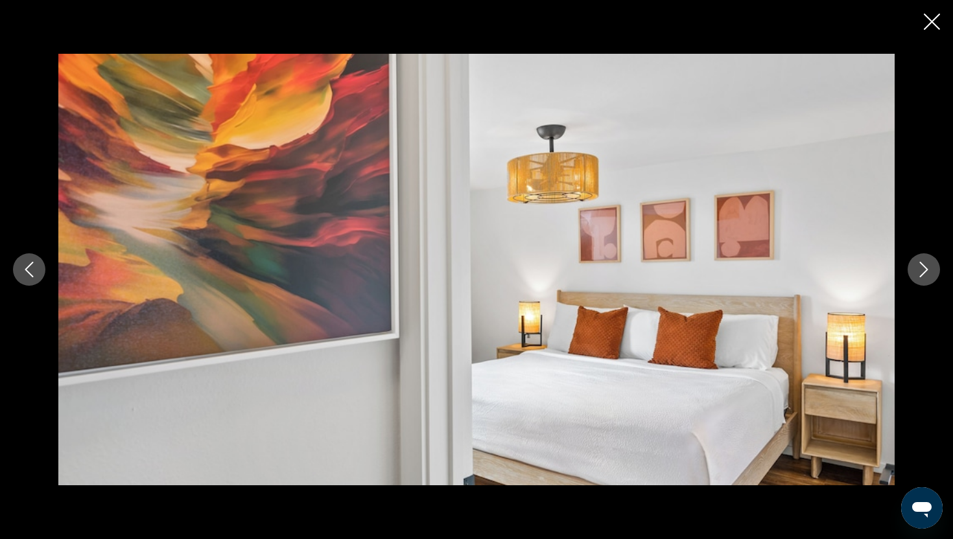
click at [935, 5] on div "prev next" at bounding box center [476, 269] width 953 height 539
click at [936, 19] on icon "Close slideshow" at bounding box center [932, 22] width 16 height 16
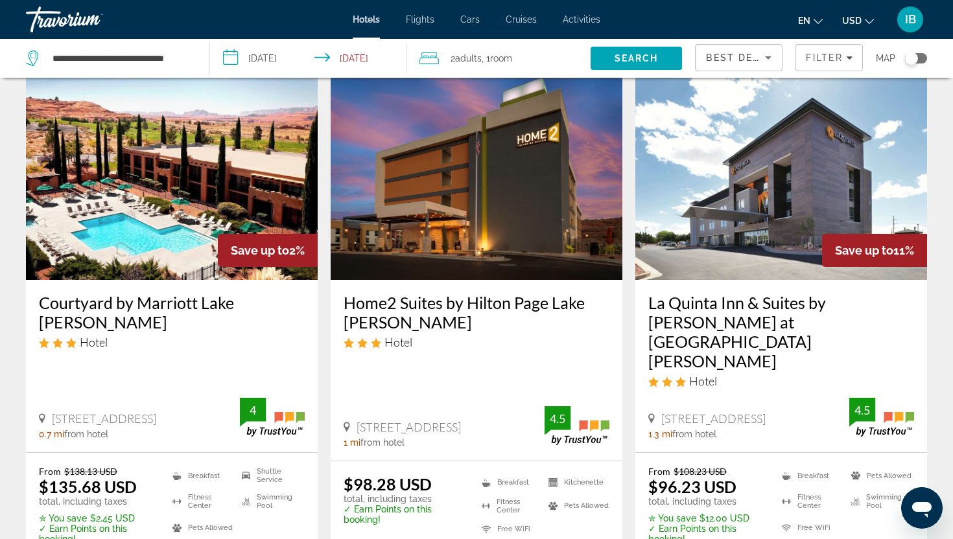
scroll to position [552, 0]
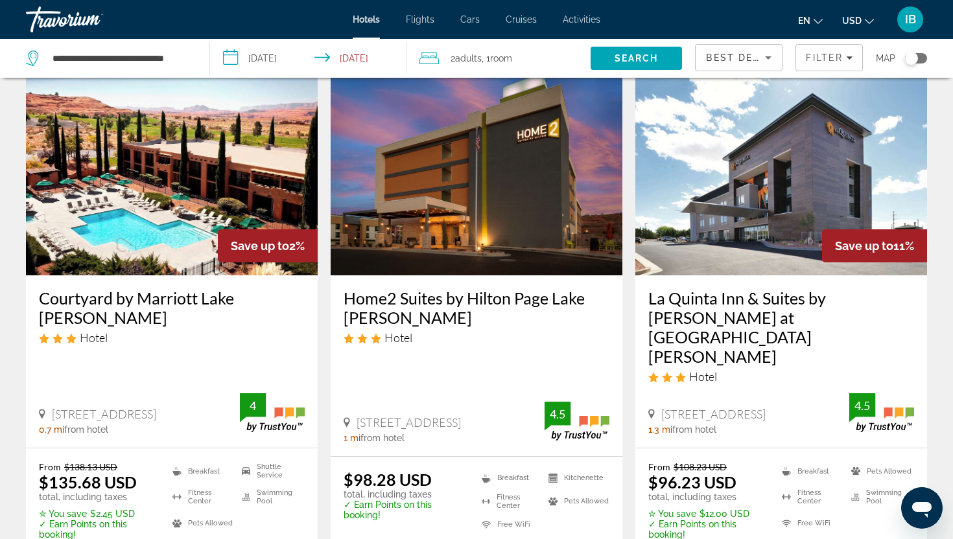
click at [792, 180] on img "Main content" at bounding box center [781, 171] width 292 height 207
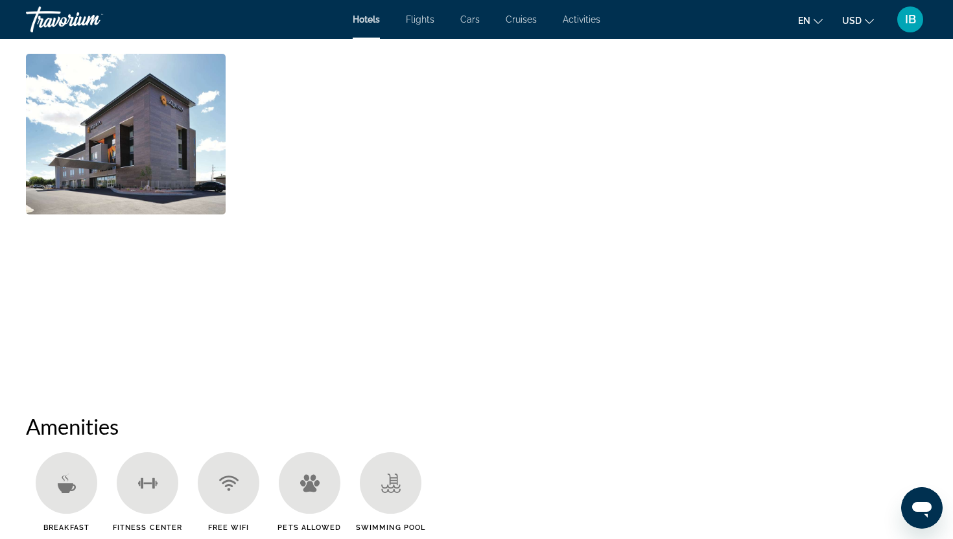
scroll to position [698, 0]
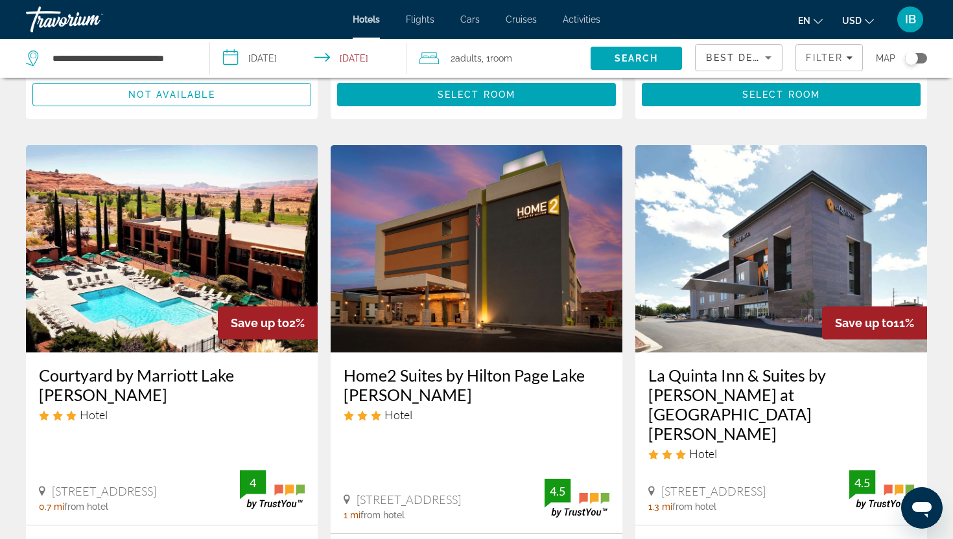
scroll to position [474, 0]
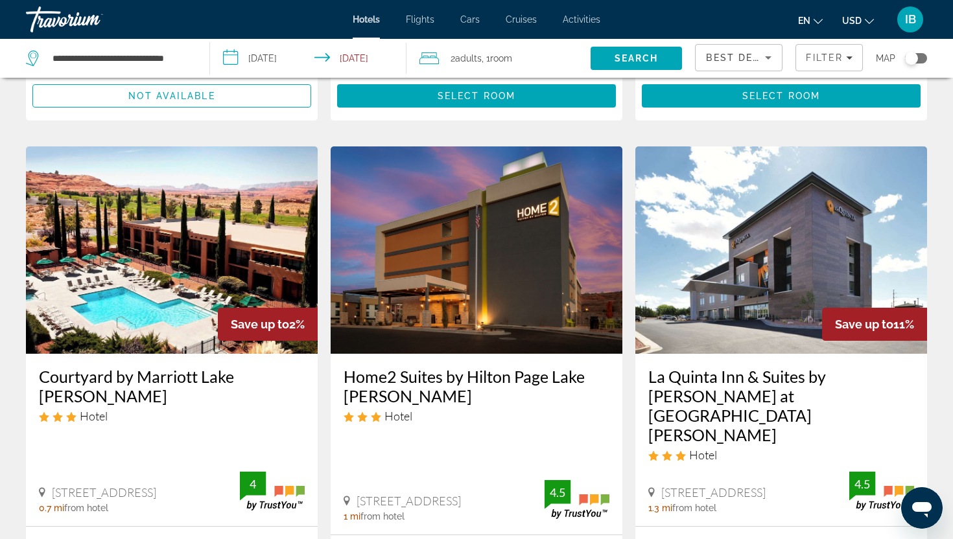
click at [134, 272] on img "Main content" at bounding box center [172, 250] width 292 height 207
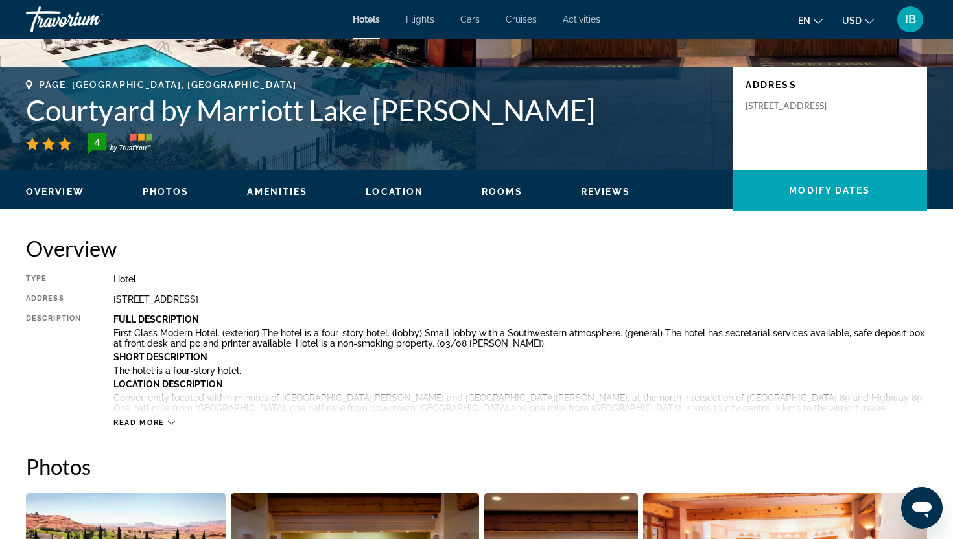
scroll to position [261, 0]
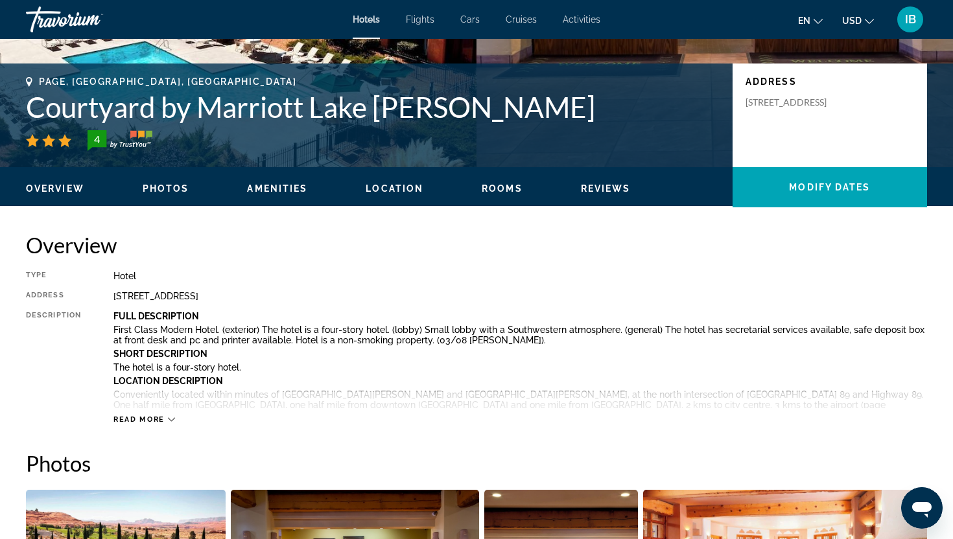
click at [162, 421] on span "Read more" at bounding box center [138, 420] width 51 height 8
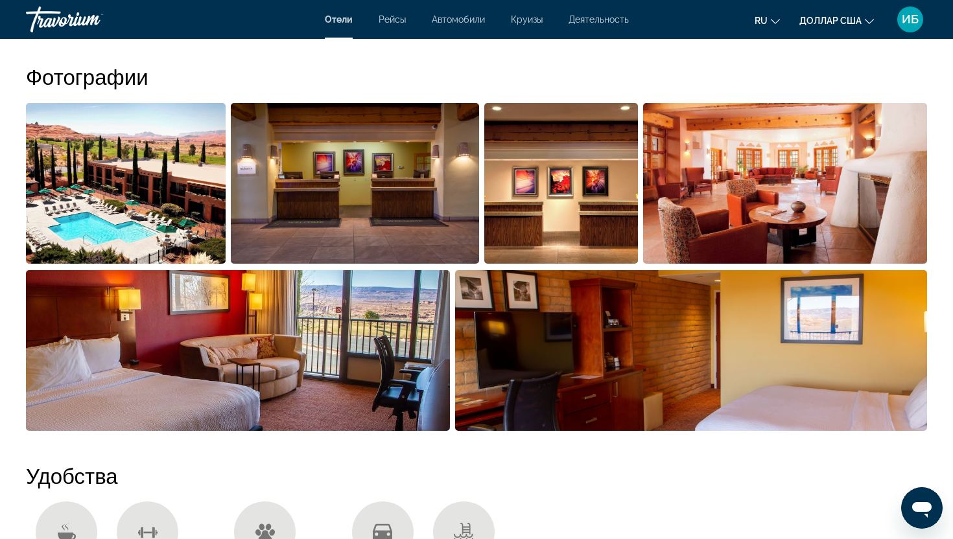
scroll to position [995, 0]
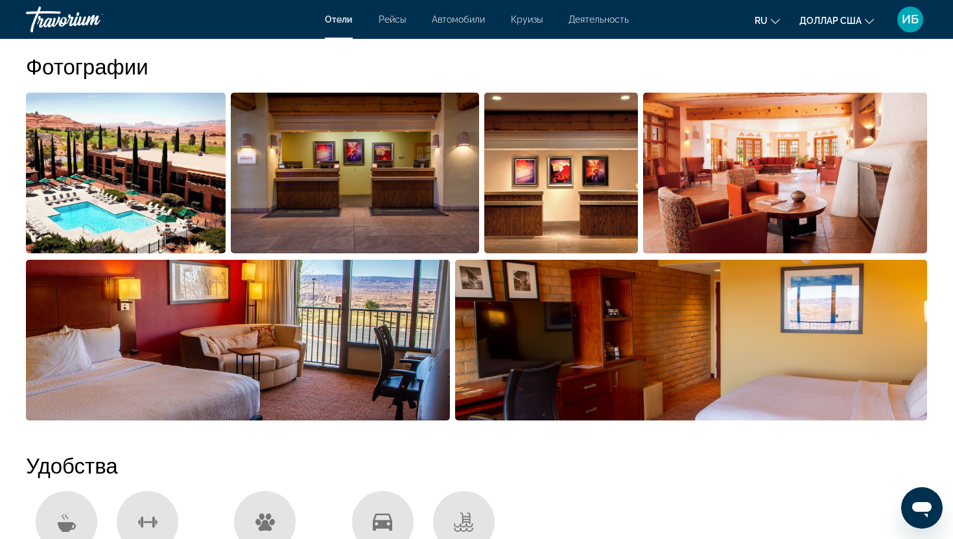
click at [369, 272] on img "Открыть полноэкранный слайдер изображений" at bounding box center [238, 340] width 424 height 161
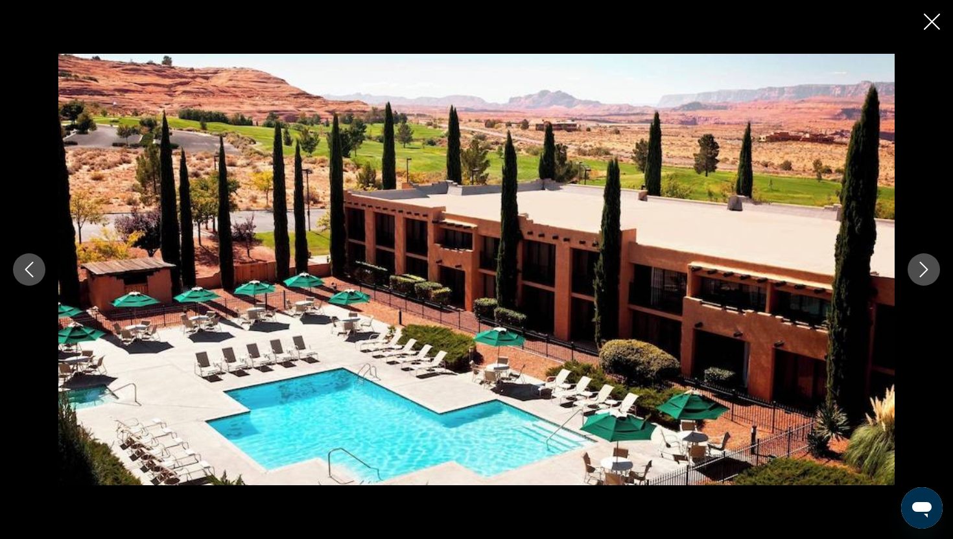
click at [930, 277] on icon "Next image" at bounding box center [924, 270] width 16 height 16
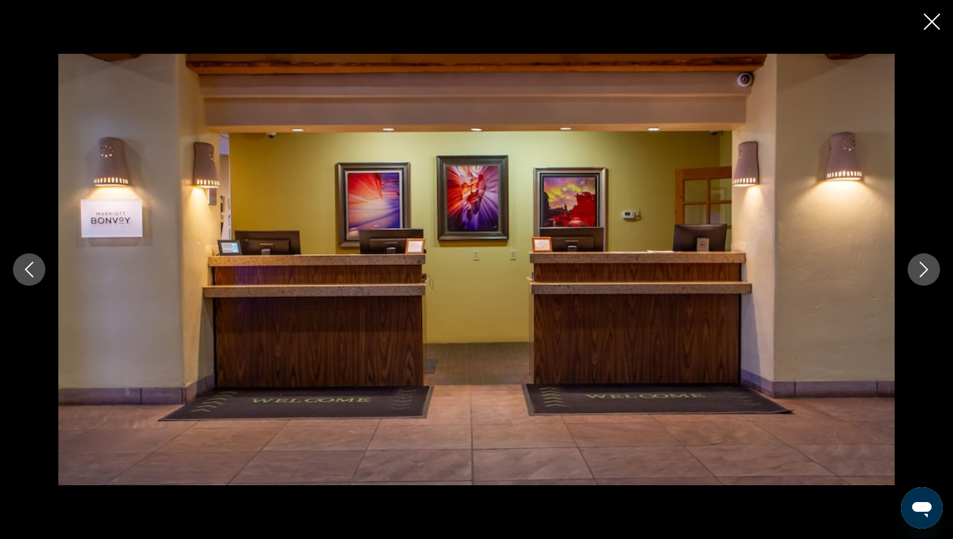
click at [930, 279] on button "Next image" at bounding box center [924, 270] width 32 height 32
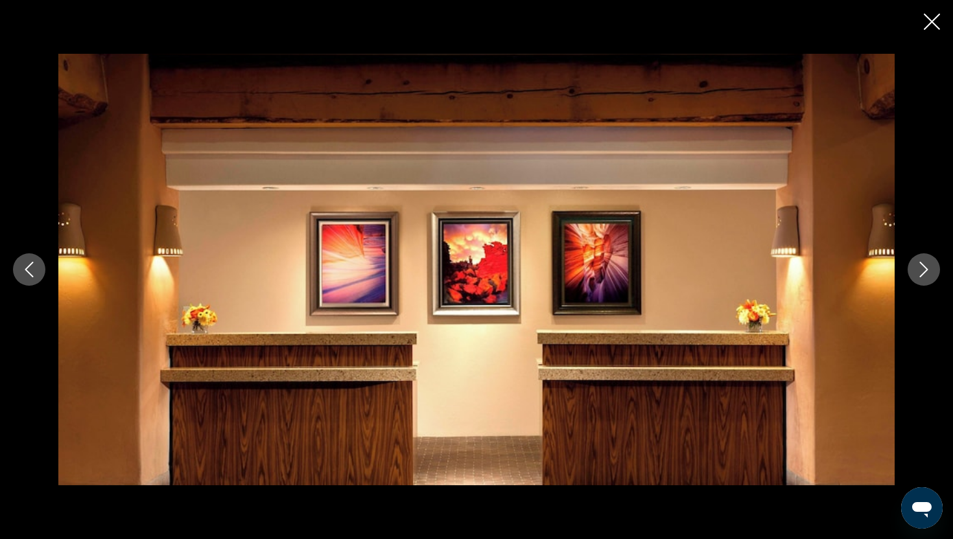
click at [930, 279] on button "Next image" at bounding box center [924, 270] width 32 height 32
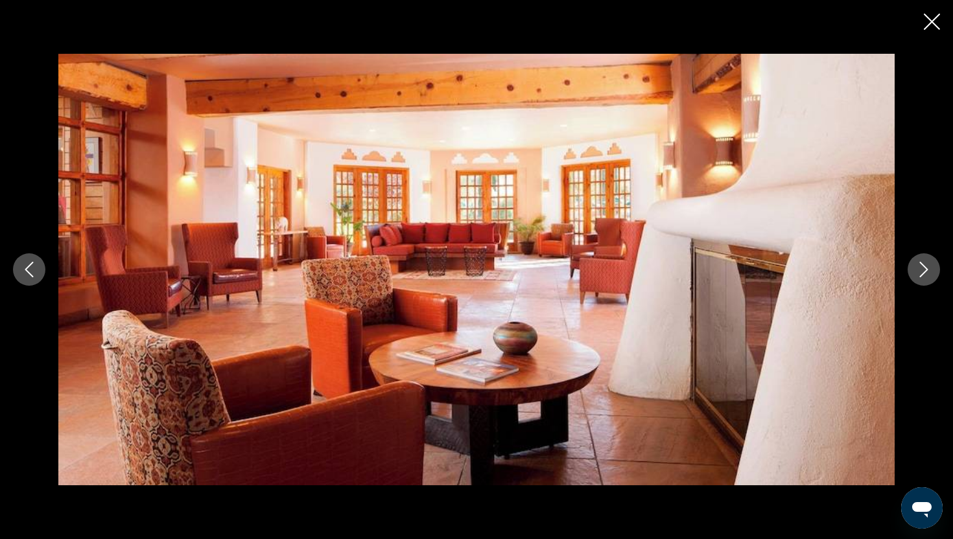
click at [925, 274] on icon "Next image" at bounding box center [924, 270] width 16 height 16
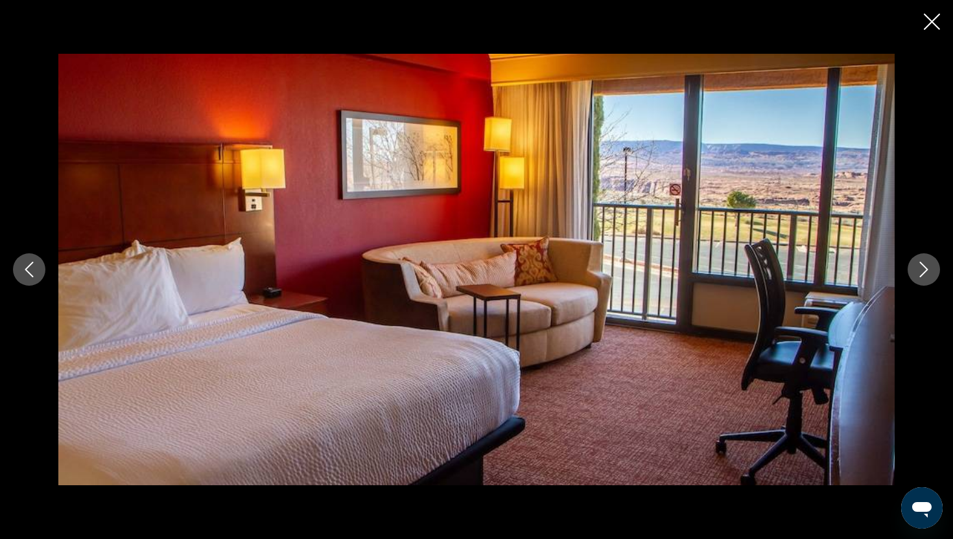
click at [927, 274] on icon "Next image" at bounding box center [924, 270] width 16 height 16
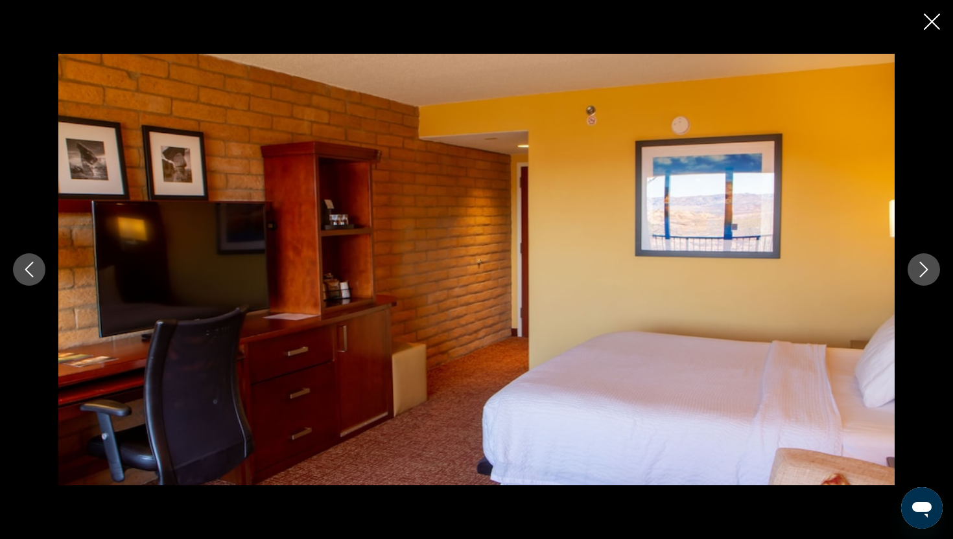
click at [34, 261] on button "Previous image" at bounding box center [29, 270] width 32 height 32
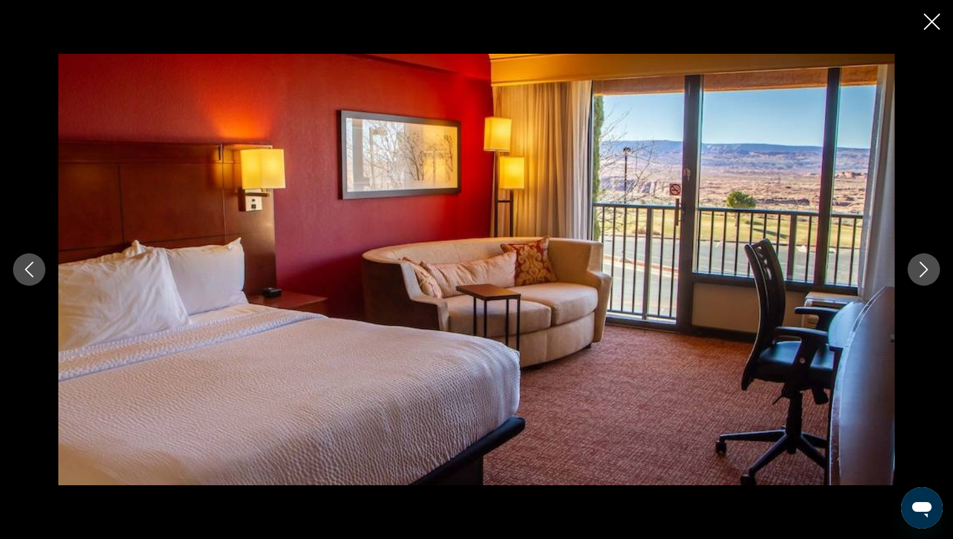
click at [661, 154] on img "Основное содержание" at bounding box center [476, 270] width 836 height 432
click at [921, 274] on icon "Next image" at bounding box center [924, 270] width 8 height 16
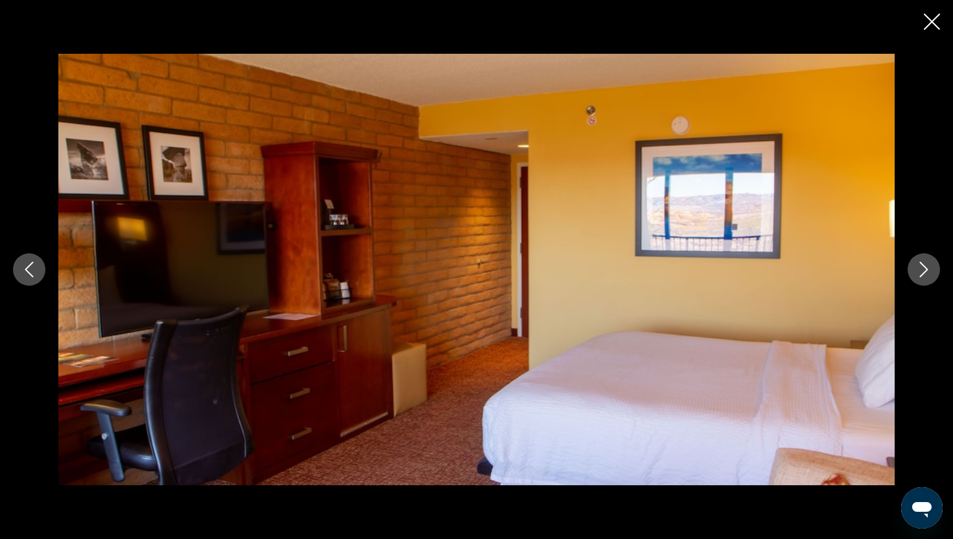
click at [922, 275] on icon "Next image" at bounding box center [924, 270] width 8 height 16
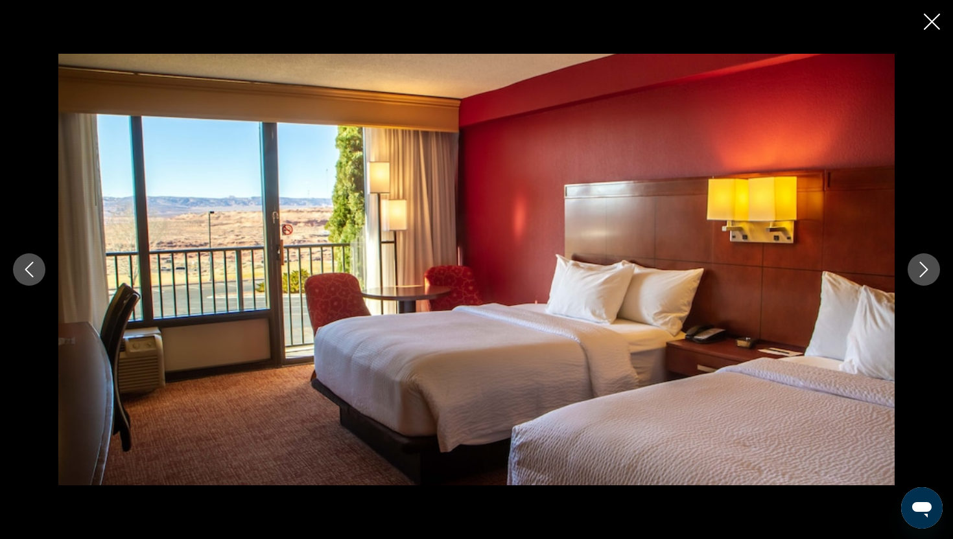
click at [922, 275] on icon "Next image" at bounding box center [924, 270] width 8 height 16
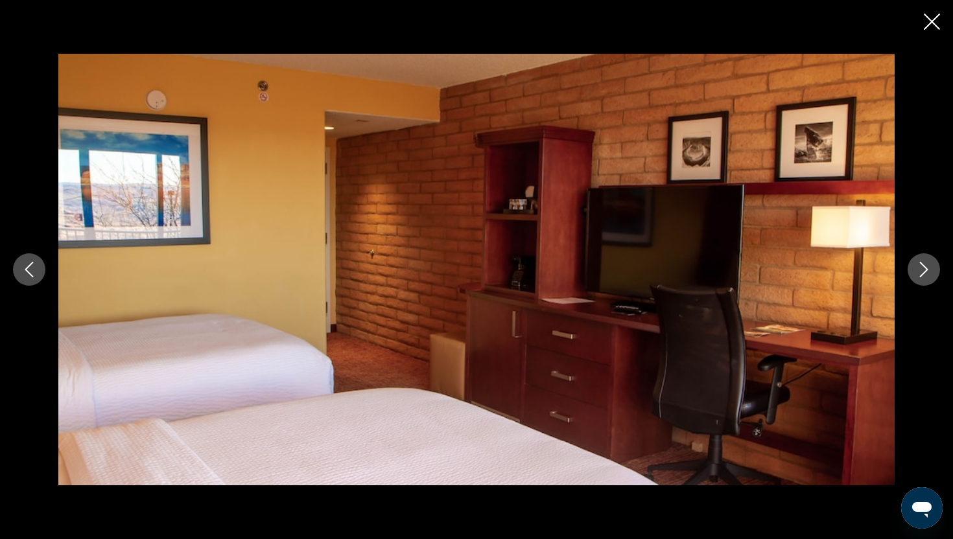
click at [922, 275] on icon "Next image" at bounding box center [924, 270] width 8 height 16
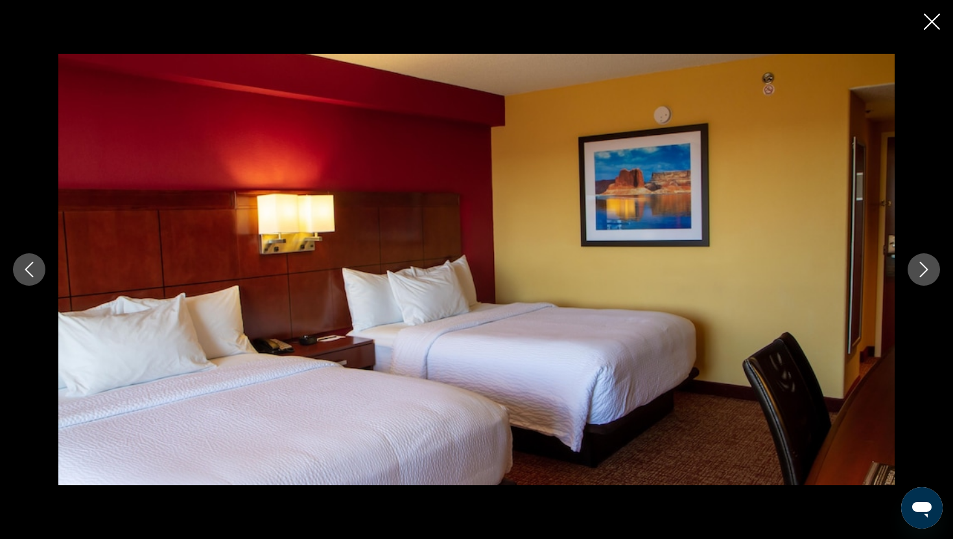
click at [922, 275] on icon "Next image" at bounding box center [924, 270] width 8 height 16
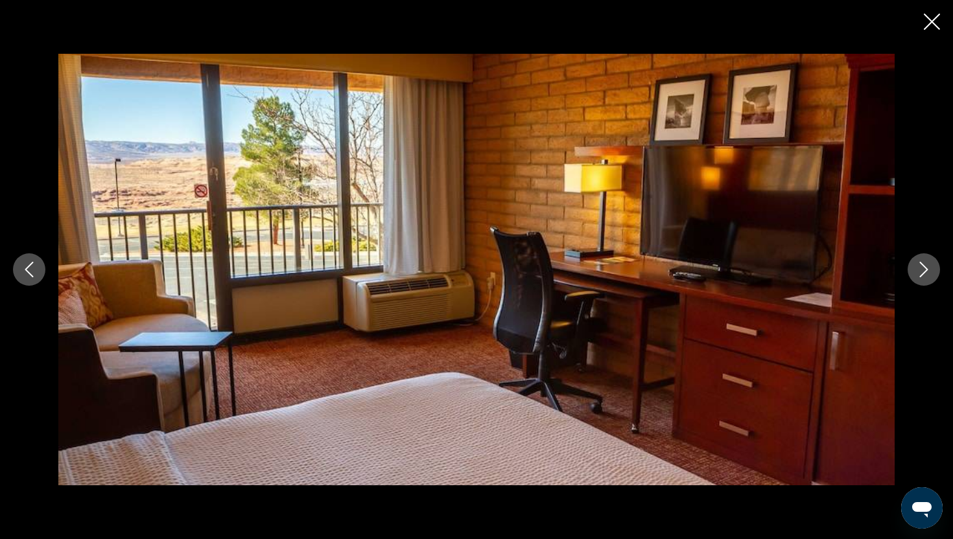
click at [932, 19] on icon "Close slideshow" at bounding box center [932, 22] width 16 height 16
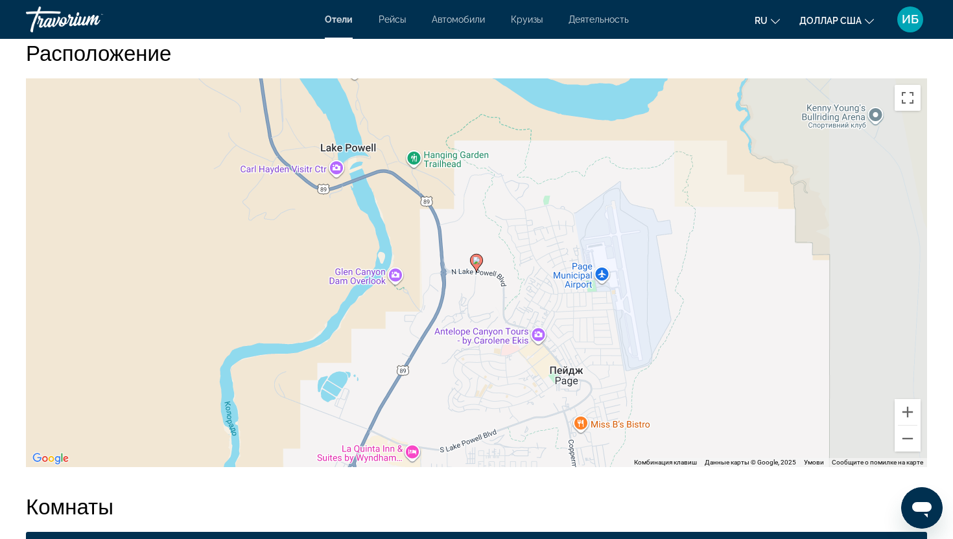
scroll to position [1565, 0]
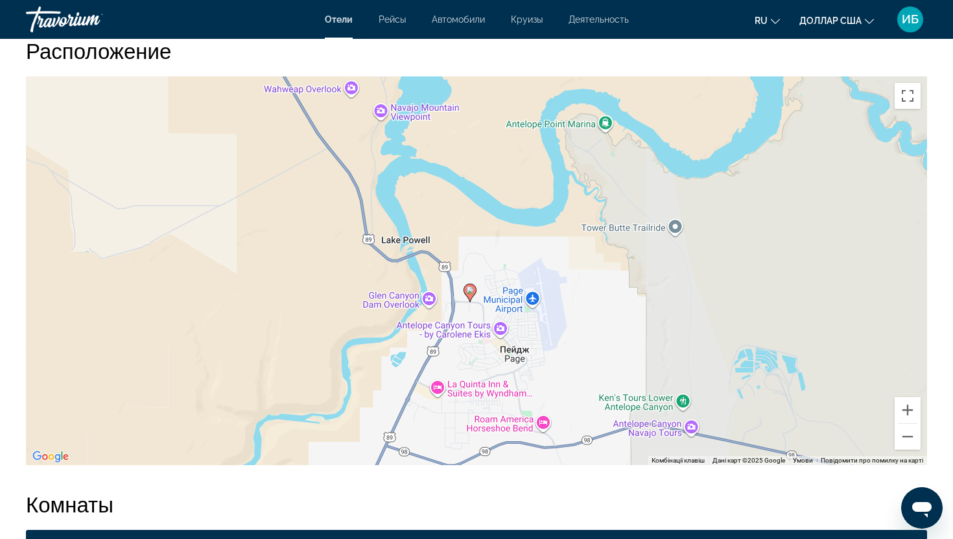
drag, startPoint x: 503, startPoint y: 211, endPoint x: 480, endPoint y: 274, distance: 66.9
click at [480, 274] on div "Увімкніть режим перетягування за допомогою клавіатури, натиснувши Alt + Enter. …" at bounding box center [476, 271] width 901 height 389
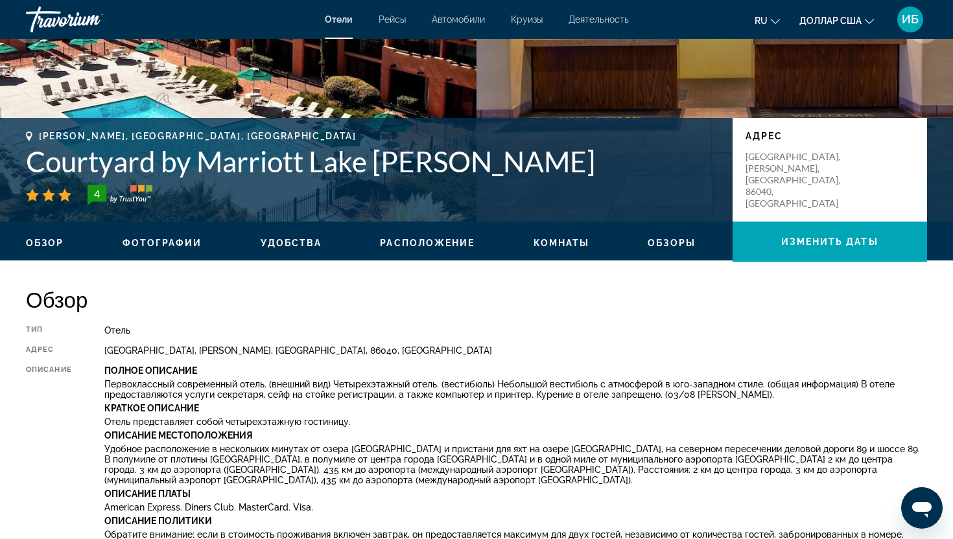
scroll to position [0, 0]
